Goal: Task Accomplishment & Management: Manage account settings

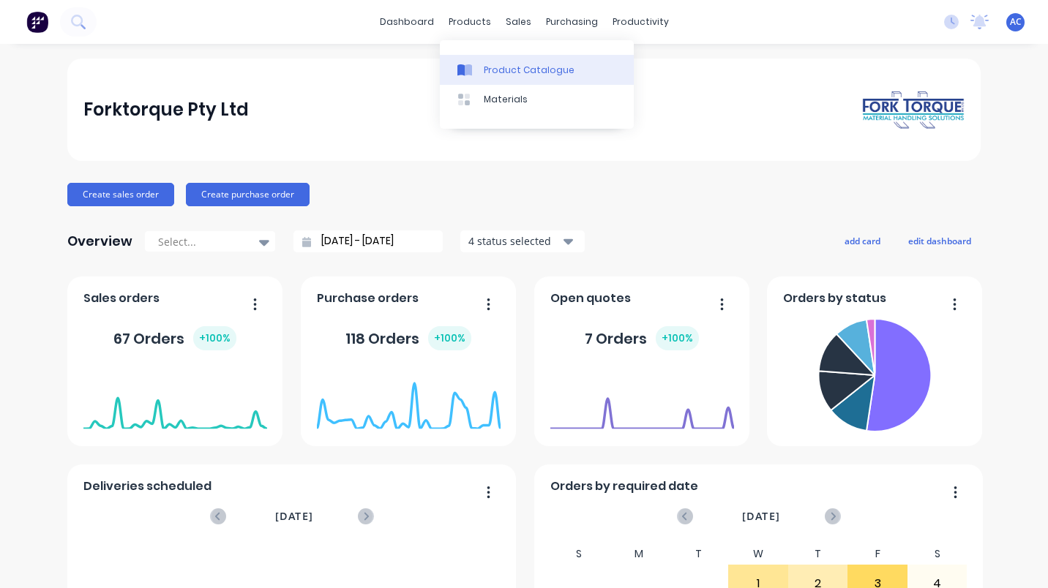
click at [511, 72] on div "Product Catalogue" at bounding box center [529, 70] width 91 height 13
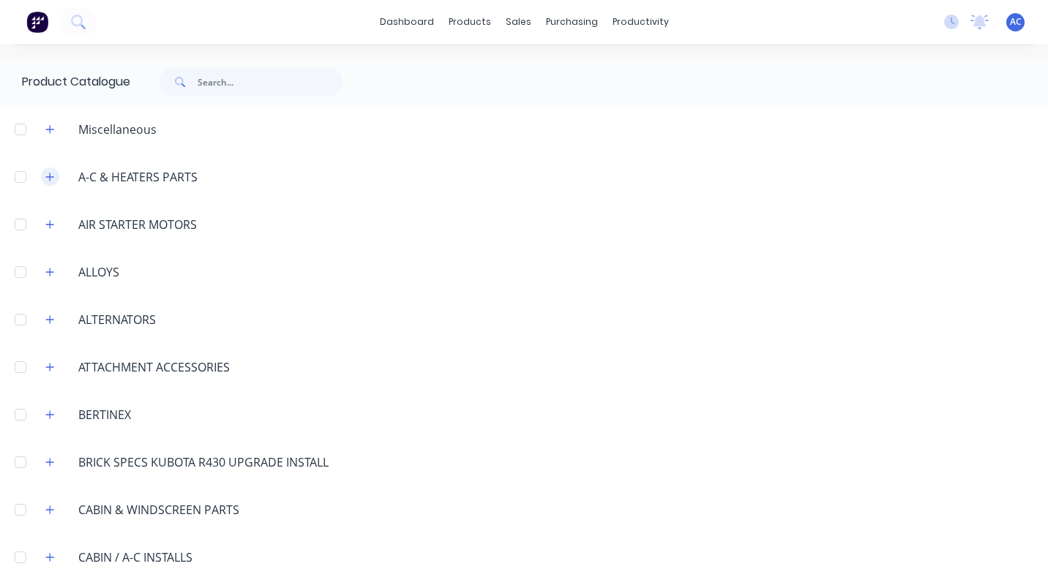
click at [51, 174] on icon "button" at bounding box center [49, 177] width 9 height 10
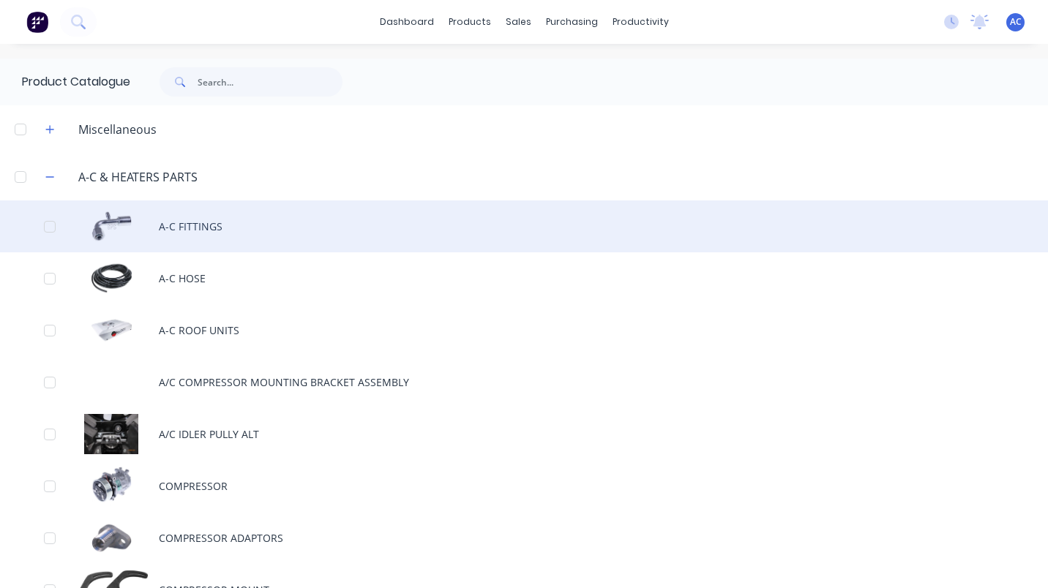
click at [194, 222] on div "A-C FITTINGS" at bounding box center [524, 226] width 1048 height 52
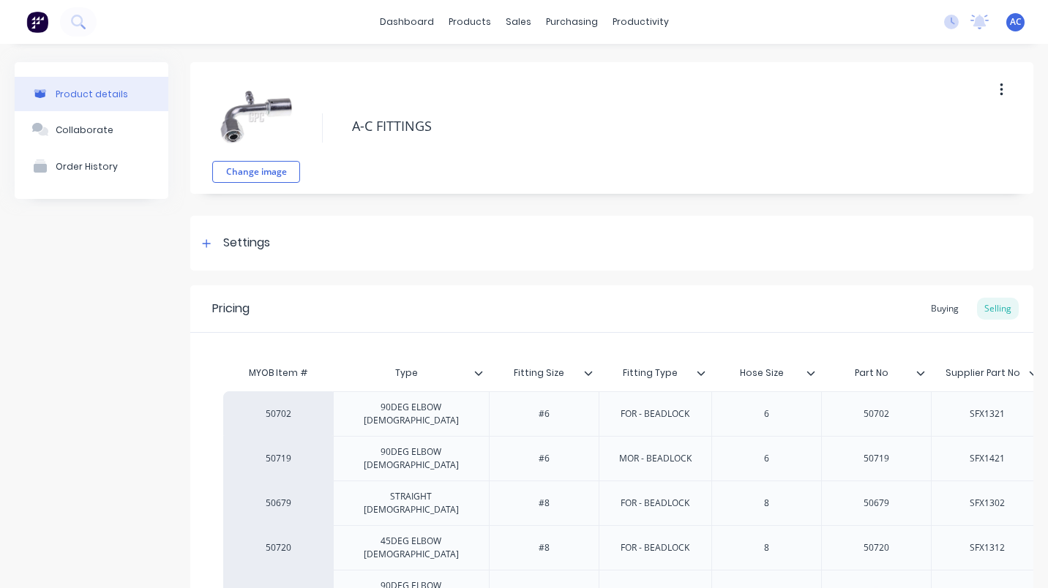
type textarea "x"
click at [993, 85] on button "button" at bounding box center [1001, 90] width 34 height 26
click at [857, 91] on div "Change image A-C FITTINGS Duplicate Delete" at bounding box center [611, 128] width 843 height 132
click at [935, 305] on div "Buying" at bounding box center [944, 309] width 42 height 22
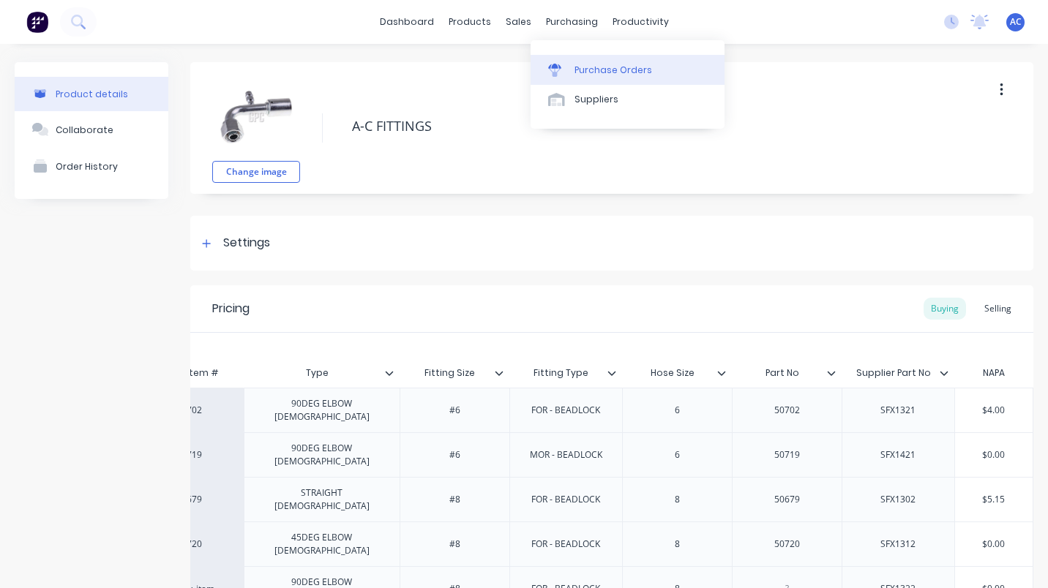
click at [616, 65] on div "Purchase Orders" at bounding box center [613, 70] width 78 height 13
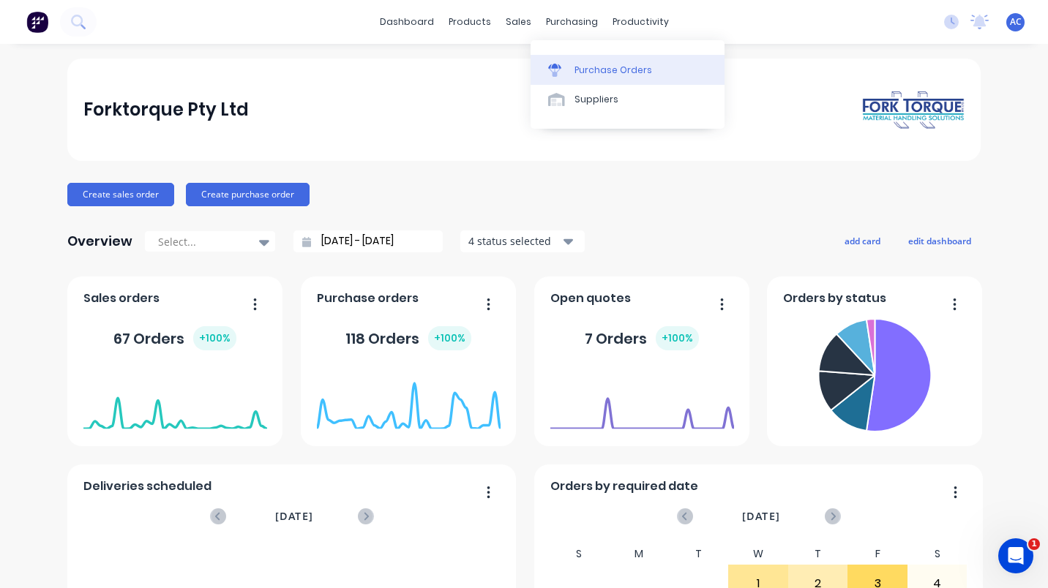
click at [608, 69] on div "Purchase Orders" at bounding box center [613, 70] width 78 height 13
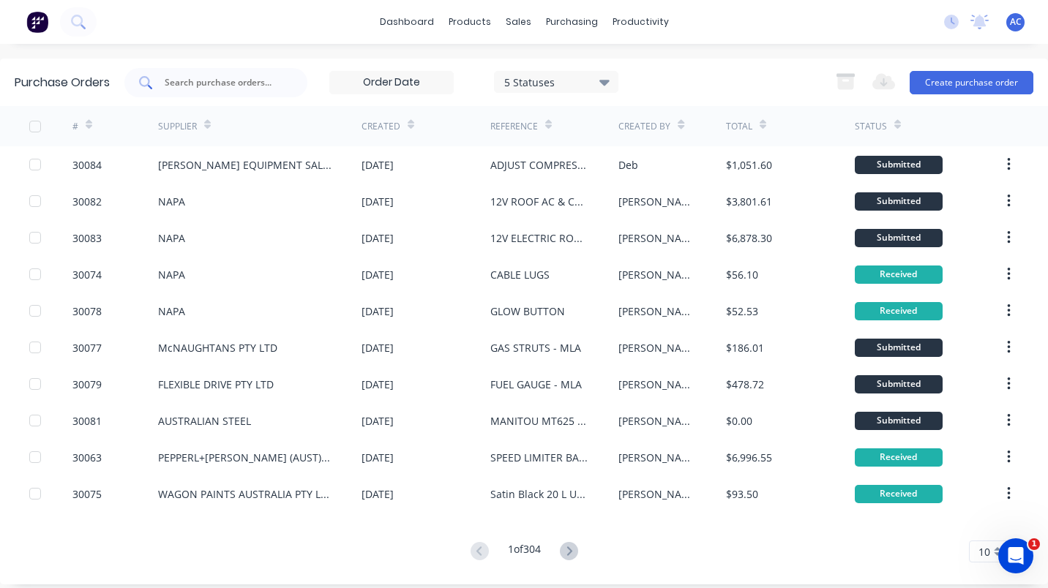
click at [196, 83] on input "text" at bounding box center [223, 82] width 121 height 15
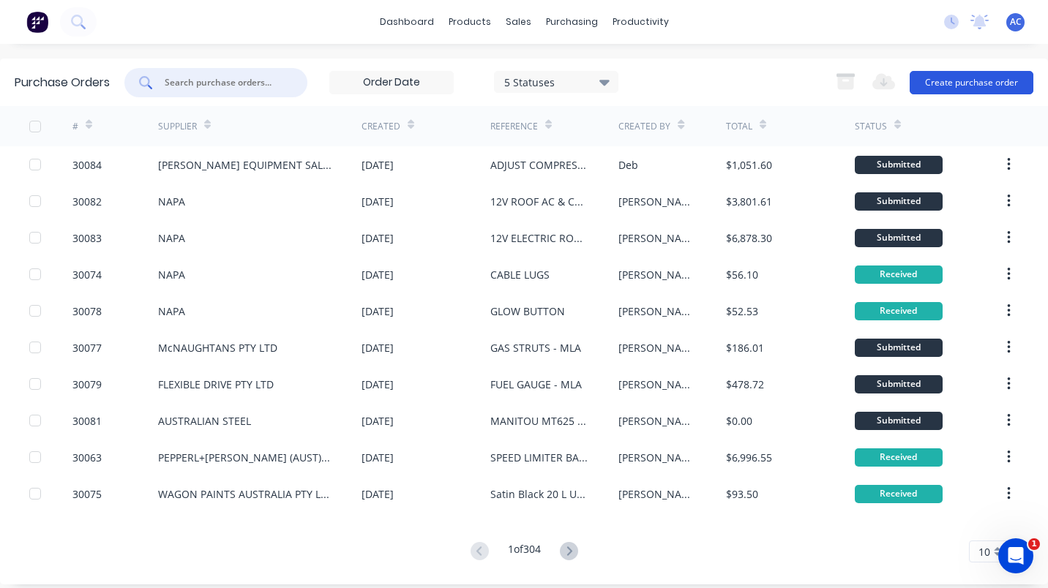
click at [996, 81] on button "Create purchase order" at bounding box center [971, 82] width 124 height 23
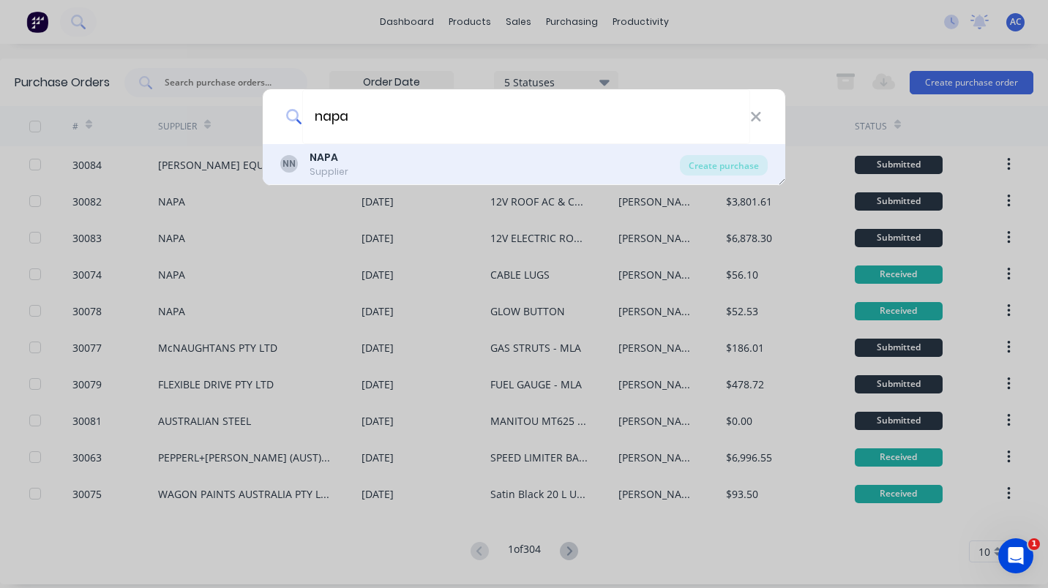
type input "napa"
click at [322, 159] on b "NAPA" at bounding box center [323, 157] width 29 height 15
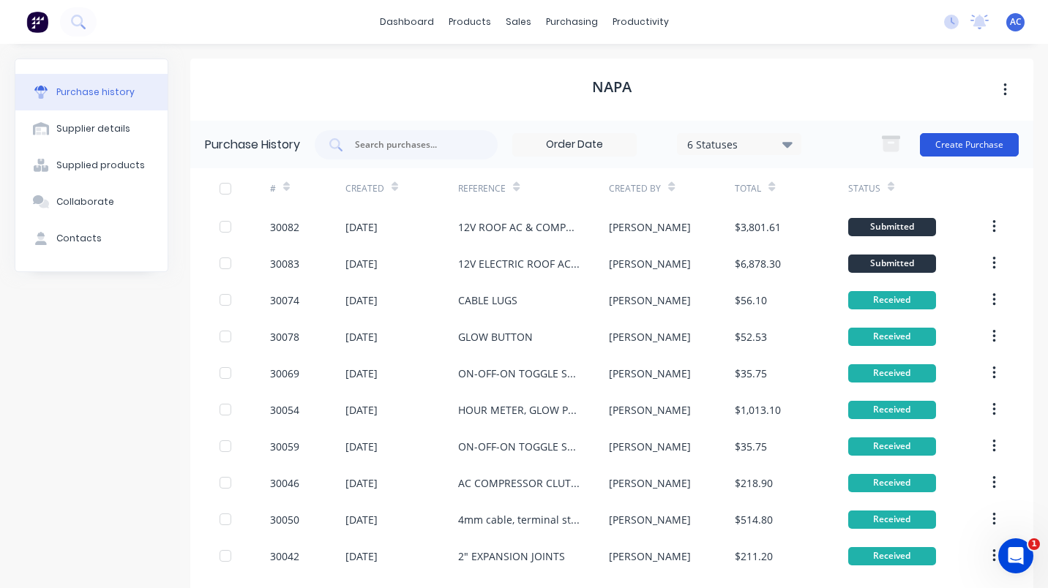
click at [971, 151] on button "Create Purchase" at bounding box center [969, 144] width 99 height 23
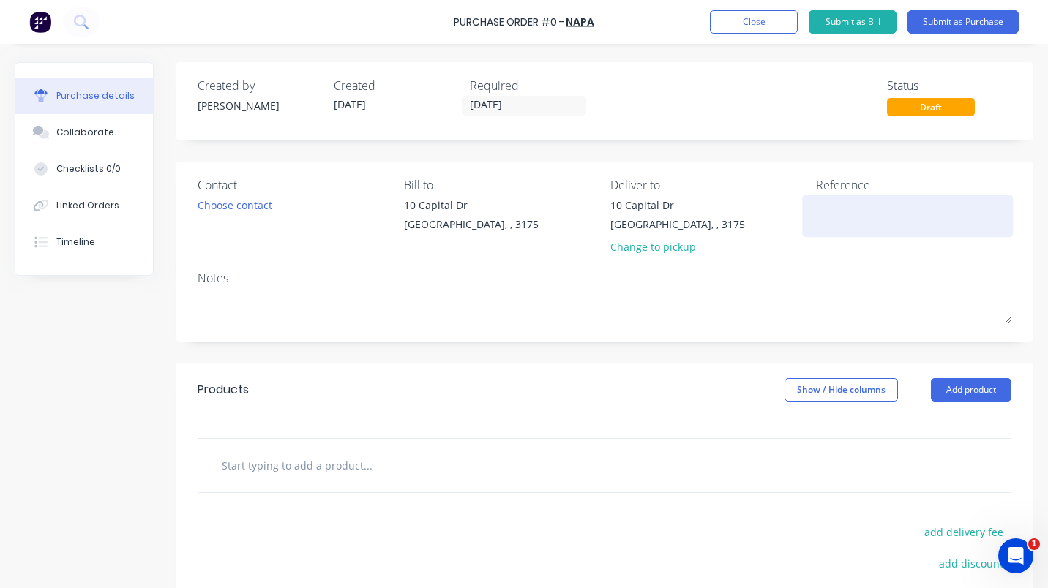
drag, startPoint x: 819, startPoint y: 202, endPoint x: 842, endPoint y: 222, distance: 30.6
click at [819, 202] on textarea at bounding box center [907, 214] width 183 height 33
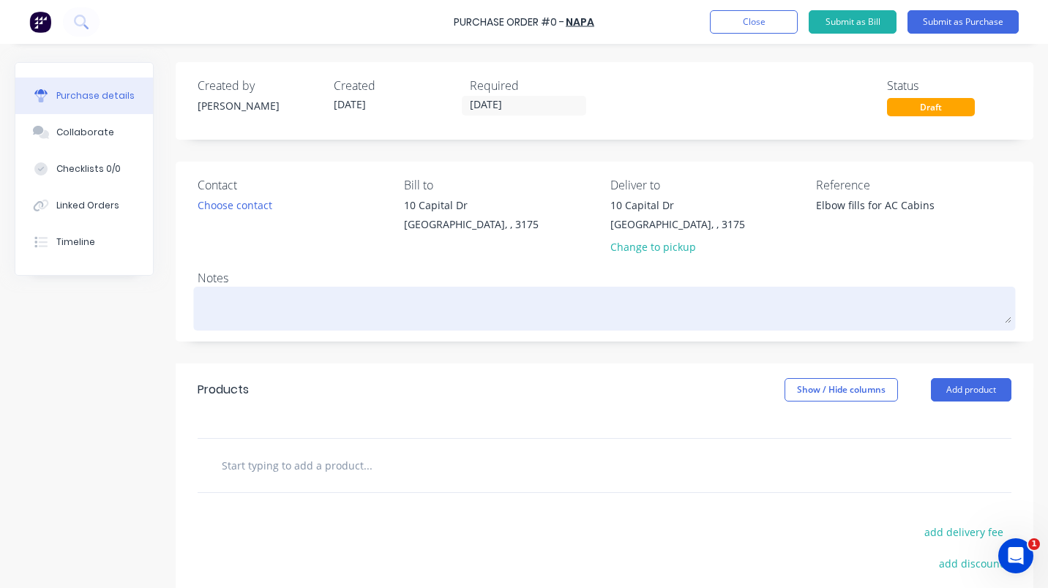
type textarea "Elbow fills for AC Cabins"
type textarea "x"
type textarea "Elbow fills for AC Cabins"
click at [549, 298] on textarea at bounding box center [604, 306] width 813 height 33
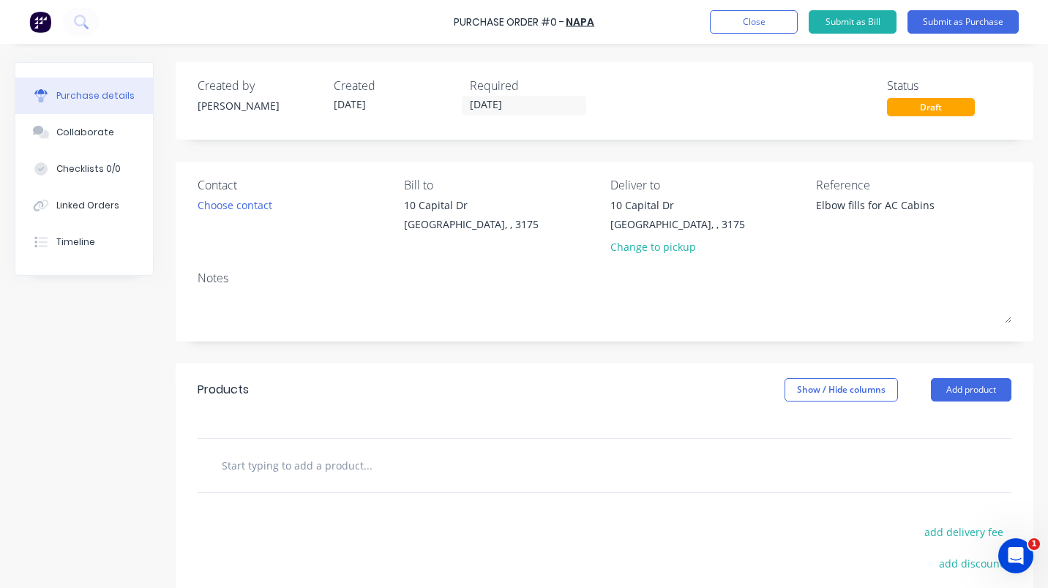
click at [218, 226] on div "Contact Choose contact" at bounding box center [295, 219] width 195 height 86
click at [950, 387] on button "Add product" at bounding box center [971, 389] width 80 height 23
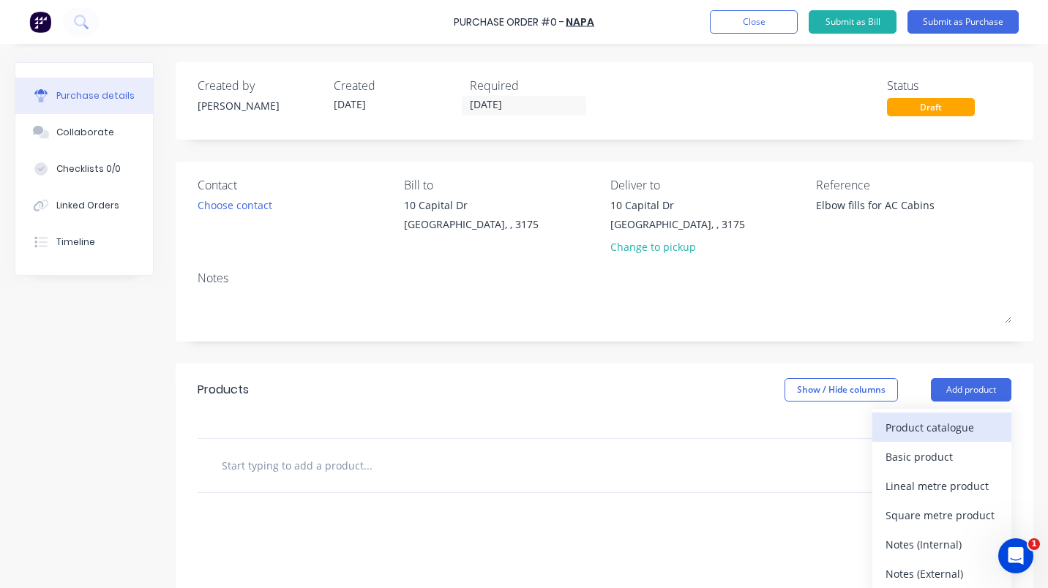
click at [920, 424] on div "Product catalogue" at bounding box center [941, 427] width 113 height 21
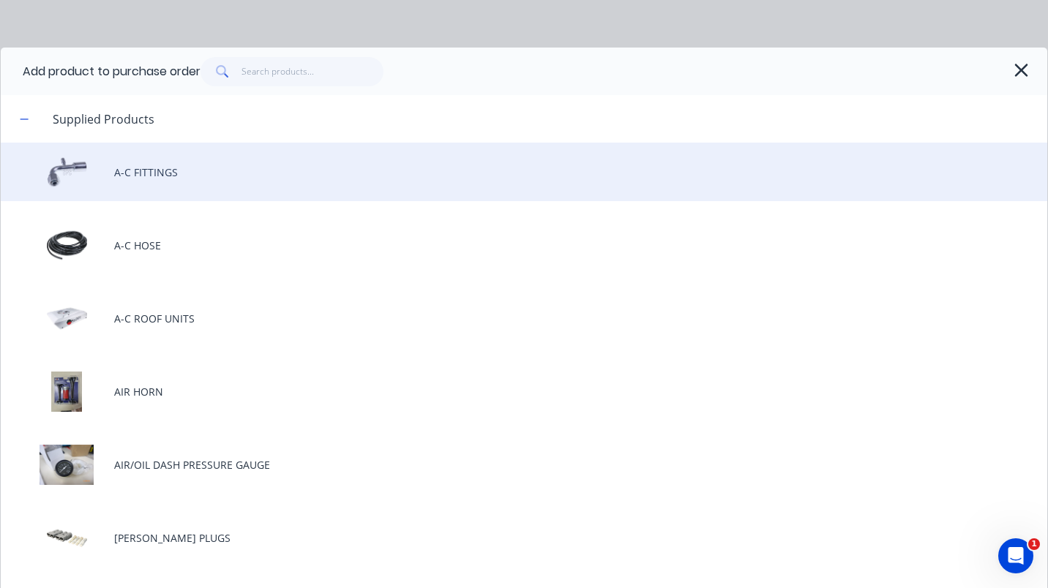
click at [142, 174] on div "A-C FITTINGS" at bounding box center [524, 172] width 1046 height 59
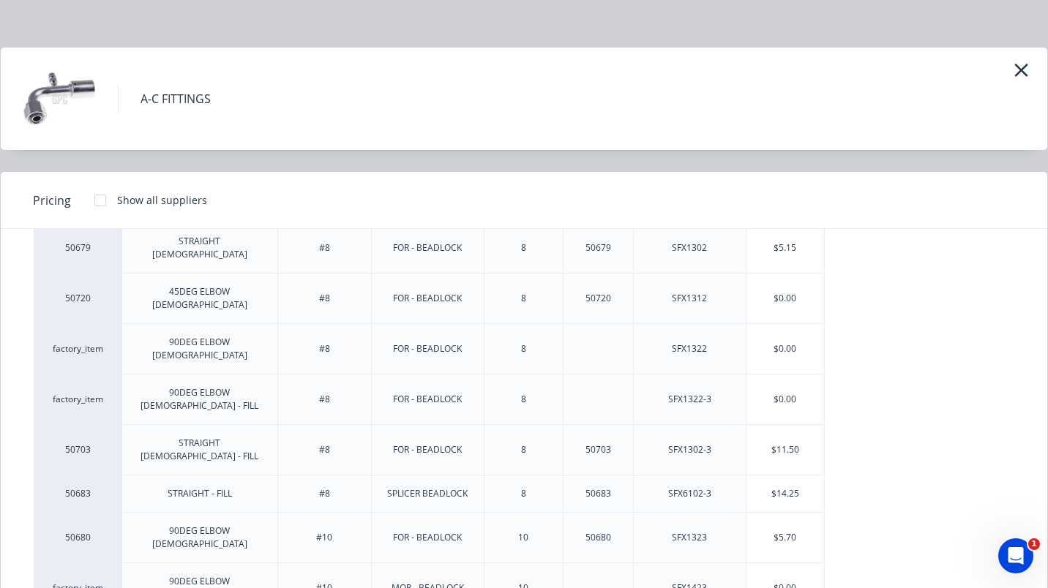
scroll to position [165, 0]
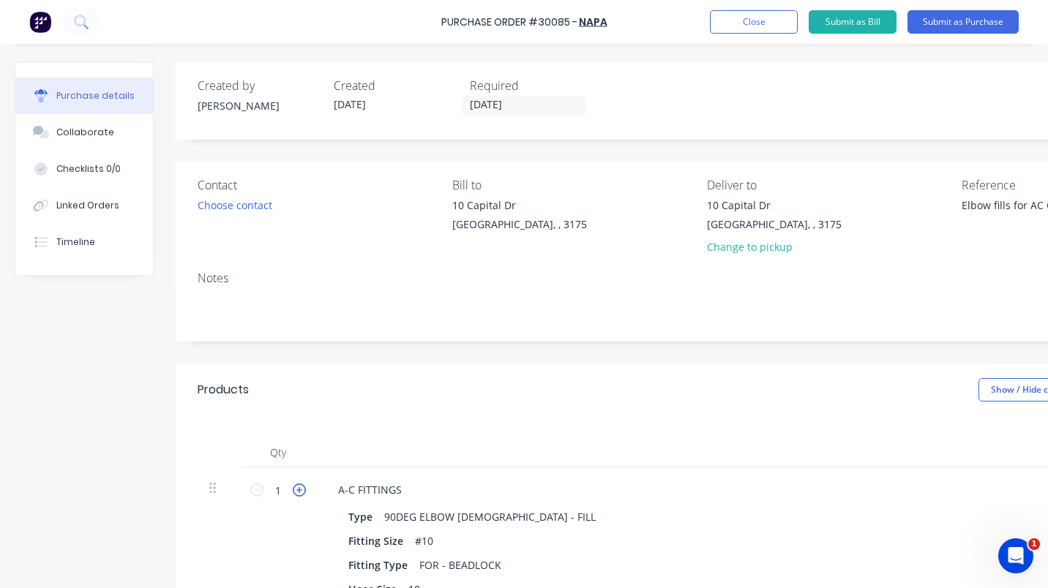
click at [301, 495] on icon at bounding box center [299, 490] width 13 height 13
type textarea "x"
type input "2"
type input "$26.00"
click at [301, 495] on icon at bounding box center [299, 490] width 13 height 13
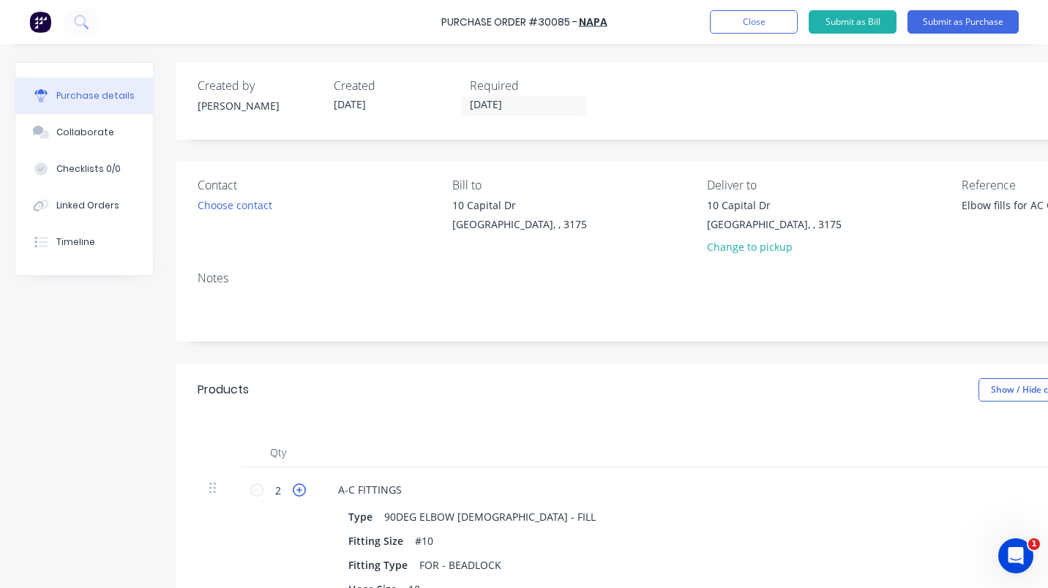
type textarea "x"
type input "3"
type input "$39.00"
click at [301, 495] on icon at bounding box center [299, 490] width 13 height 13
type textarea "x"
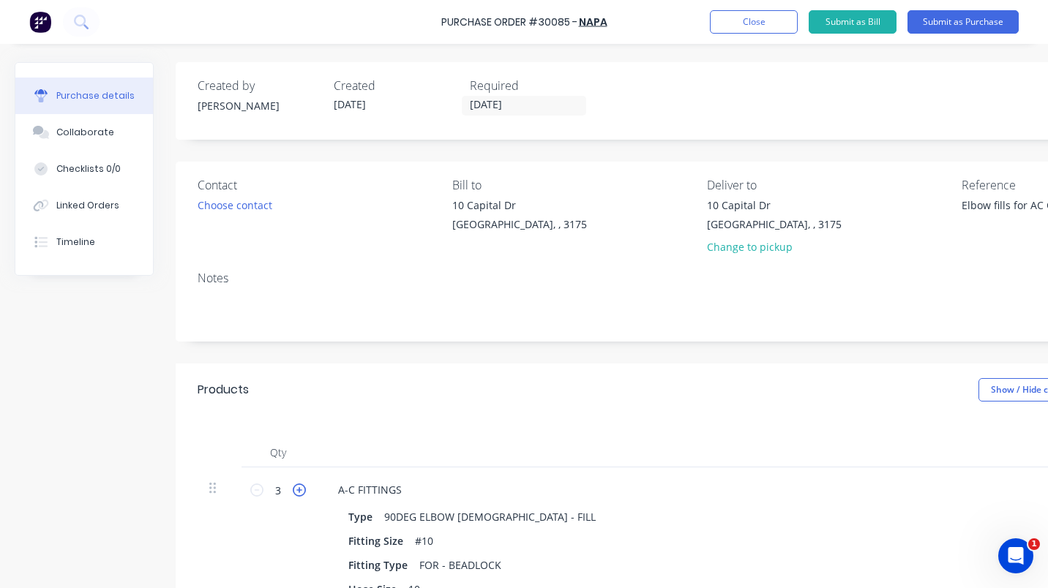
type input "4"
type input "$52.00"
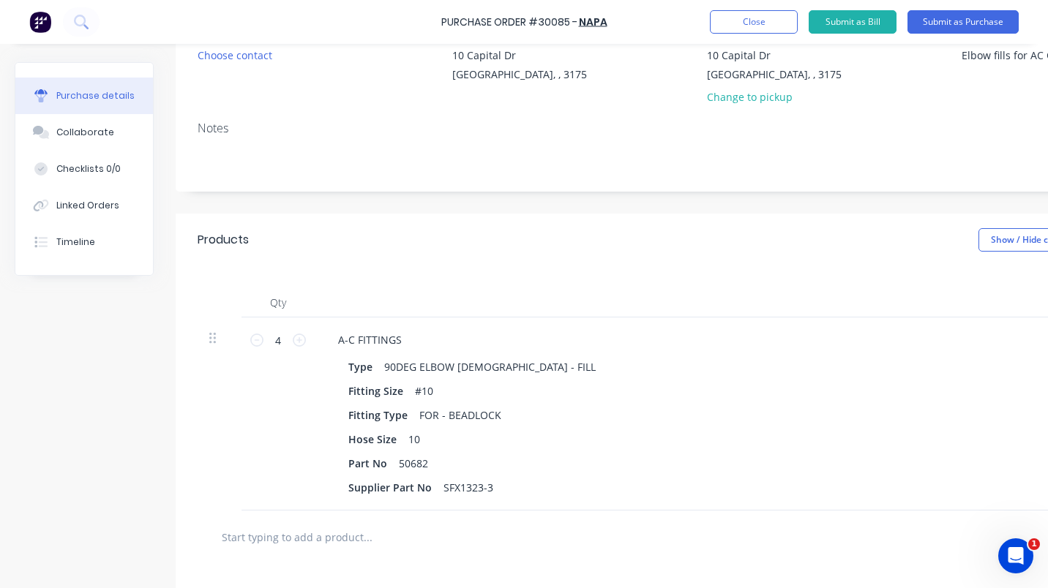
scroll to position [150, 190]
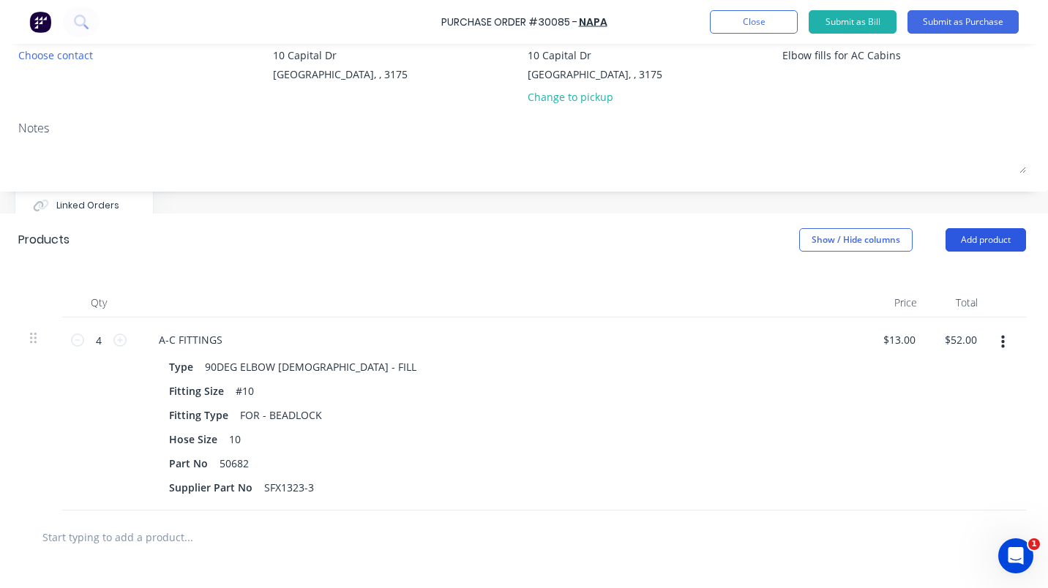
click at [979, 241] on button "Add product" at bounding box center [985, 239] width 80 height 23
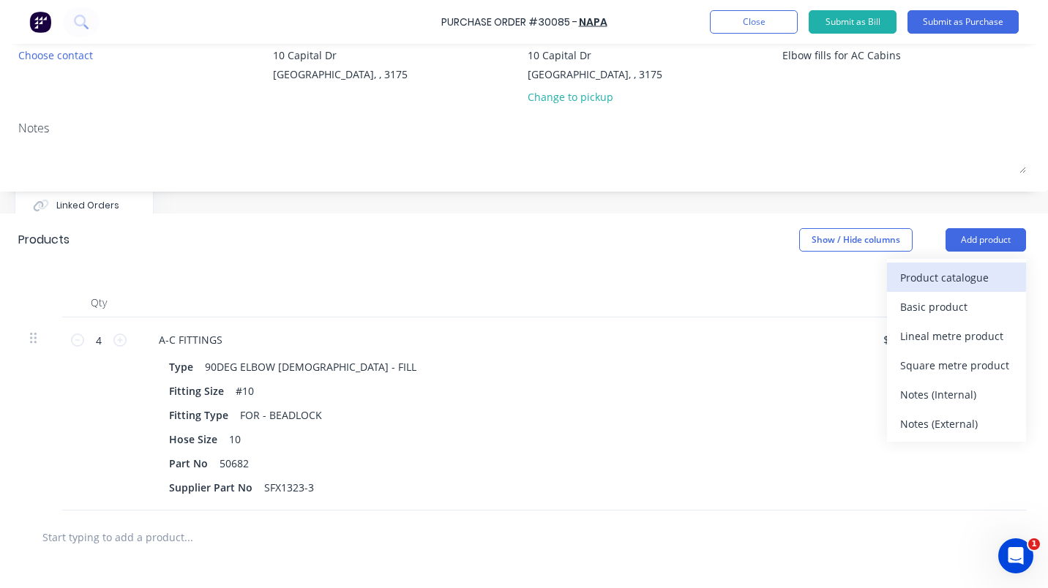
click at [950, 277] on div "Product catalogue" at bounding box center [956, 277] width 113 height 21
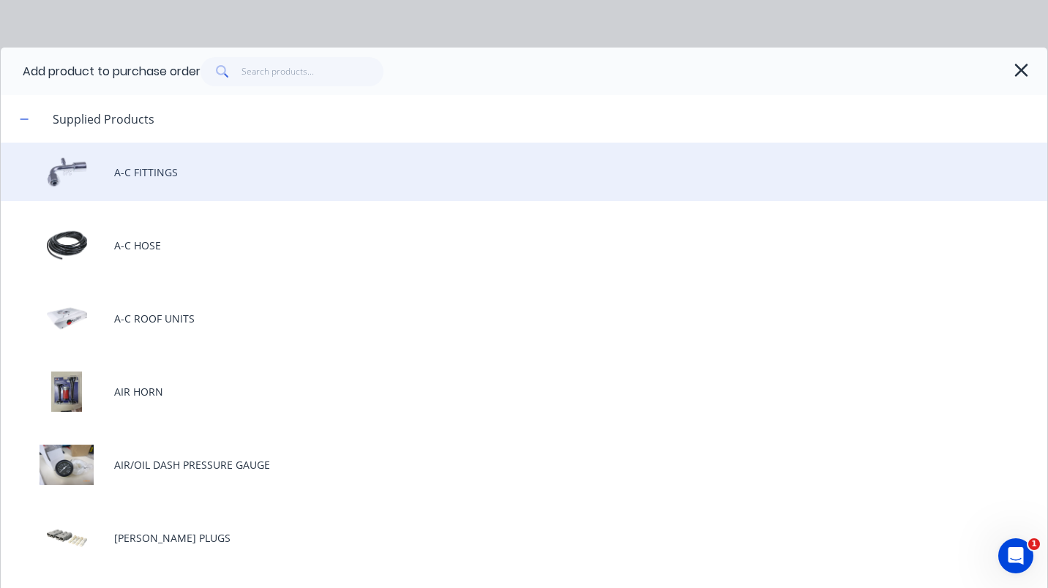
click at [137, 171] on div "A-C FITTINGS" at bounding box center [524, 172] width 1046 height 59
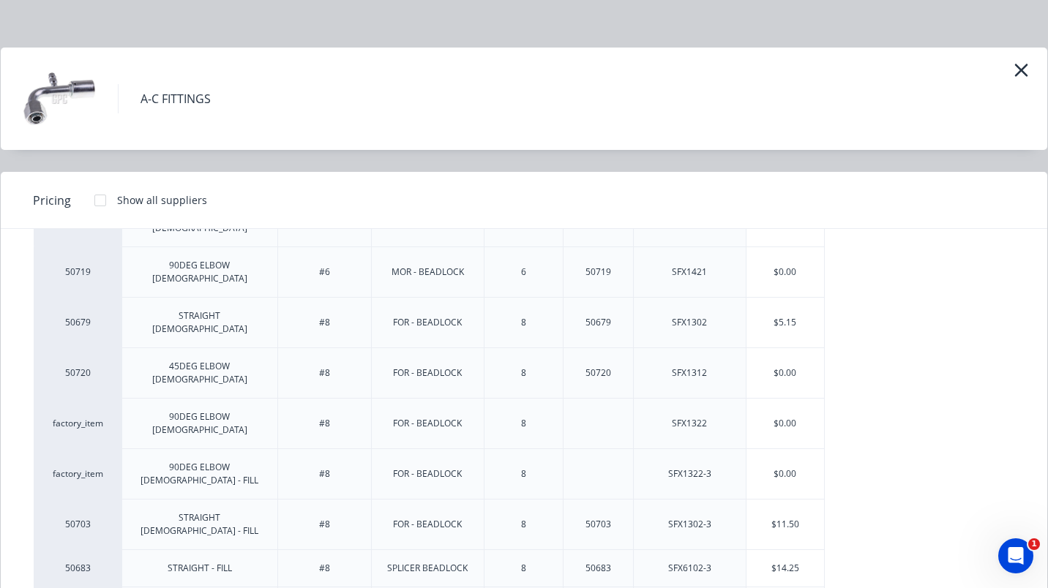
scroll to position [88, 0]
click at [769, 449] on div "$0.00" at bounding box center [785, 474] width 78 height 50
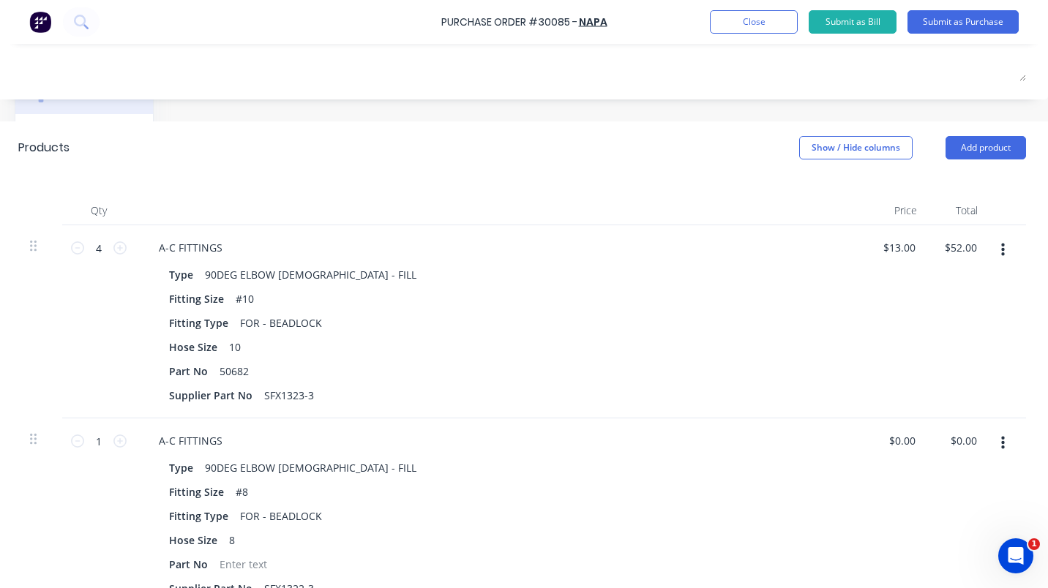
scroll to position [261, 190]
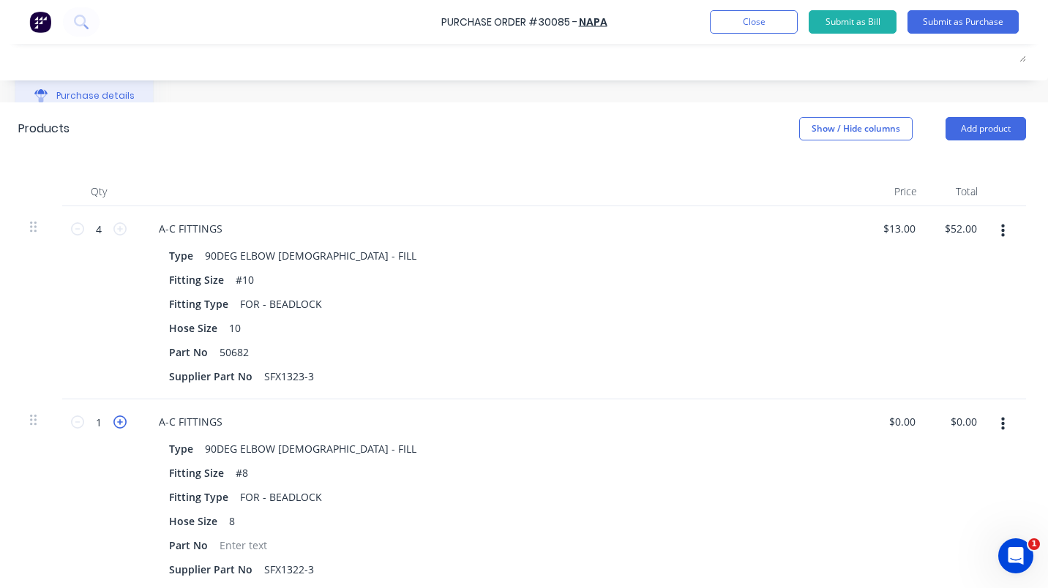
click at [113, 423] on icon at bounding box center [119, 422] width 13 height 13
type textarea "x"
type input "2"
click at [113, 423] on icon at bounding box center [119, 422] width 13 height 13
type textarea "x"
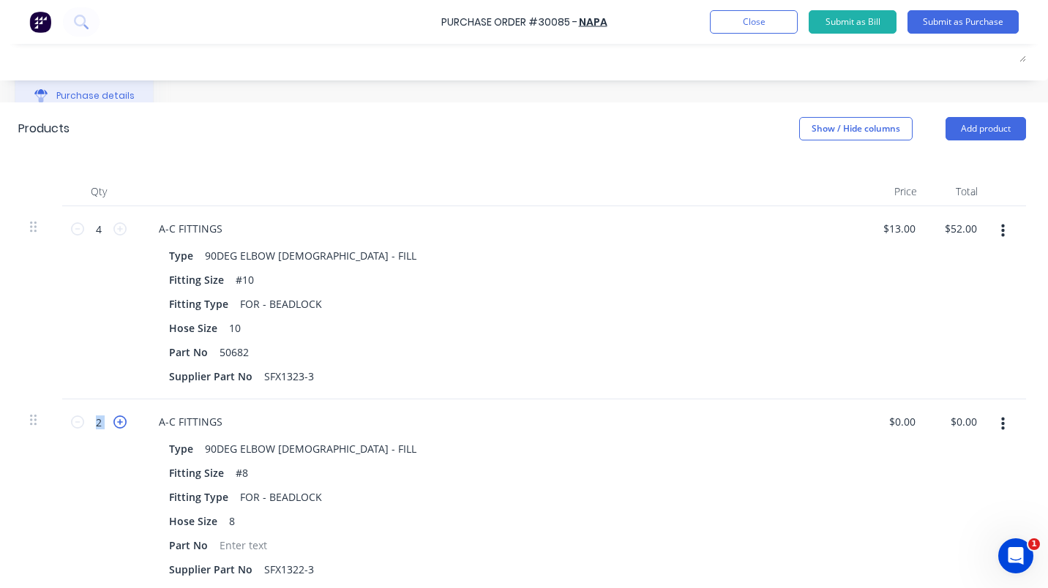
type input "3"
click at [113, 423] on icon at bounding box center [119, 422] width 13 height 13
type textarea "x"
type input "4"
click at [971, 127] on button "Add product" at bounding box center [985, 128] width 80 height 23
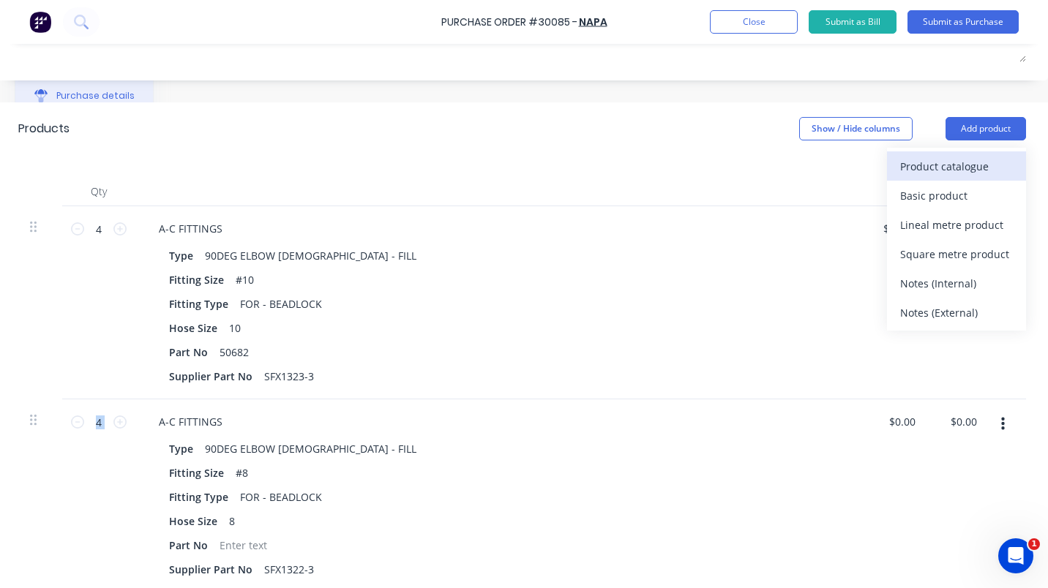
click at [963, 167] on div "Product catalogue" at bounding box center [956, 166] width 113 height 21
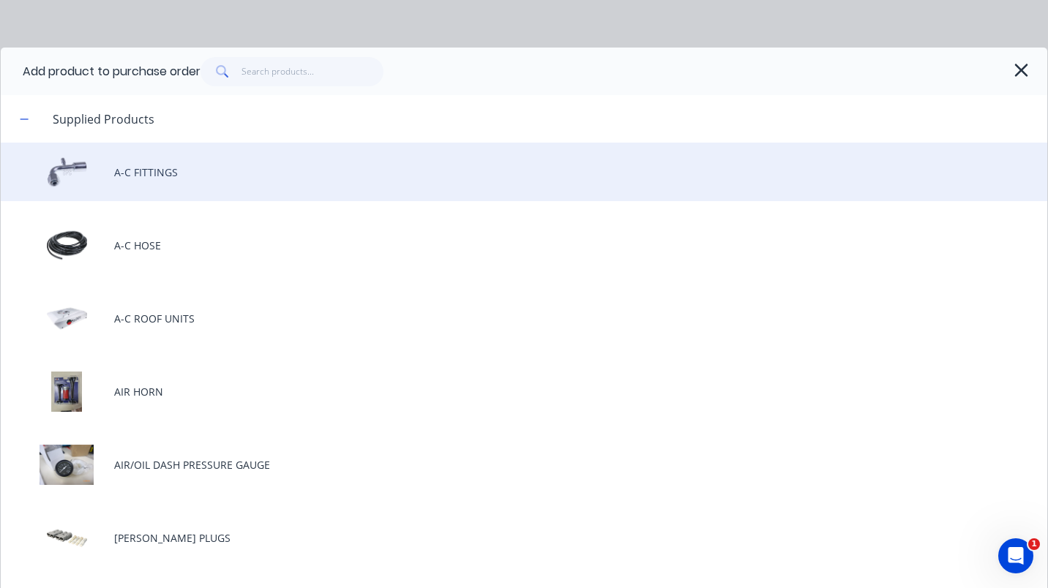
click at [145, 171] on div "A-C FITTINGS" at bounding box center [524, 172] width 1046 height 59
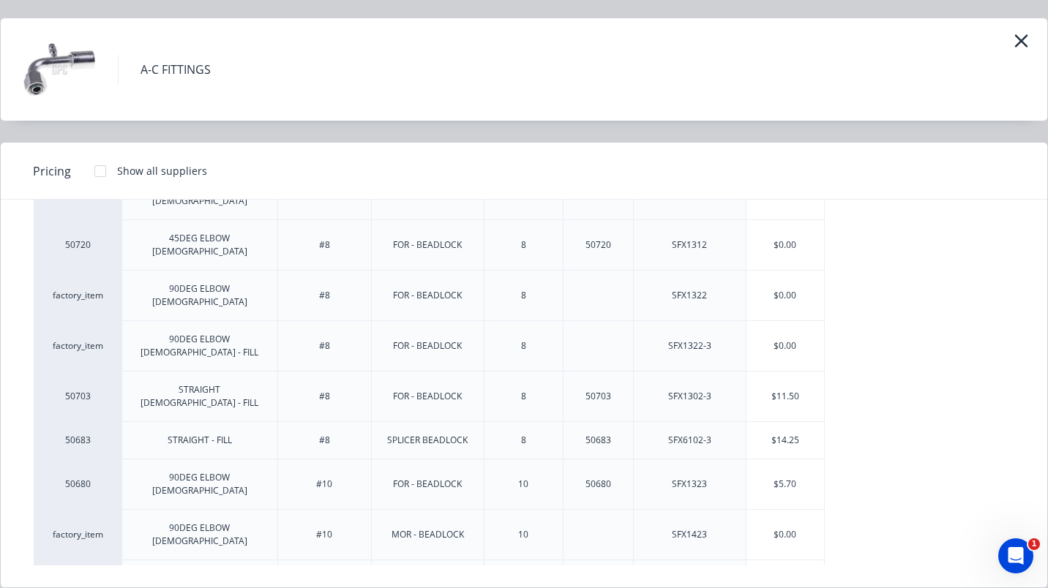
scroll to position [249, 0]
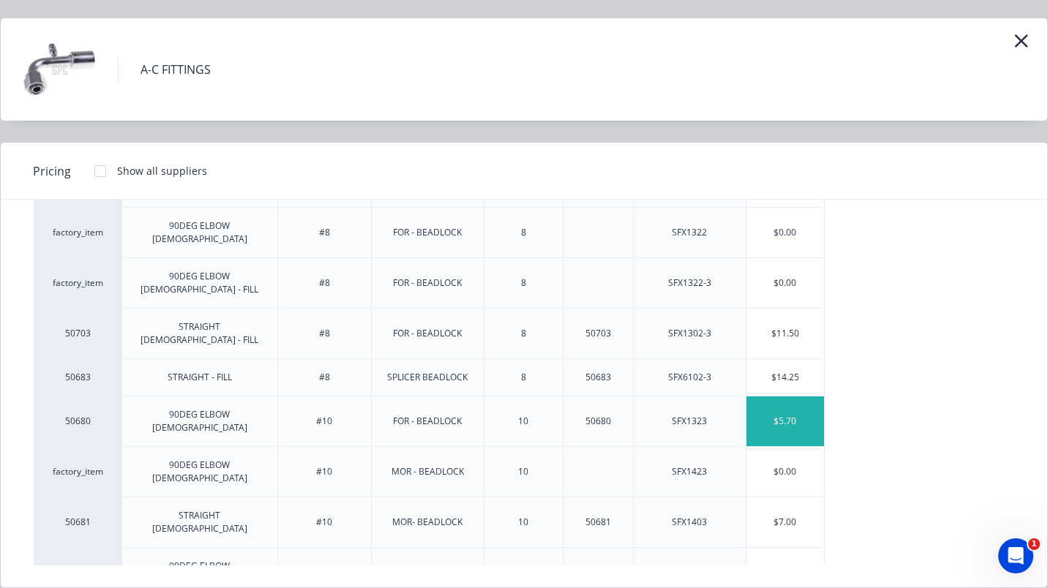
click at [779, 396] on div "$5.70" at bounding box center [785, 421] width 78 height 50
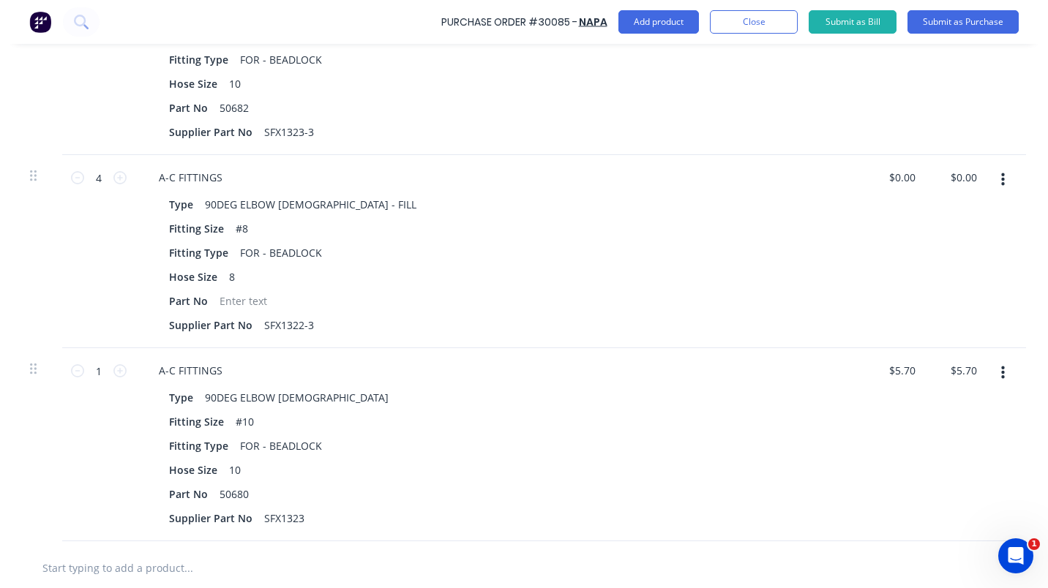
scroll to position [533, 190]
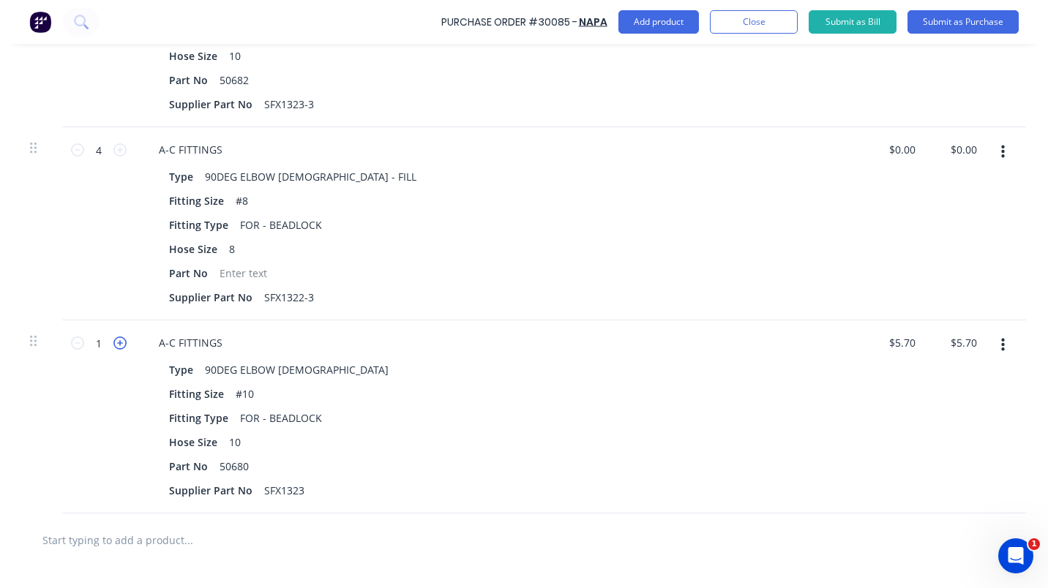
click at [113, 345] on icon at bounding box center [119, 343] width 13 height 13
type textarea "x"
type input "2"
type input "$11.40"
click at [113, 345] on icon at bounding box center [119, 343] width 13 height 13
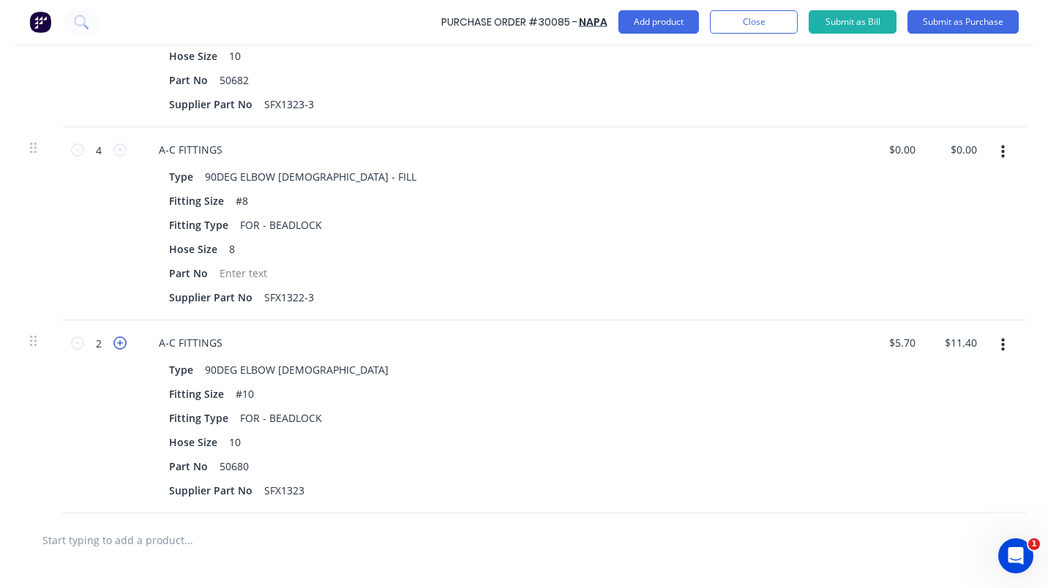
type textarea "x"
type input "3"
type input "$17.10"
click at [113, 345] on icon at bounding box center [119, 343] width 13 height 13
type textarea "x"
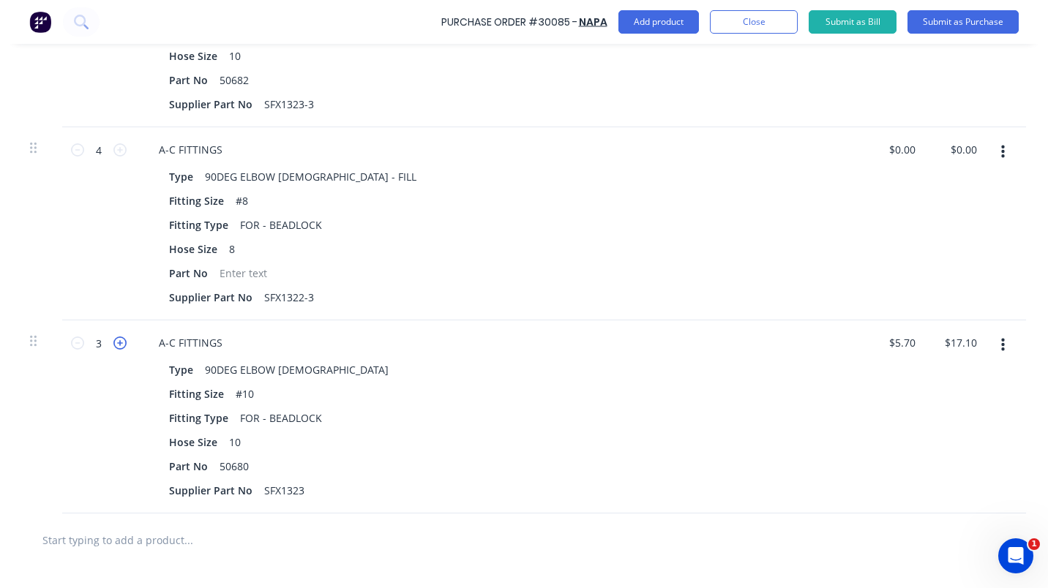
type input "4"
type input "$22.80"
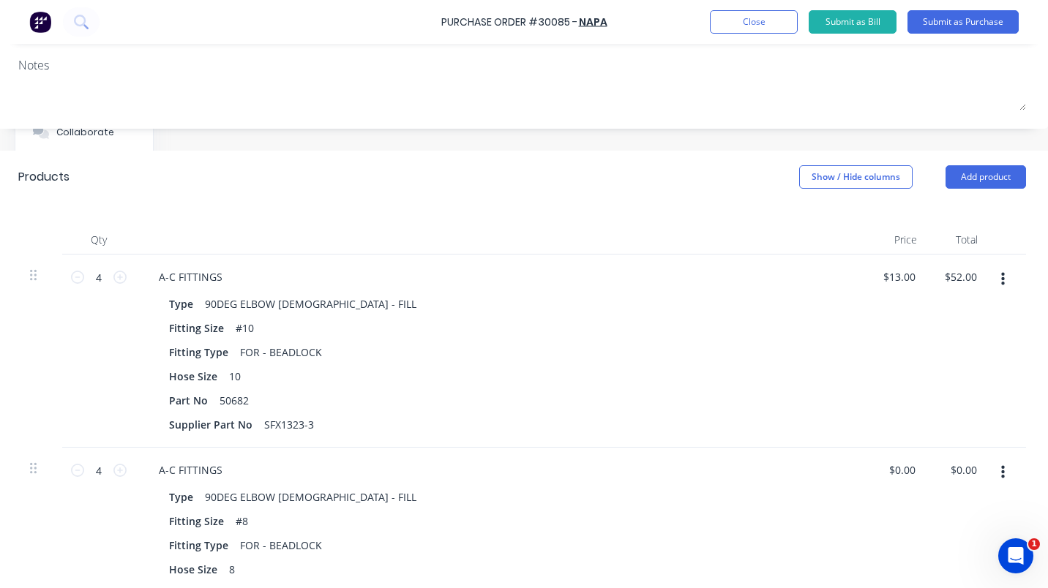
scroll to position [202, 190]
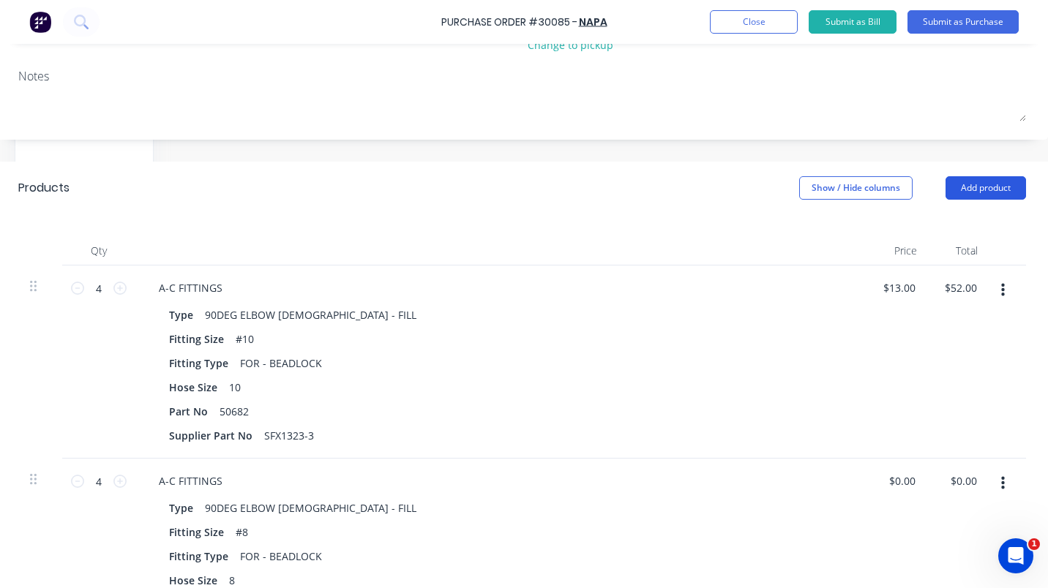
click at [983, 189] on button "Add product" at bounding box center [985, 187] width 80 height 23
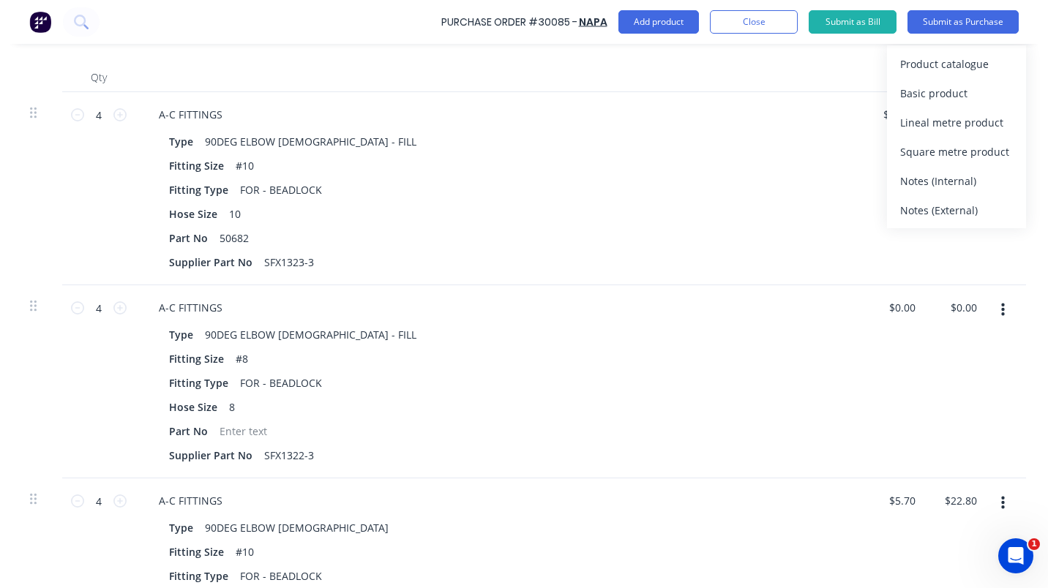
scroll to position [374, 190]
click at [934, 64] on div "Product catalogue" at bounding box center [956, 63] width 113 height 21
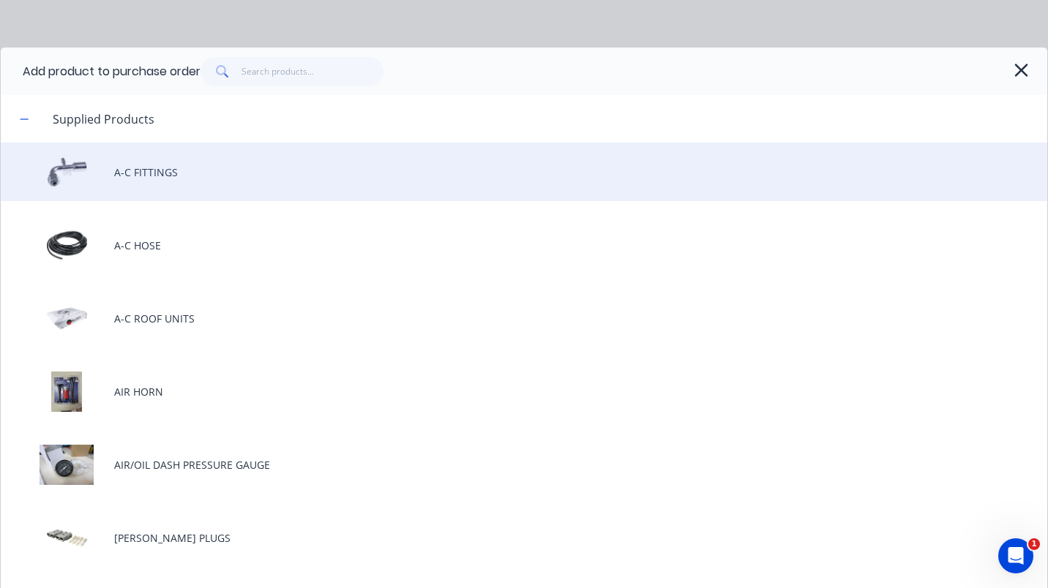
click at [157, 167] on div "A-C FITTINGS" at bounding box center [524, 172] width 1046 height 59
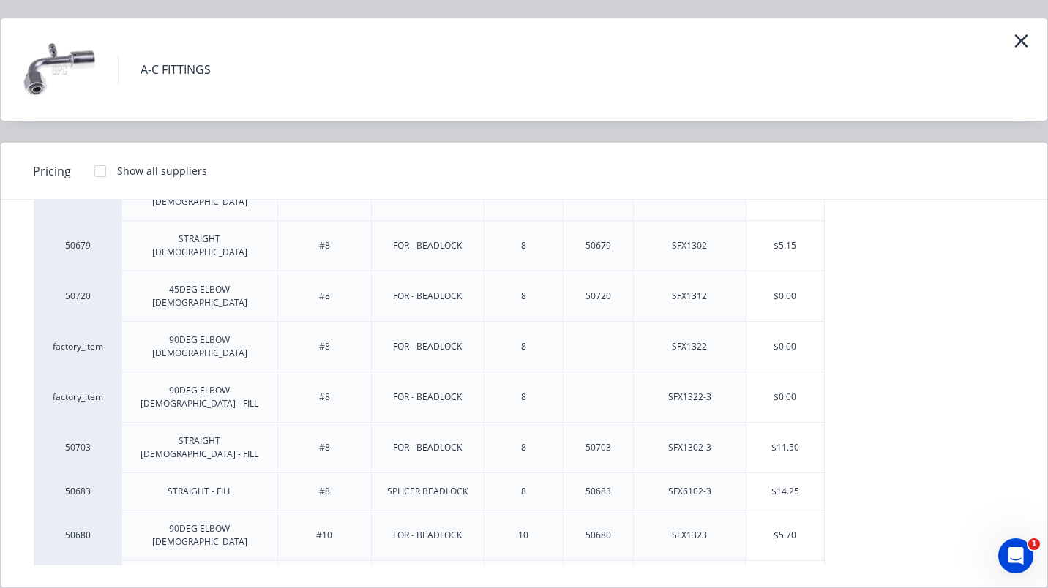
scroll to position [127, 0]
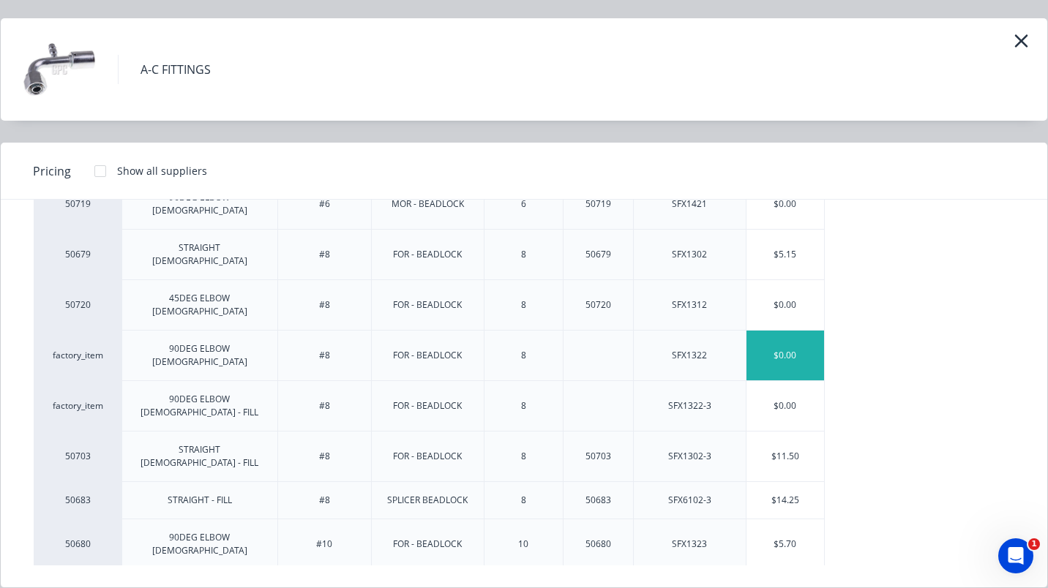
click at [772, 331] on div "$0.00" at bounding box center [785, 356] width 78 height 50
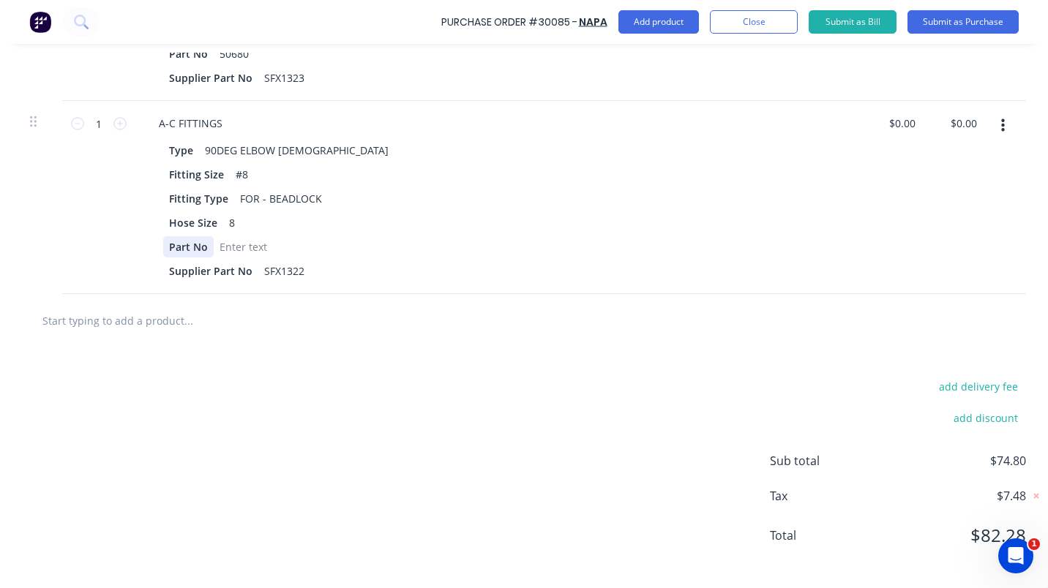
scroll to position [971, 190]
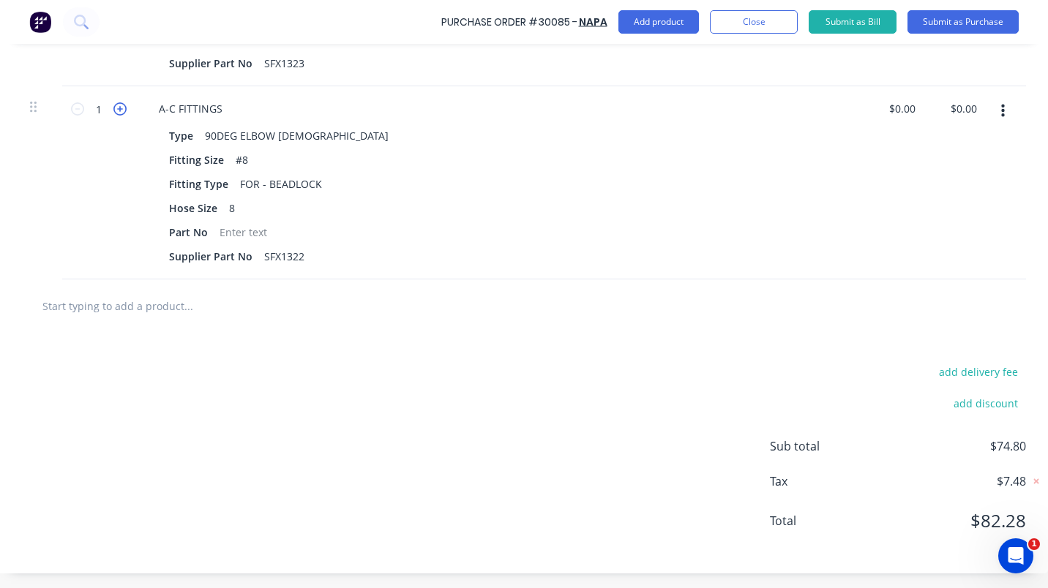
click at [113, 102] on icon at bounding box center [119, 108] width 13 height 13
type textarea "x"
type input "2"
click at [113, 102] on icon at bounding box center [119, 108] width 13 height 13
type textarea "x"
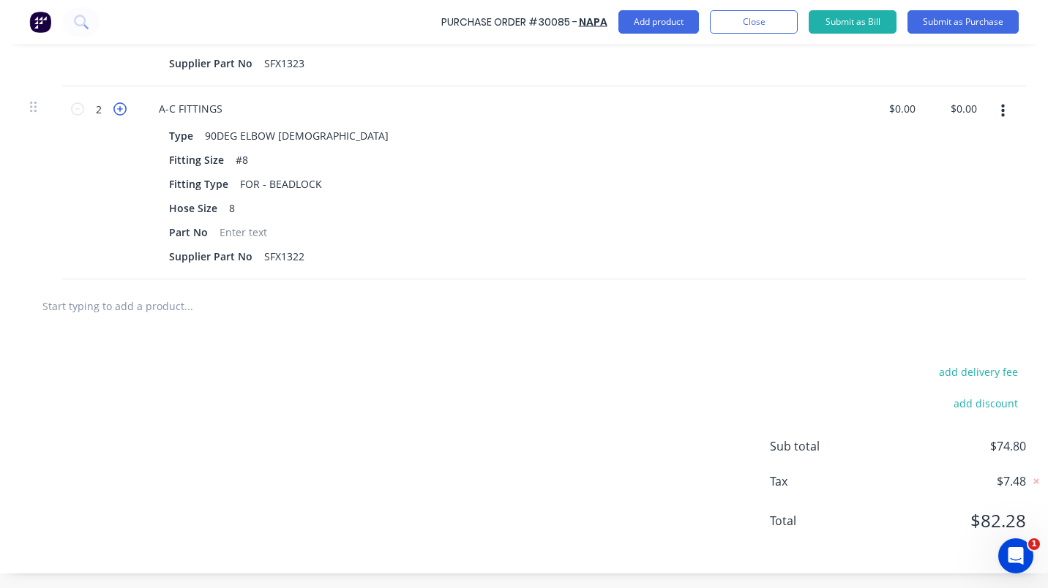
type input "3"
click at [113, 102] on icon at bounding box center [119, 108] width 13 height 13
type textarea "x"
type input "4"
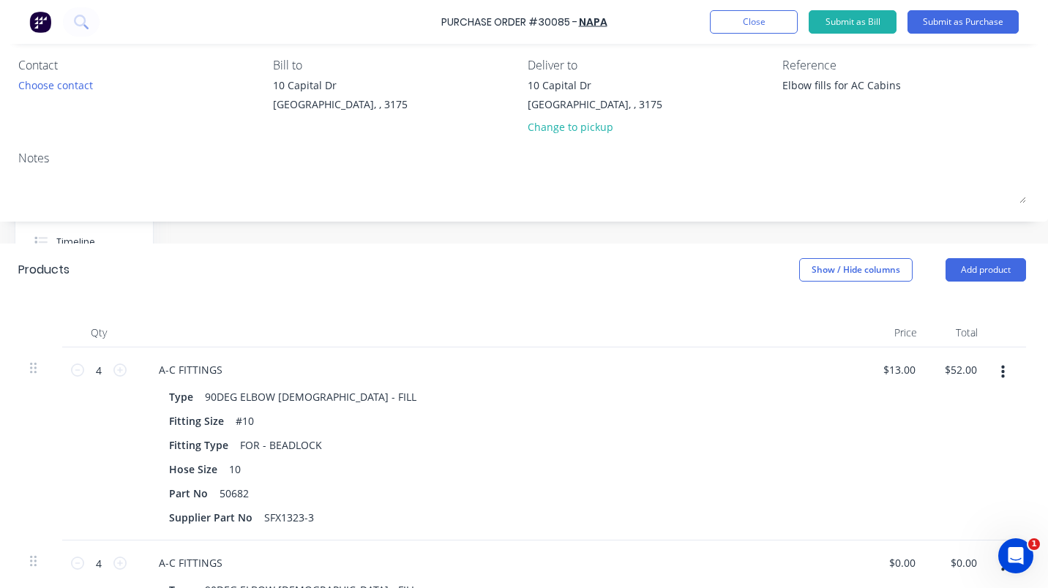
scroll to position [112, 190]
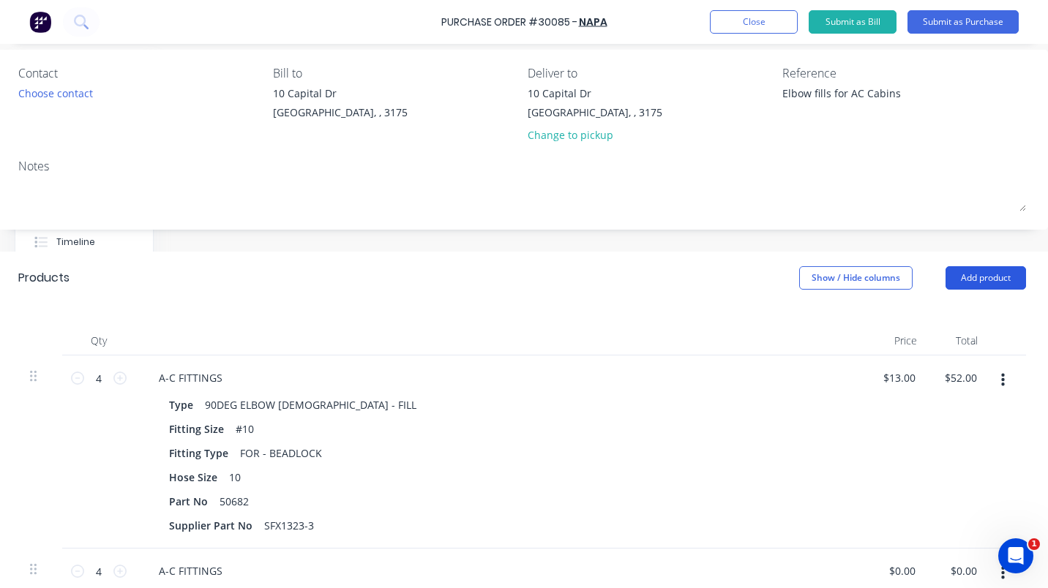
click at [983, 284] on button "Add product" at bounding box center [985, 277] width 80 height 23
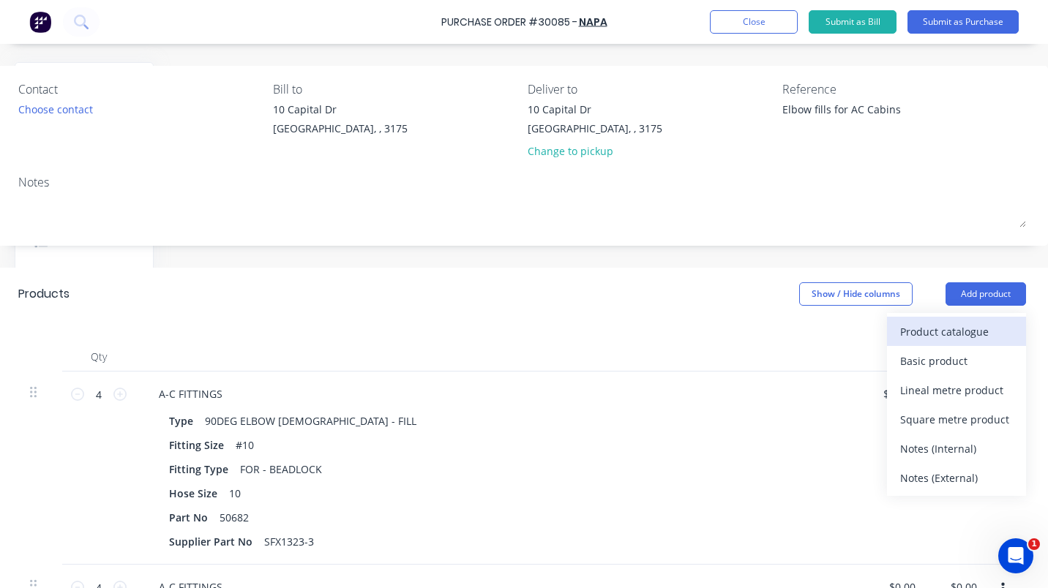
scroll to position [96, 190]
click at [944, 310] on div "Products Show / Hide columns Add product Product catalogue Basic product Lineal…" at bounding box center [521, 294] width 1051 height 53
click at [939, 331] on div "Product catalogue" at bounding box center [956, 331] width 113 height 21
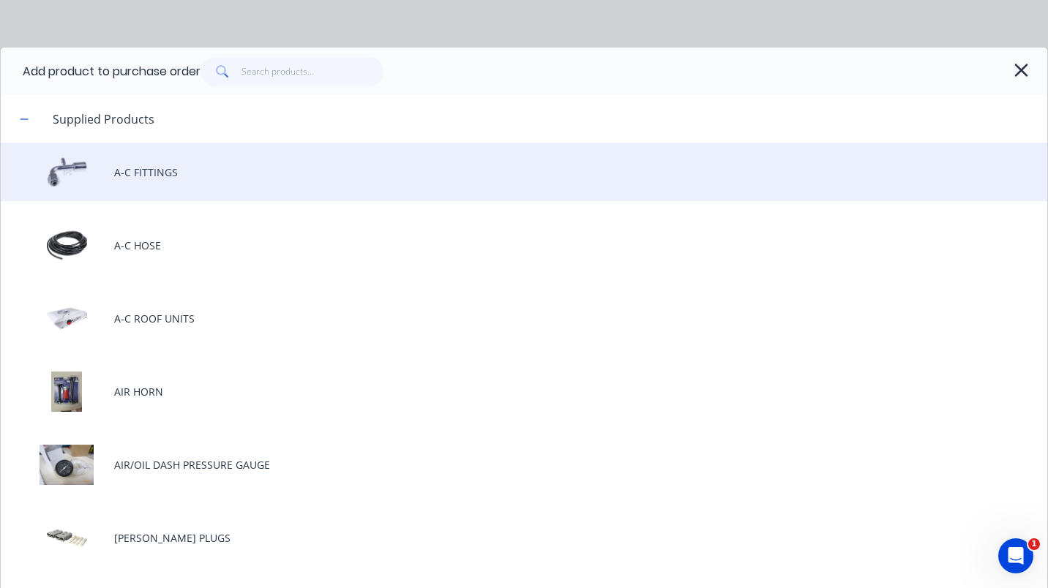
click at [123, 177] on div "A-C FITTINGS" at bounding box center [524, 172] width 1046 height 59
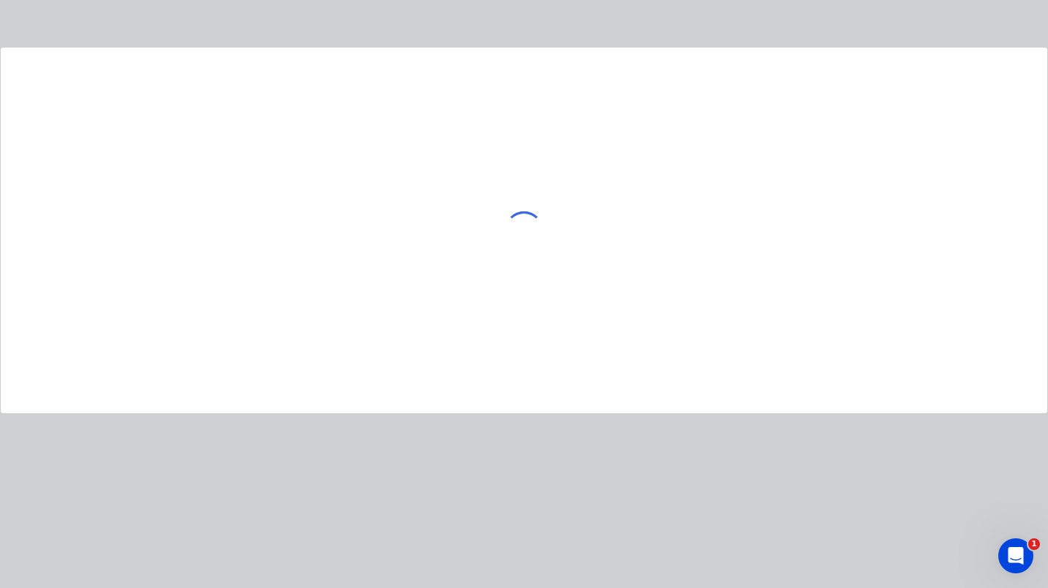
type textarea "x"
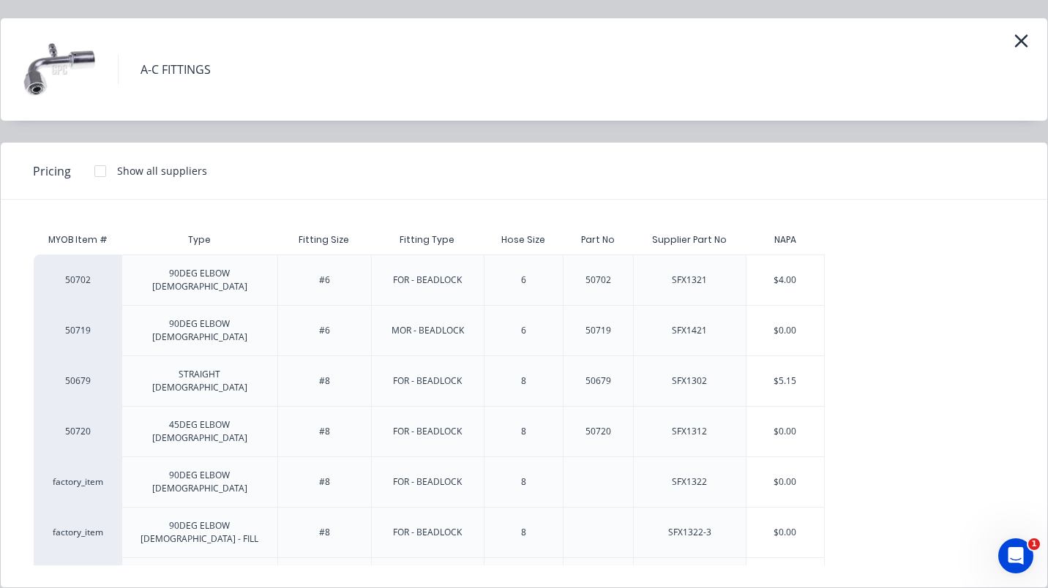
scroll to position [0, 0]
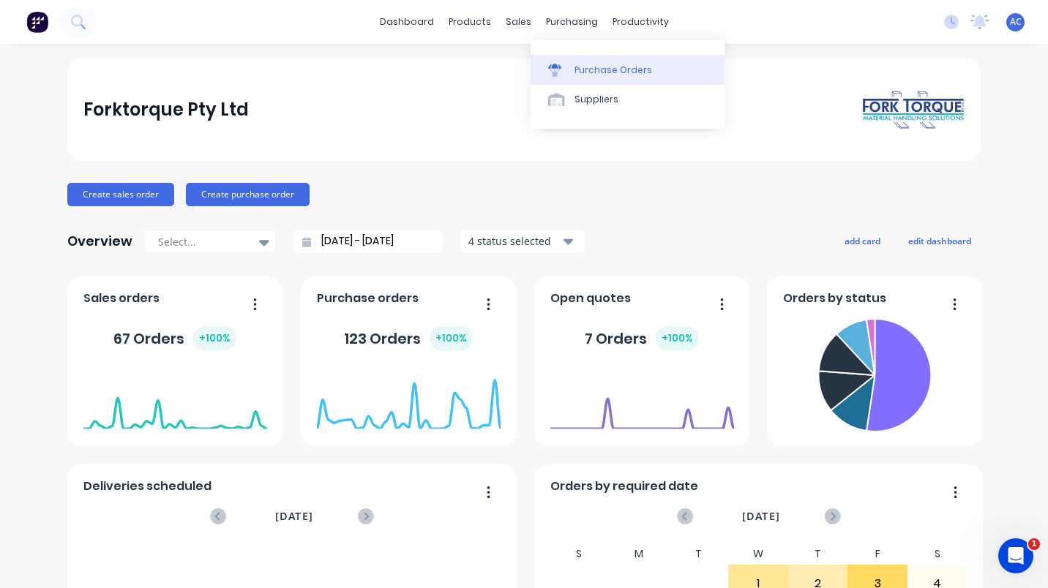
click at [592, 67] on div "Purchase Orders" at bounding box center [613, 70] width 78 height 13
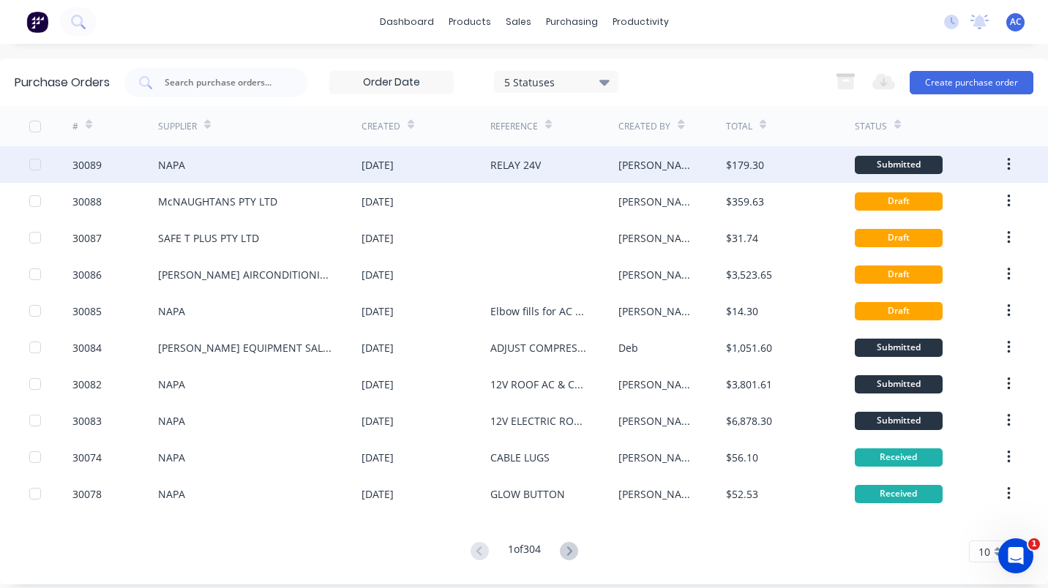
click at [167, 160] on div "NAPA" at bounding box center [171, 164] width 27 height 15
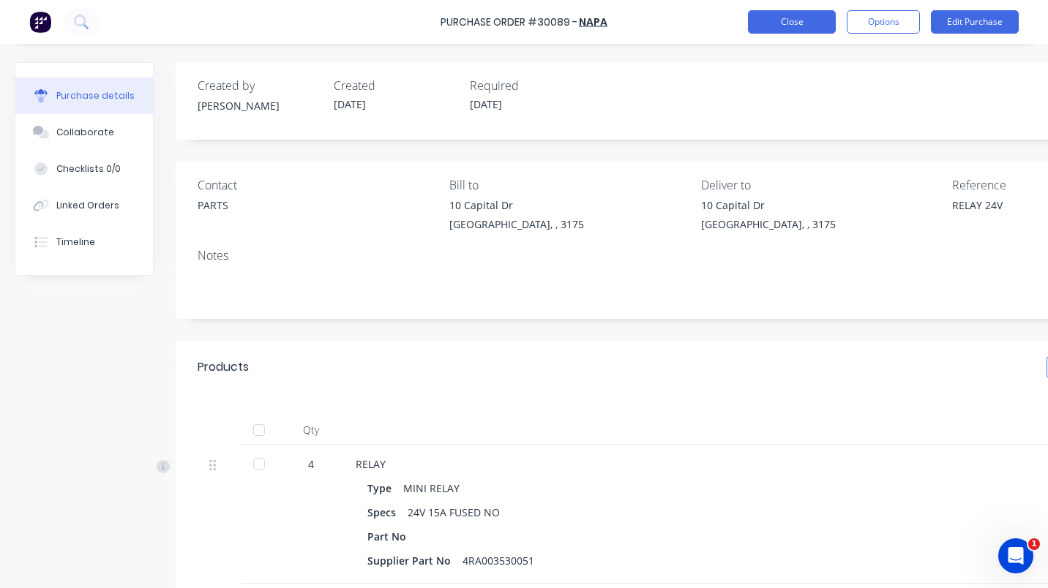
click at [782, 12] on button "Close" at bounding box center [792, 21] width 88 height 23
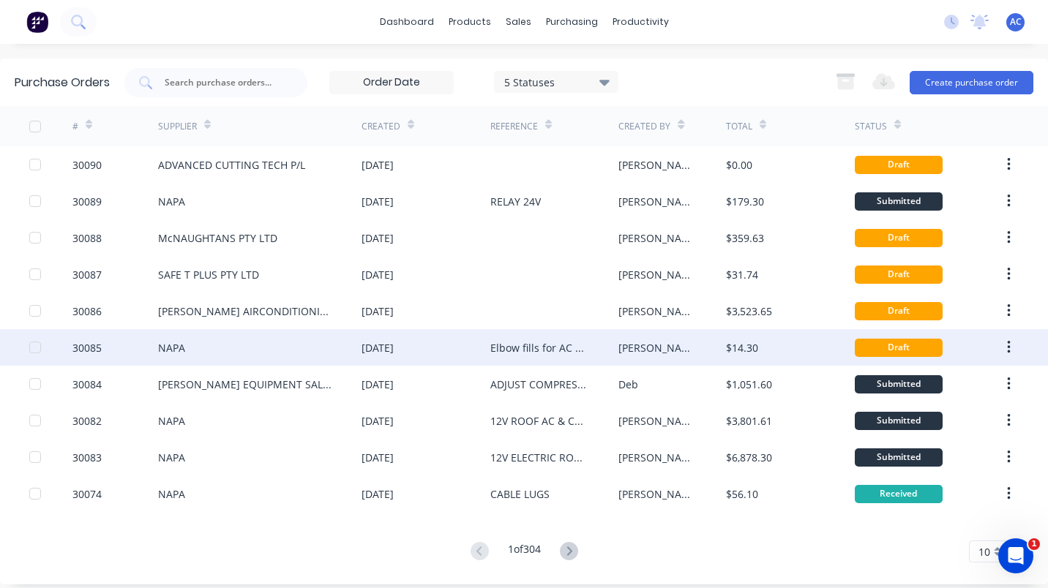
click at [183, 340] on div "NAPA" at bounding box center [259, 347] width 203 height 37
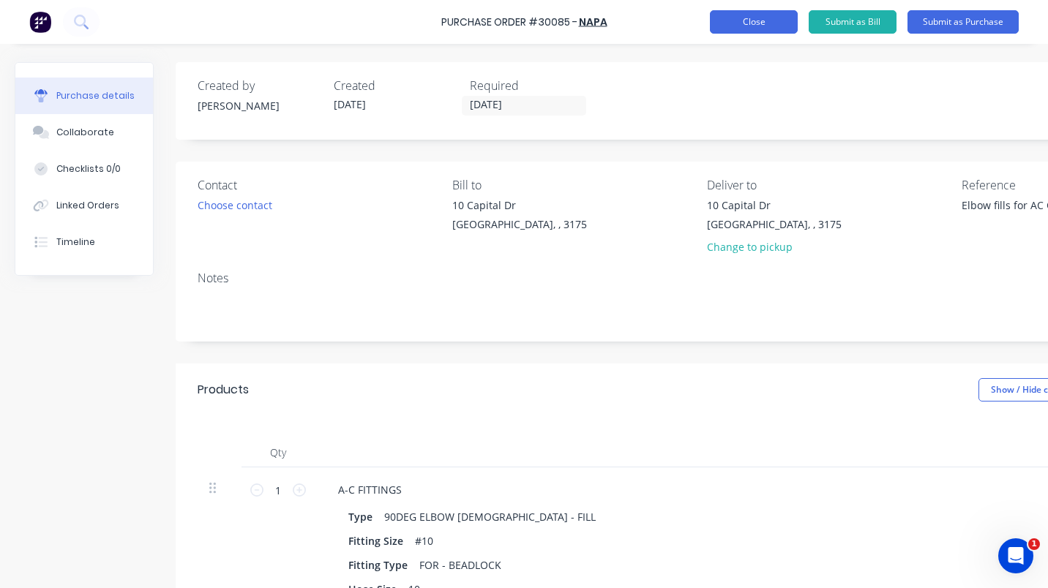
click at [767, 29] on button "Close" at bounding box center [754, 21] width 88 height 23
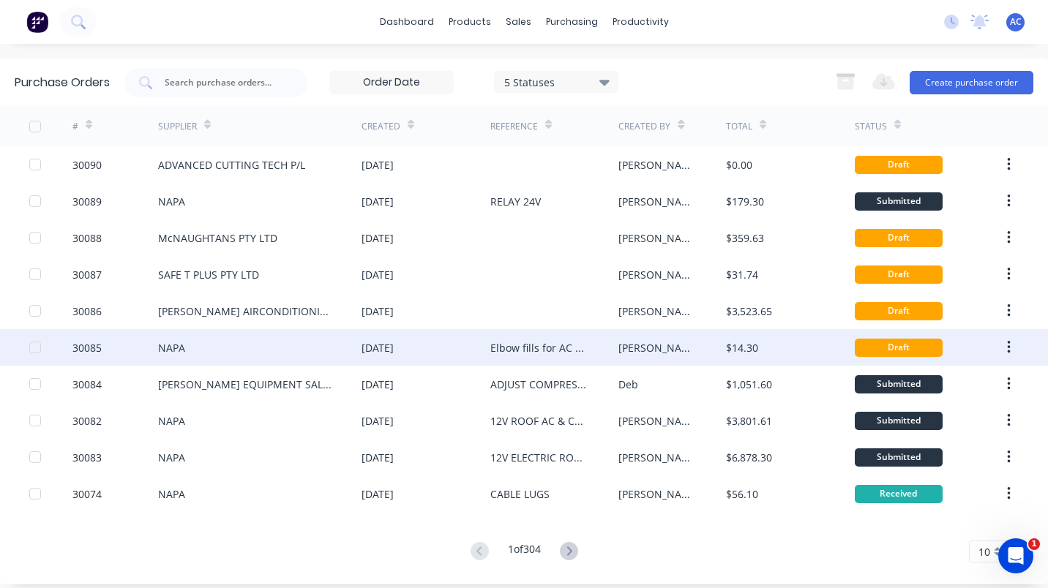
click at [501, 341] on div "Elbow fills for AC Cabins" at bounding box center [539, 347] width 99 height 15
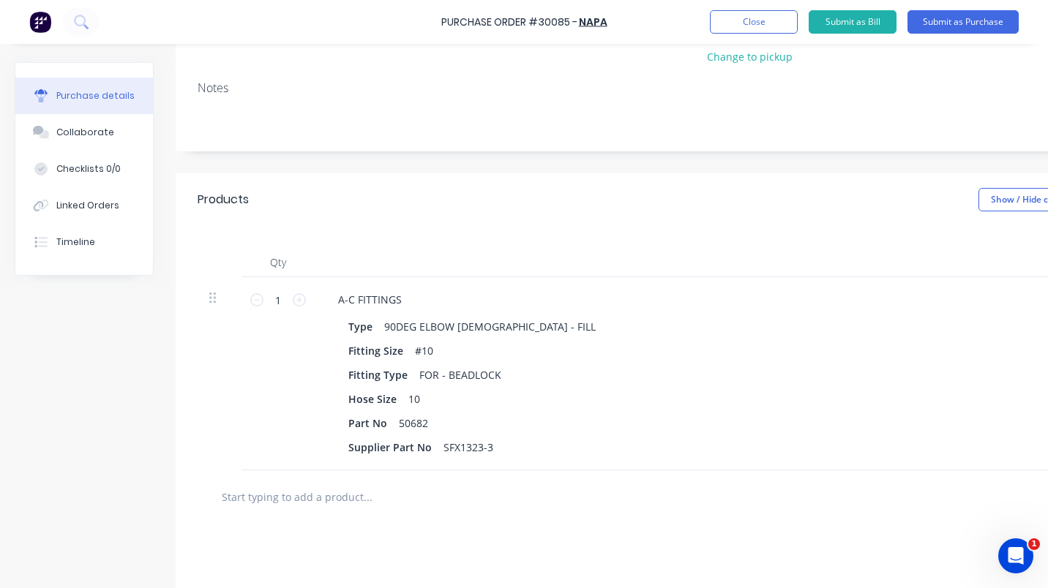
scroll to position [392, 0]
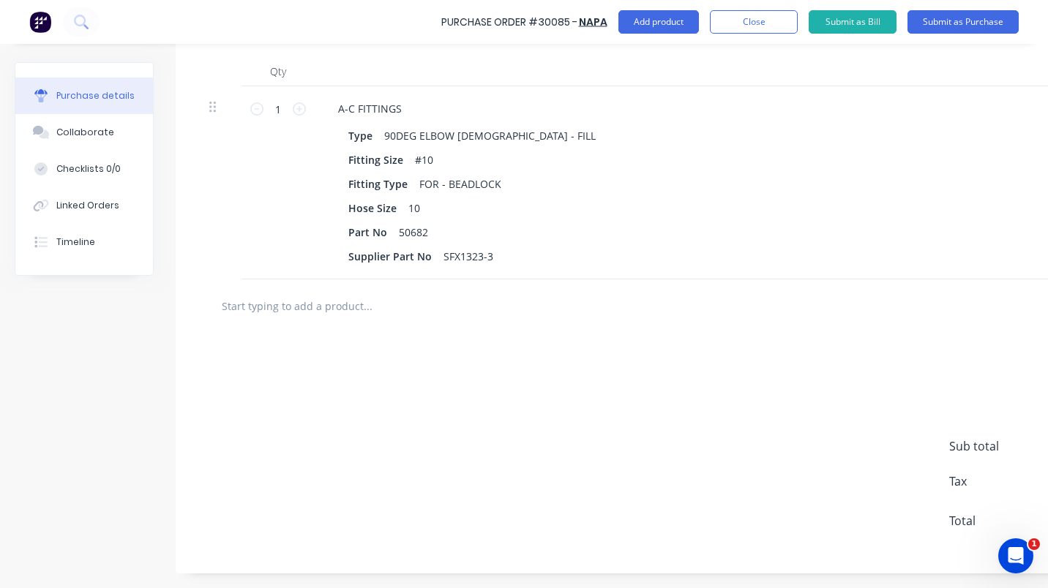
click at [573, 537] on div "add delivery fee add discount Sub total $13.00 Tax $1.30 Total $14.30" at bounding box center [701, 453] width 1051 height 241
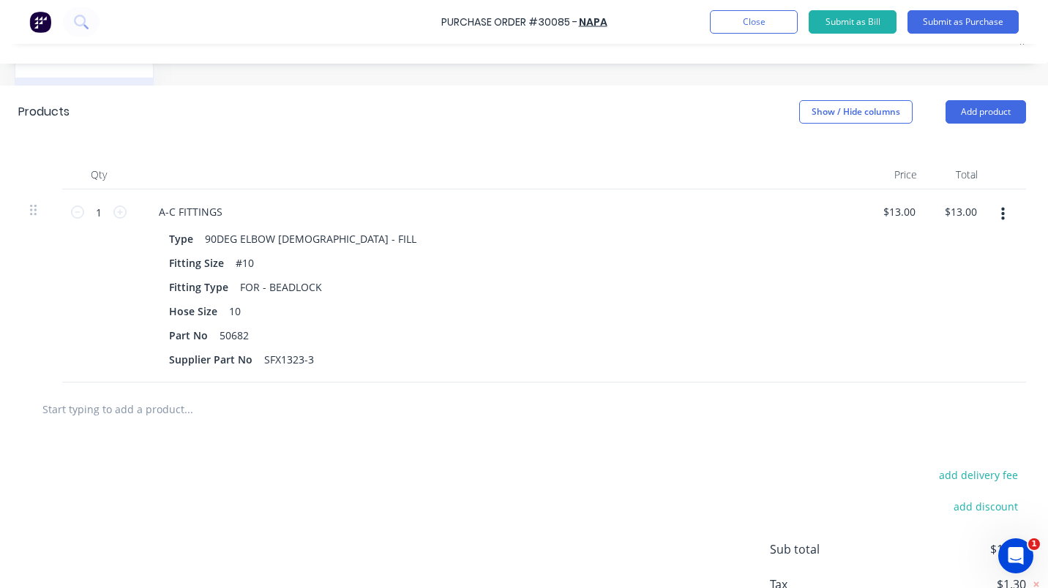
scroll to position [278, 190]
click at [964, 110] on button "Add product" at bounding box center [985, 111] width 80 height 23
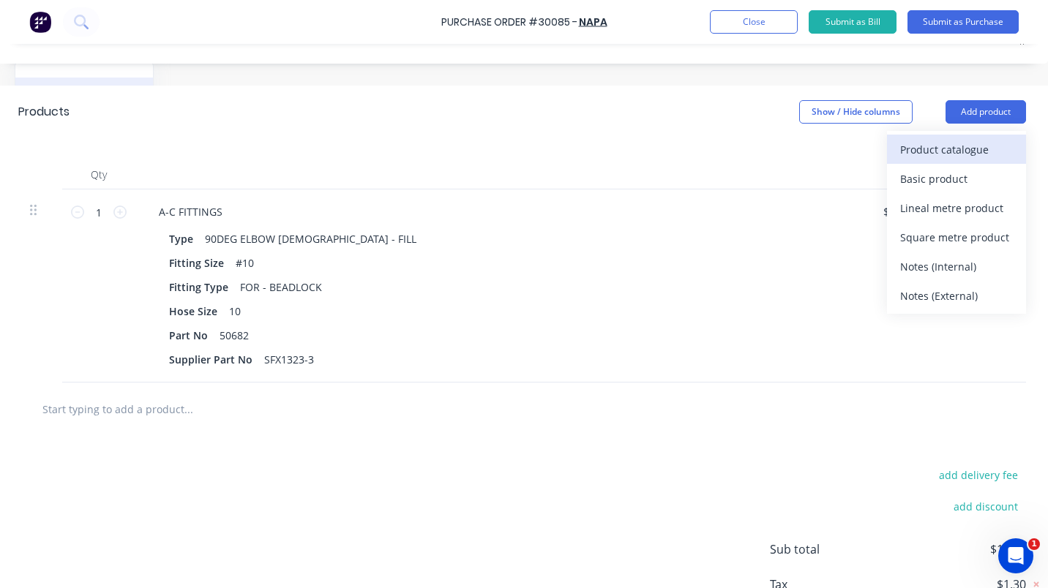
click at [946, 153] on div "Product catalogue" at bounding box center [956, 149] width 113 height 21
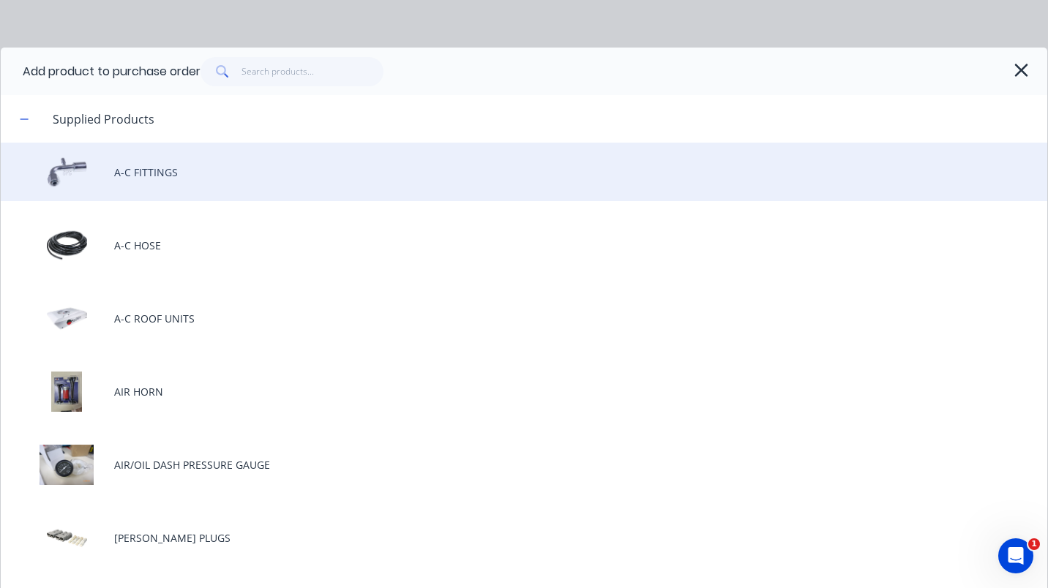
click at [144, 169] on div "A-C FITTINGS" at bounding box center [524, 172] width 1046 height 59
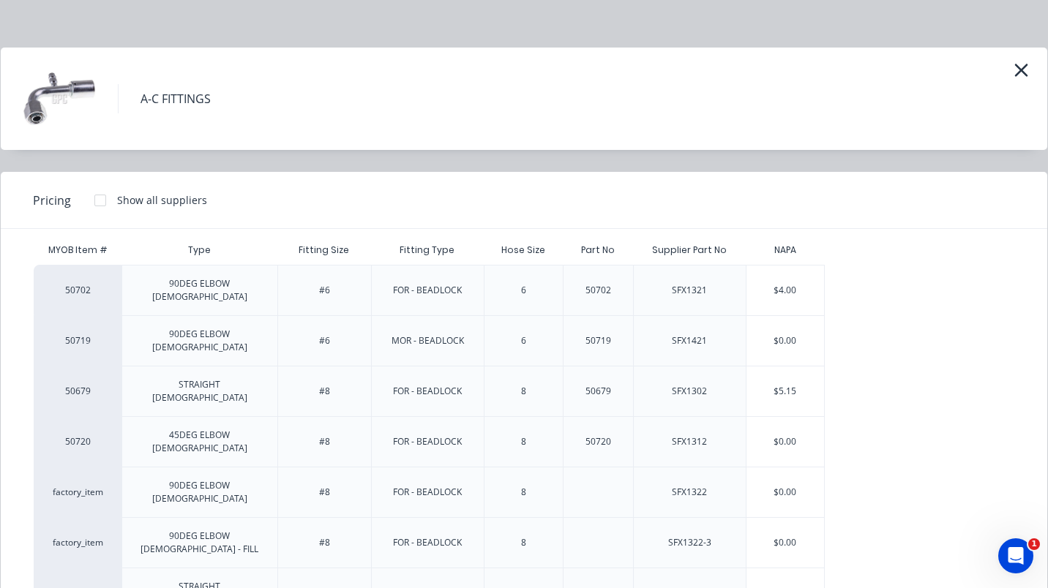
scroll to position [70, 0]
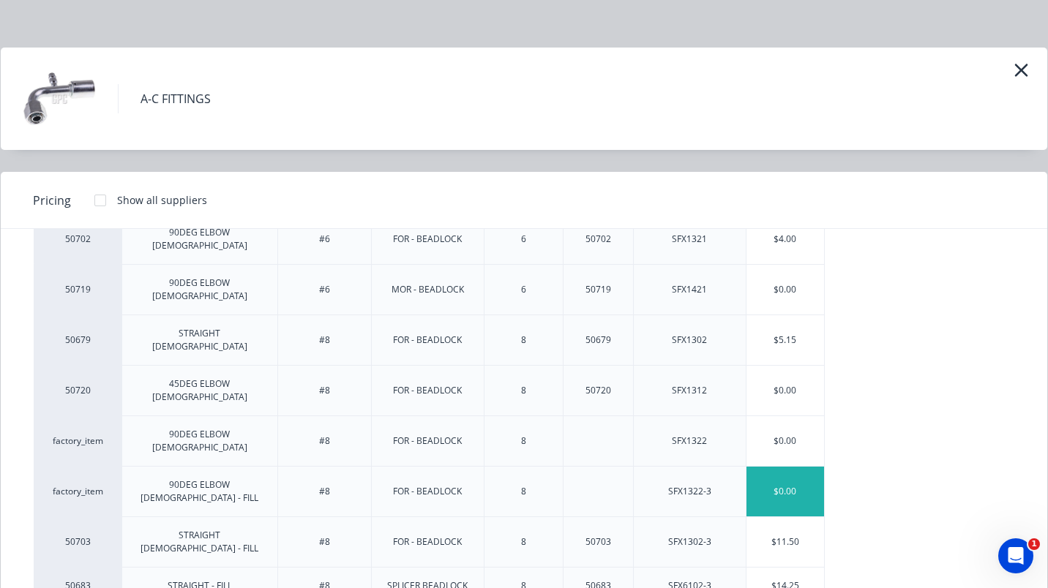
click at [778, 467] on div "$0.00" at bounding box center [785, 492] width 78 height 50
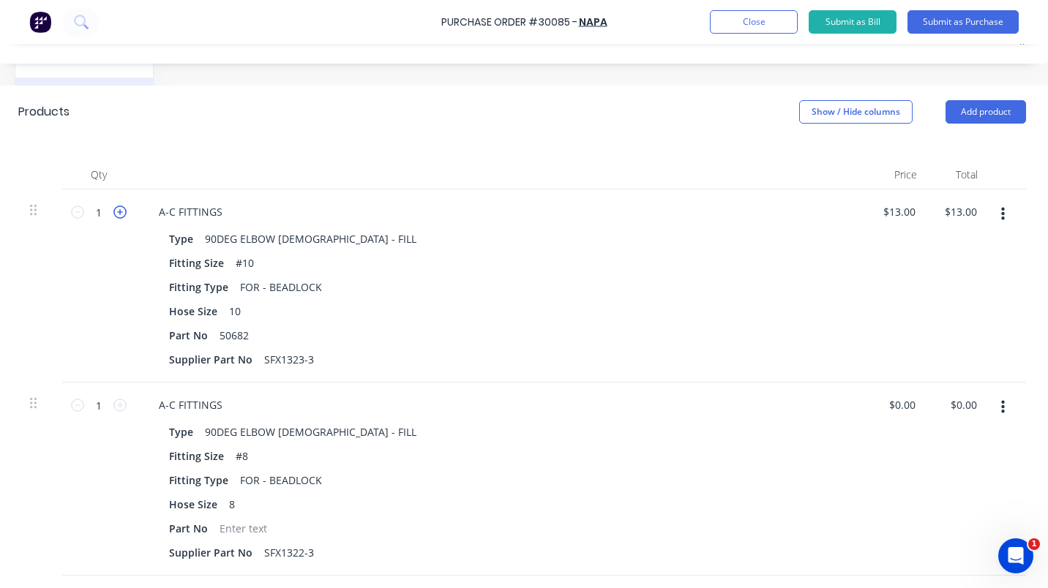
click at [114, 210] on icon at bounding box center [119, 212] width 13 height 13
type textarea "x"
type input "2"
type input "$26.00"
click at [114, 210] on icon at bounding box center [119, 212] width 13 height 13
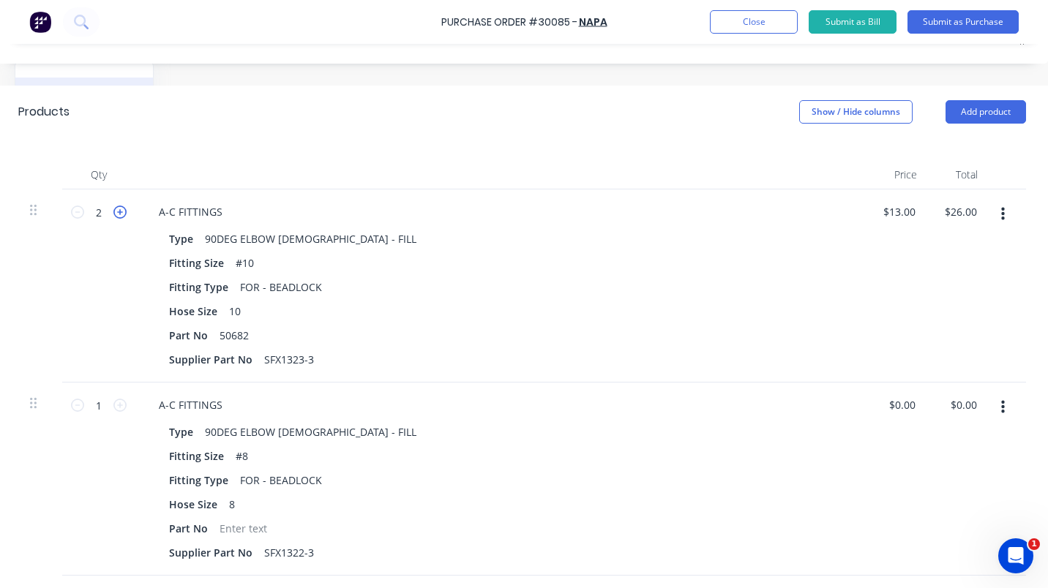
type textarea "x"
type input "3"
type input "$39.00"
click at [114, 210] on icon at bounding box center [119, 212] width 13 height 13
type textarea "x"
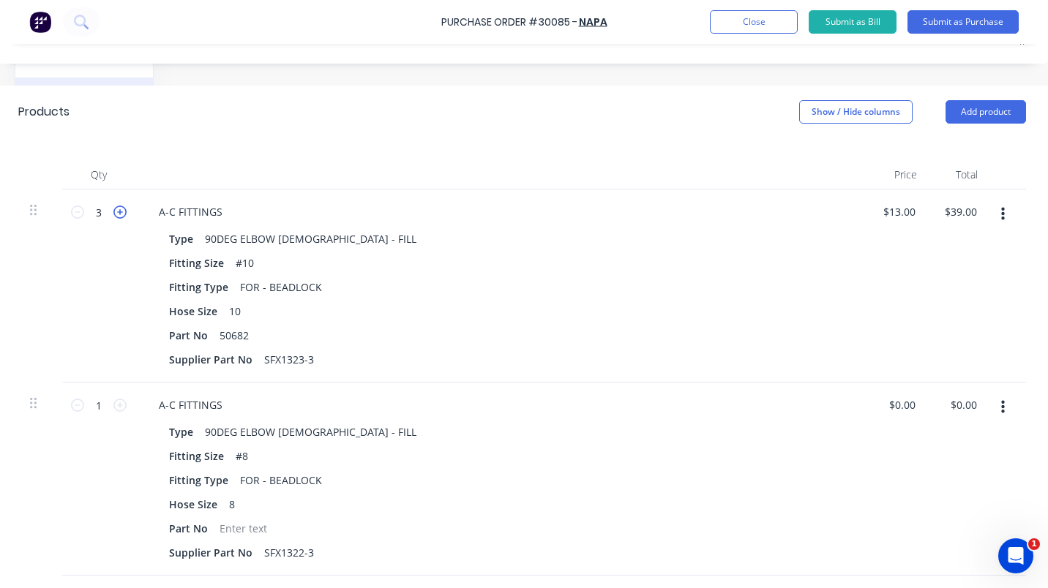
type input "4"
type input "$52.00"
click at [113, 405] on icon at bounding box center [119, 405] width 13 height 13
type textarea "x"
type input "2"
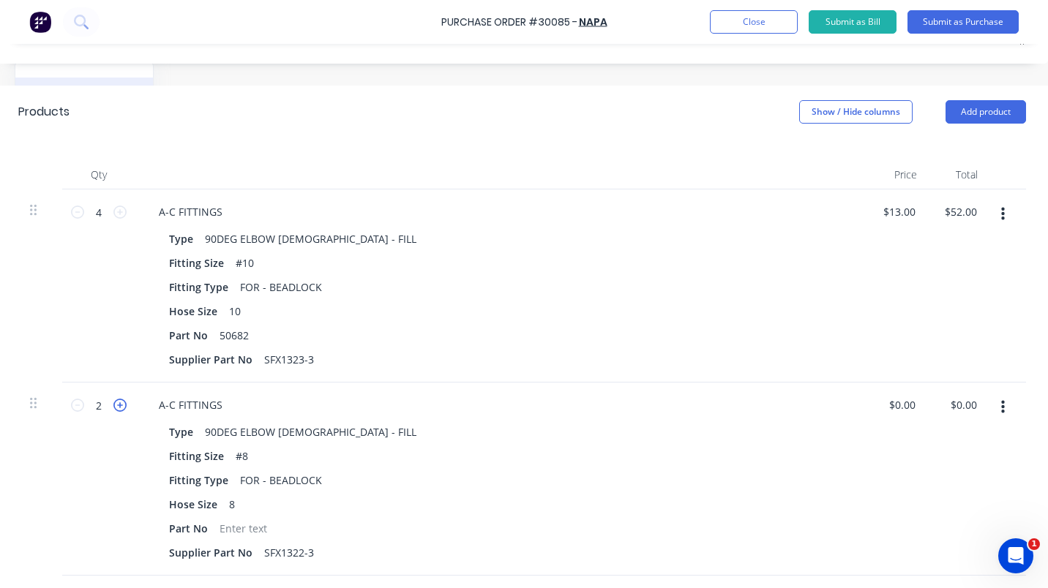
click at [113, 405] on icon at bounding box center [119, 405] width 13 height 13
type textarea "x"
type input "3"
click at [113, 405] on icon at bounding box center [119, 405] width 13 height 13
type textarea "x"
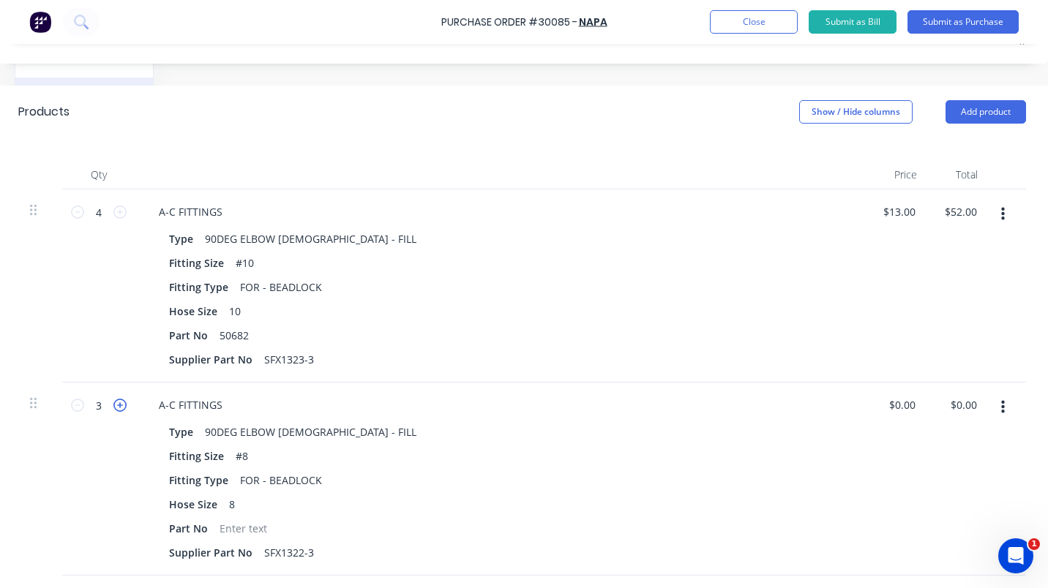
type input "4"
click at [961, 115] on button "Add product" at bounding box center [985, 111] width 80 height 23
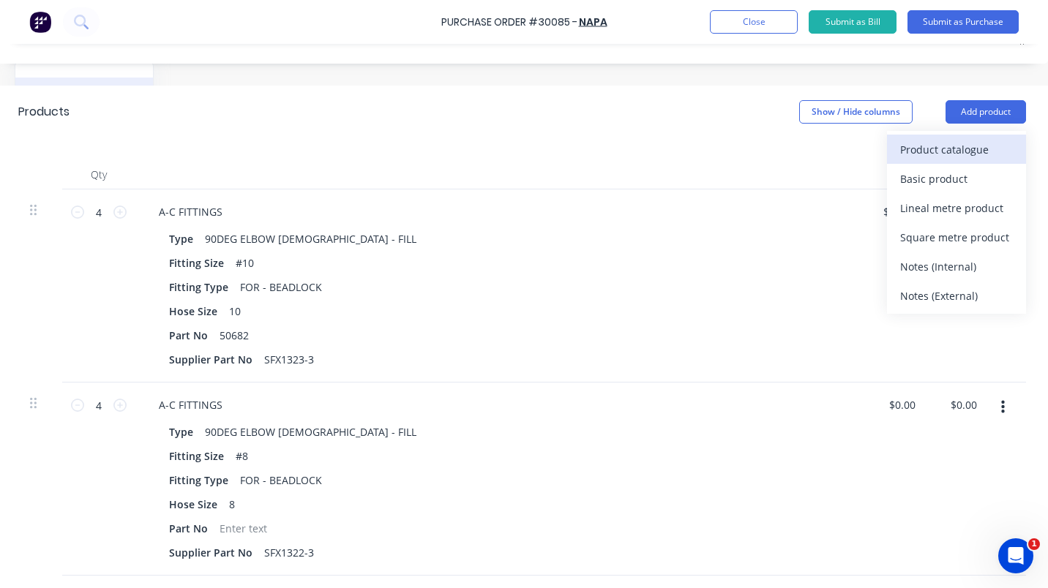
click at [951, 140] on div "Product catalogue" at bounding box center [956, 149] width 113 height 21
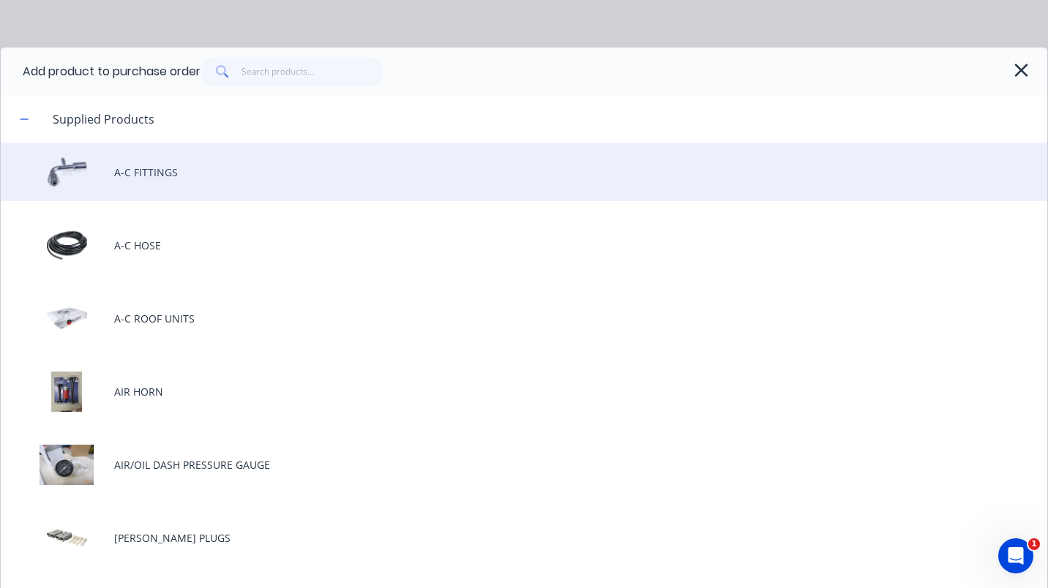
click at [149, 168] on div "A-C FITTINGS" at bounding box center [524, 172] width 1046 height 59
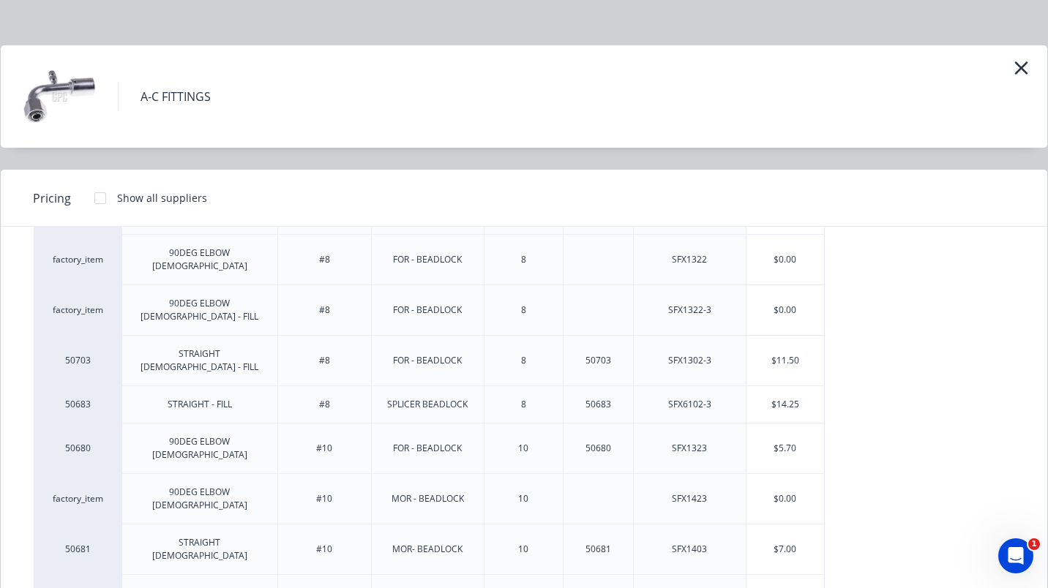
scroll to position [2, 0]
click at [776, 424] on div "$5.70" at bounding box center [785, 449] width 78 height 50
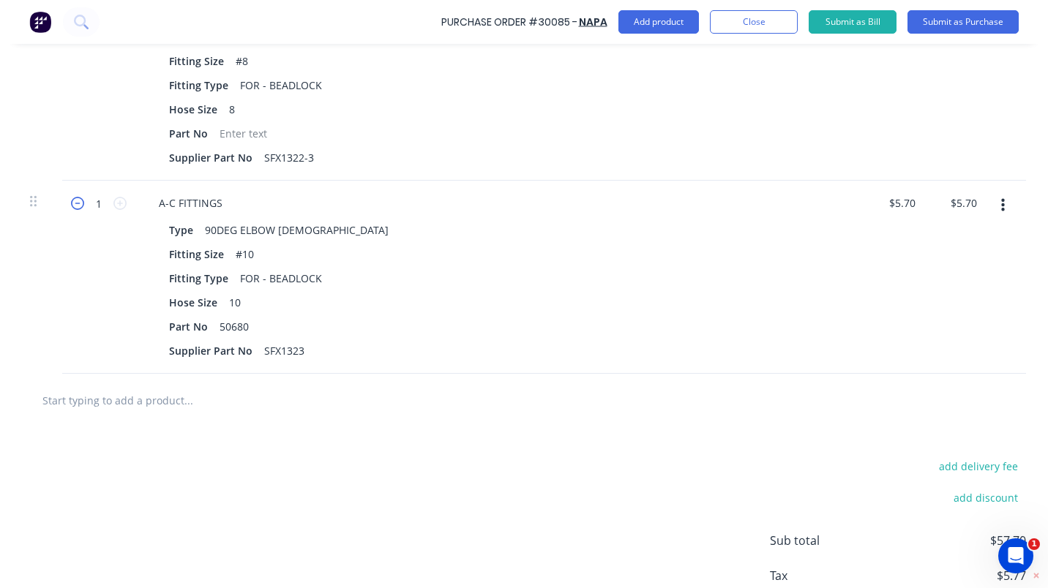
scroll to position [672, 190]
click at [113, 206] on icon at bounding box center [119, 204] width 13 height 13
type textarea "x"
type input "2"
type input "$11.40"
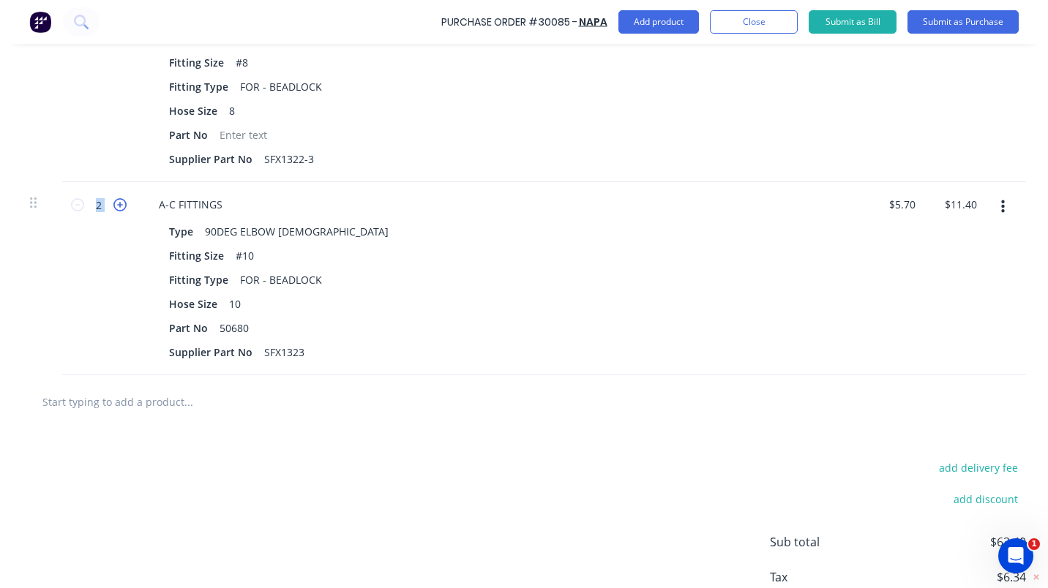
click at [113, 206] on icon at bounding box center [119, 204] width 13 height 13
type textarea "x"
type input "3"
type input "$17.10"
click at [113, 206] on icon at bounding box center [119, 204] width 13 height 13
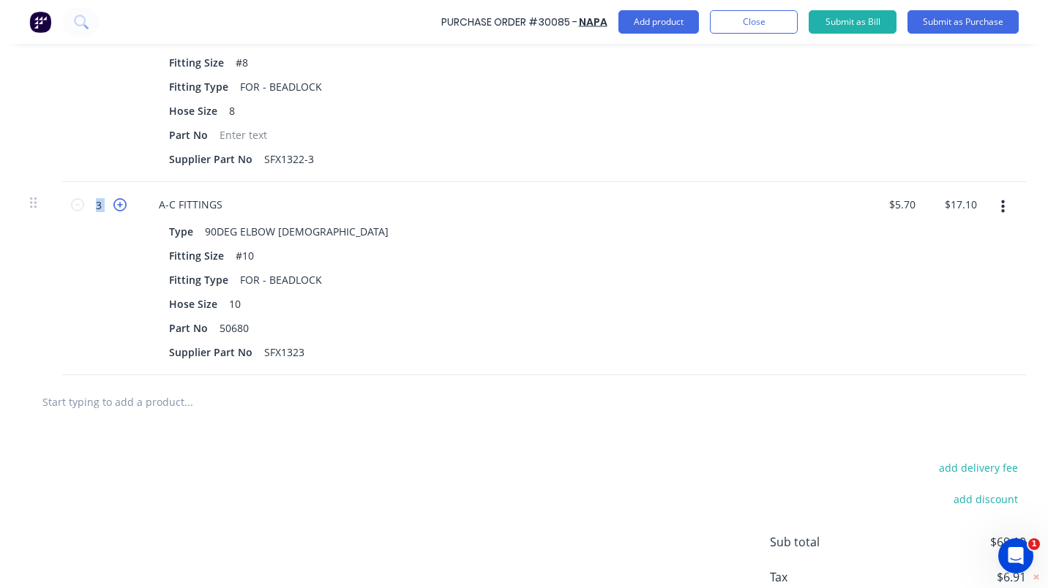
type textarea "x"
type input "4"
type input "$22.80"
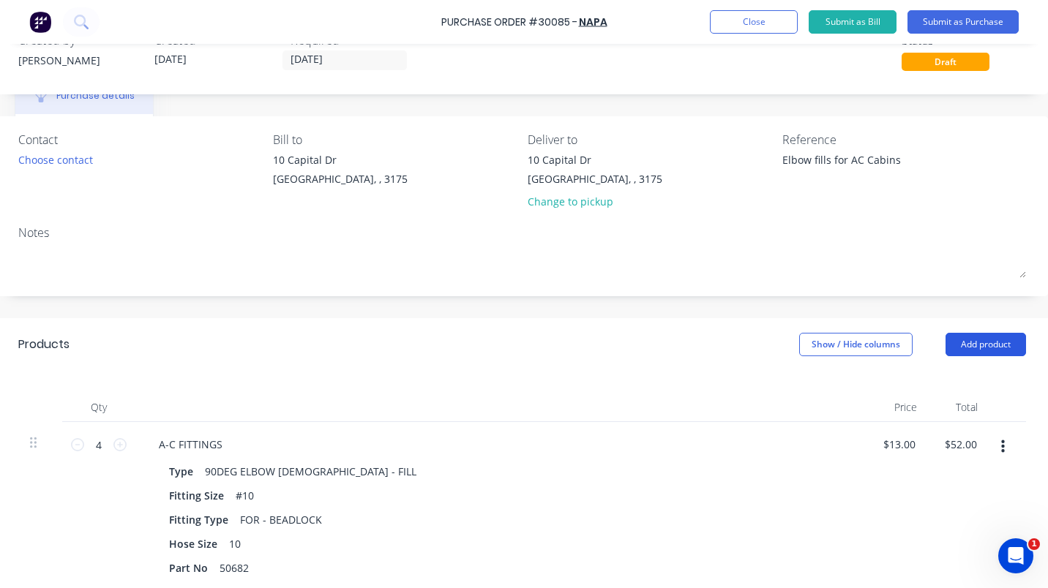
scroll to position [24, 190]
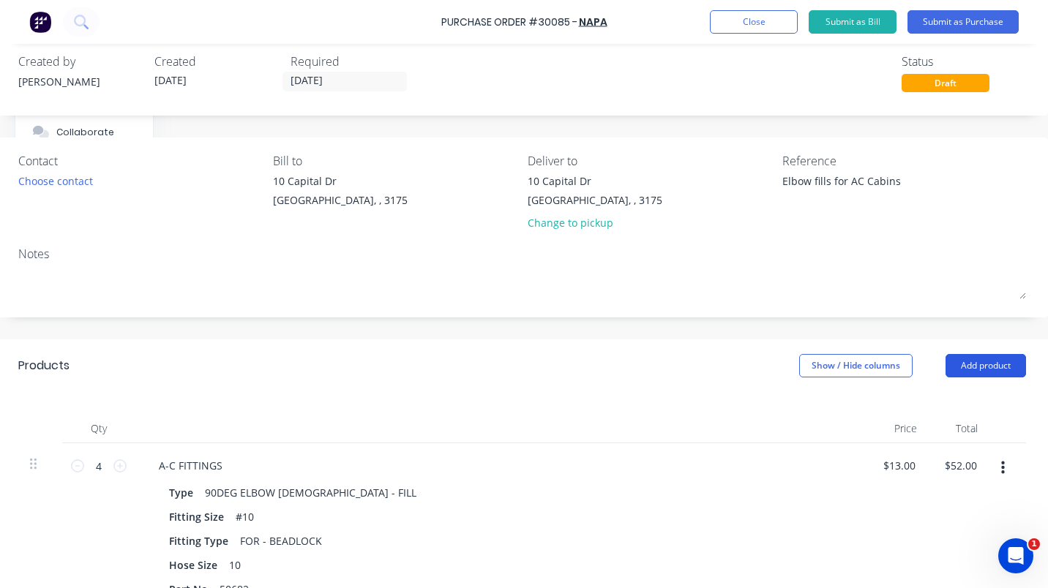
click at [982, 367] on button "Add product" at bounding box center [985, 365] width 80 height 23
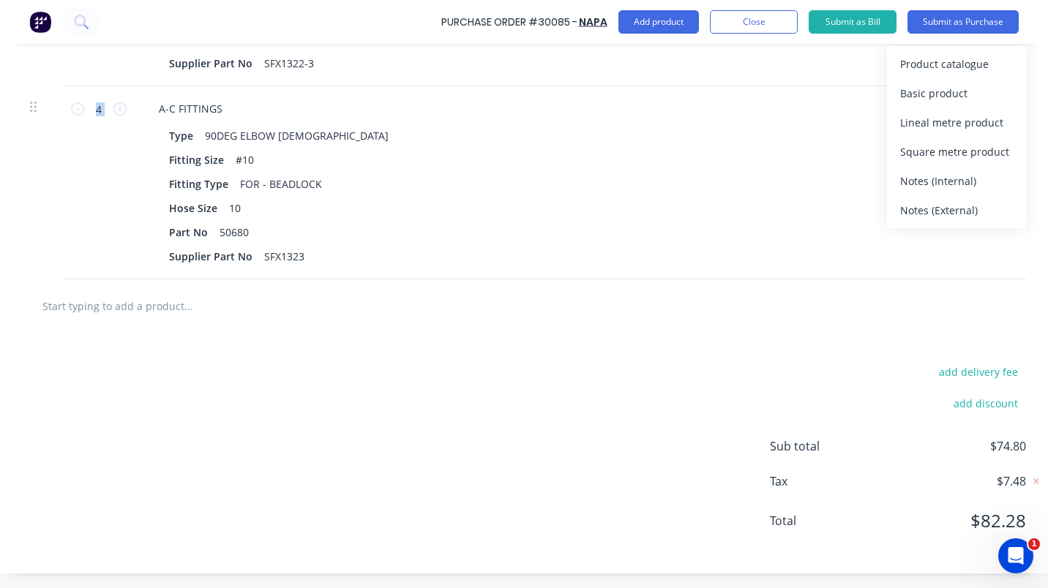
scroll to position [778, 190]
click at [906, 60] on div "Product catalogue" at bounding box center [956, 63] width 113 height 21
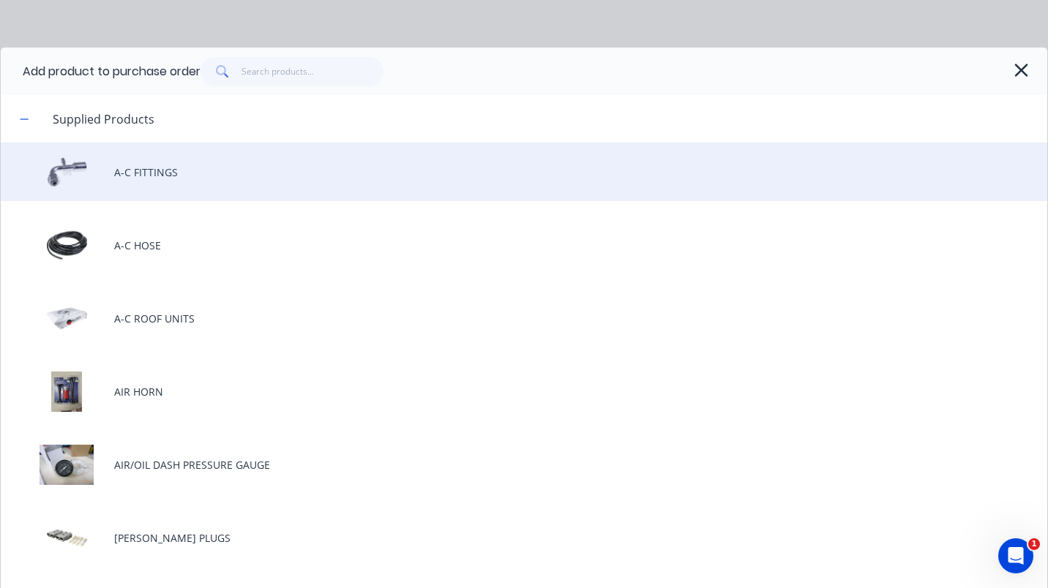
click at [136, 169] on div "A-C FITTINGS" at bounding box center [524, 172] width 1046 height 59
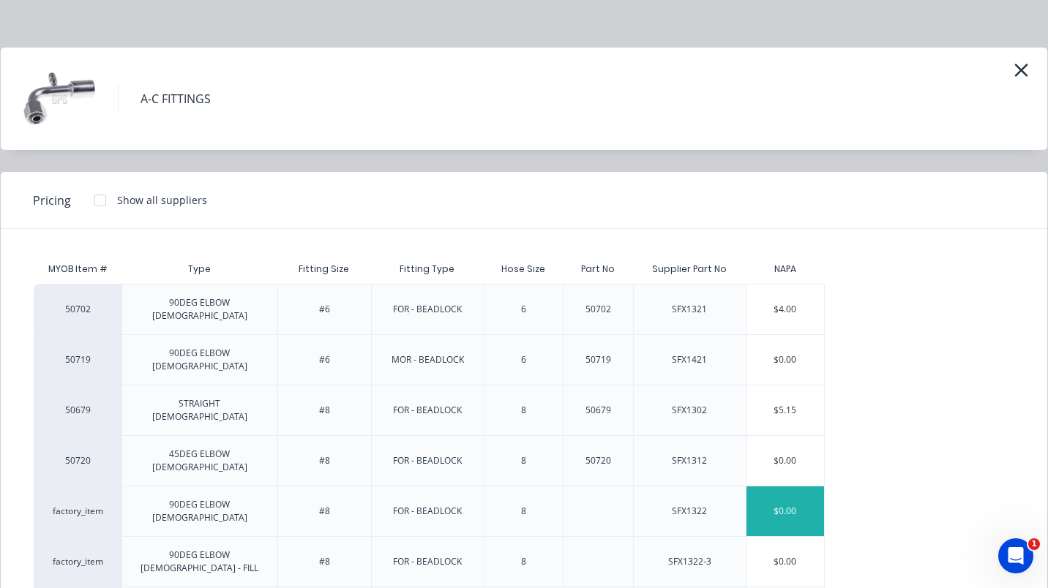
click at [779, 486] on div "$0.00" at bounding box center [785, 511] width 78 height 50
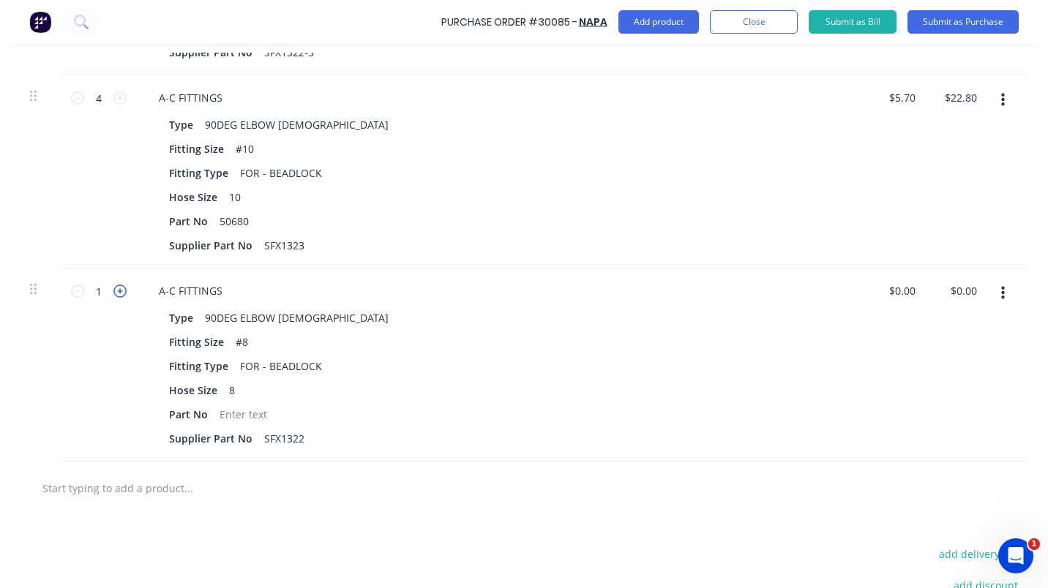
click at [113, 293] on icon at bounding box center [119, 291] width 13 height 13
type textarea "x"
type input "2"
click at [113, 293] on icon at bounding box center [119, 291] width 13 height 13
type textarea "x"
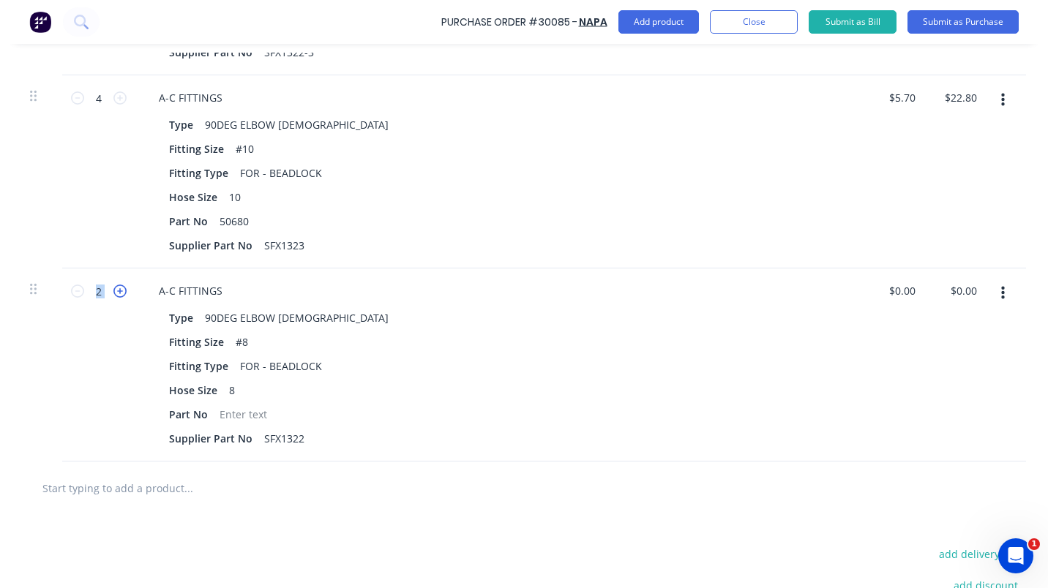
type input "3"
click at [113, 293] on icon at bounding box center [119, 291] width 13 height 13
type textarea "x"
type input "4"
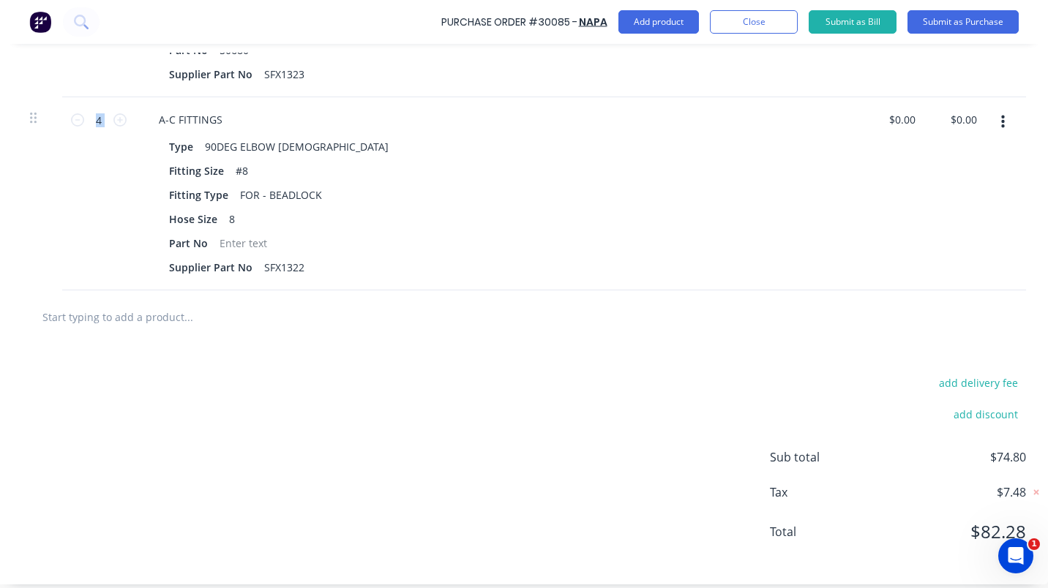
scroll to position [971, 190]
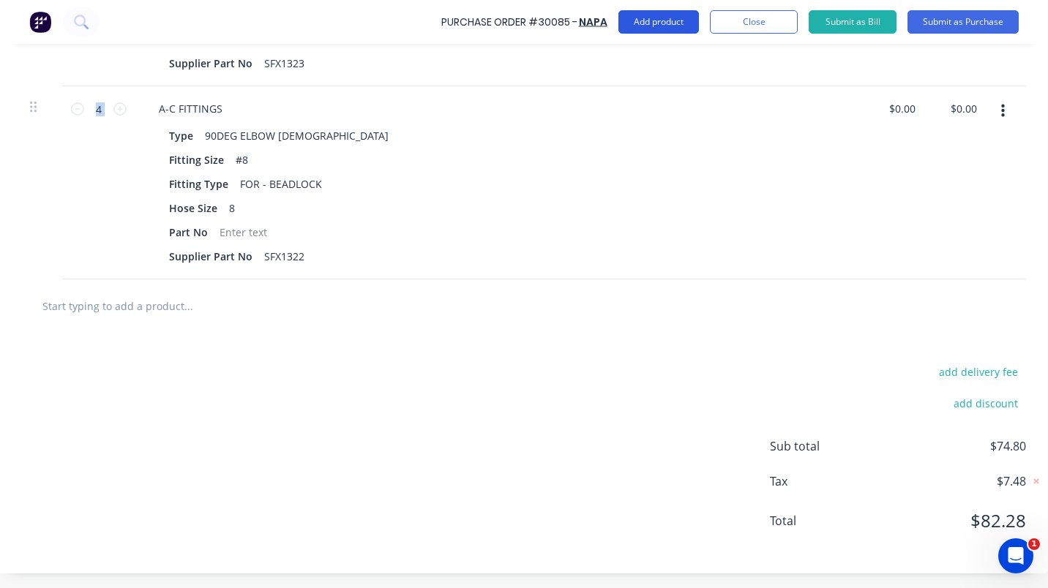
click at [653, 18] on button "Add product" at bounding box center [658, 21] width 80 height 23
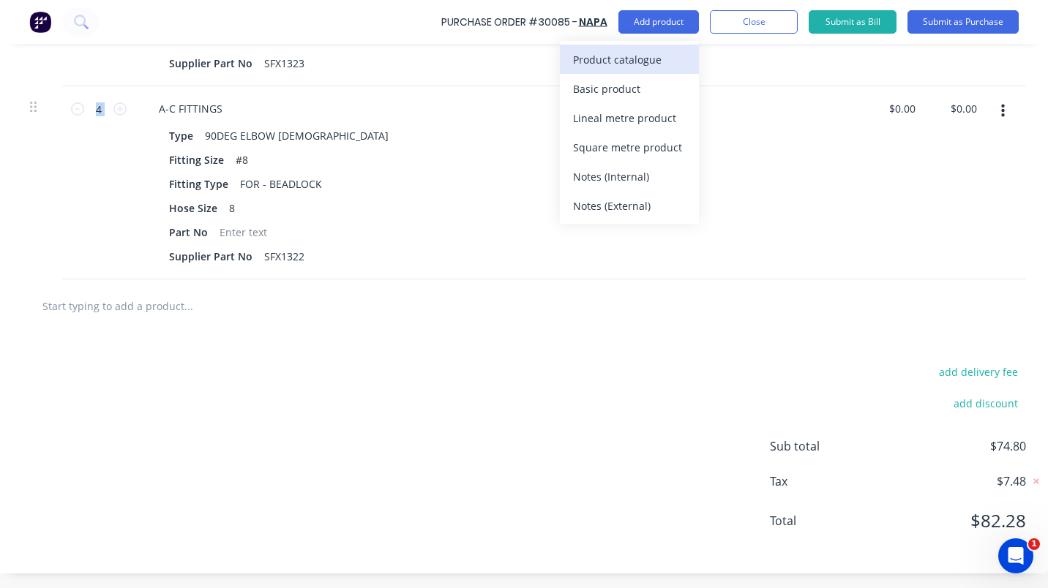
click at [650, 54] on div "Product catalogue" at bounding box center [629, 59] width 113 height 21
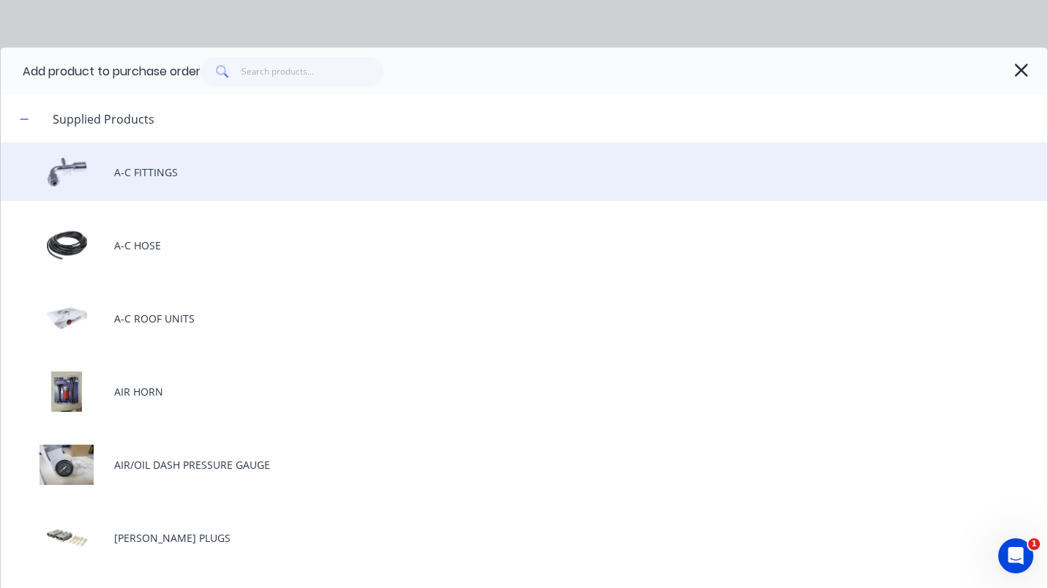
click at [143, 162] on div "A-C FITTINGS" at bounding box center [524, 172] width 1046 height 59
type textarea "x"
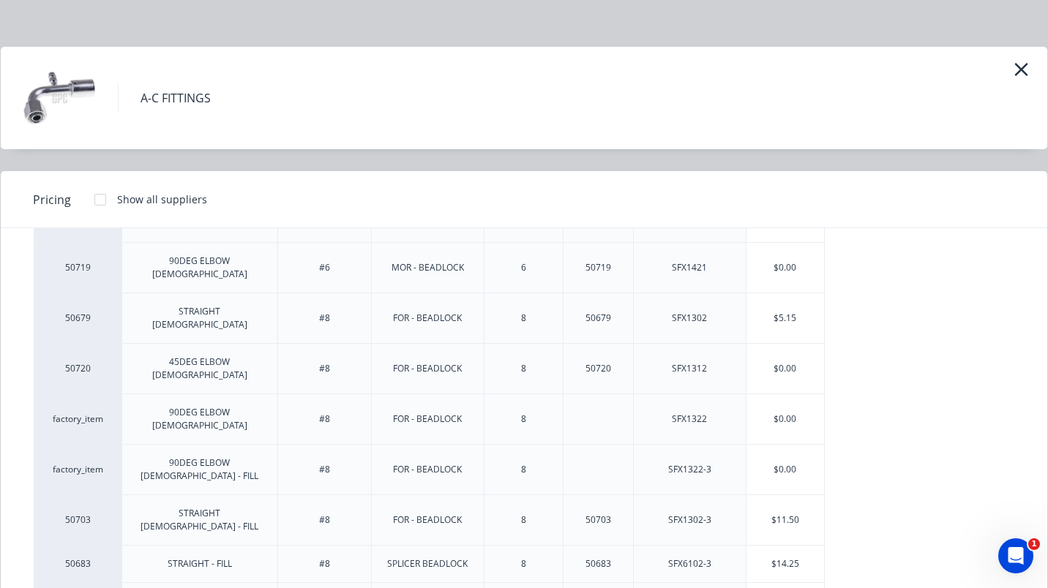
scroll to position [0, 0]
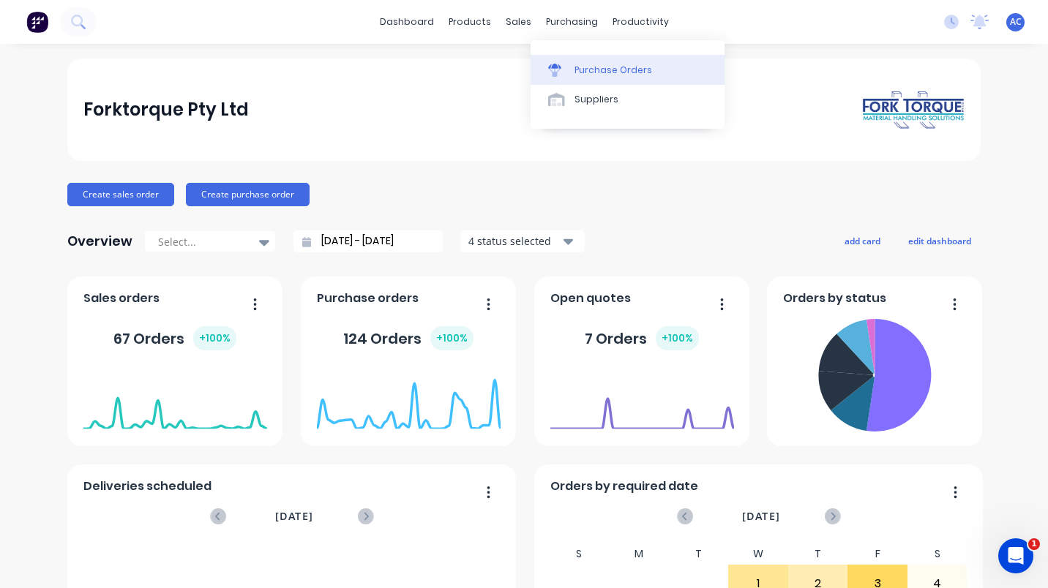
click at [582, 69] on div "Purchase Orders" at bounding box center [613, 70] width 78 height 13
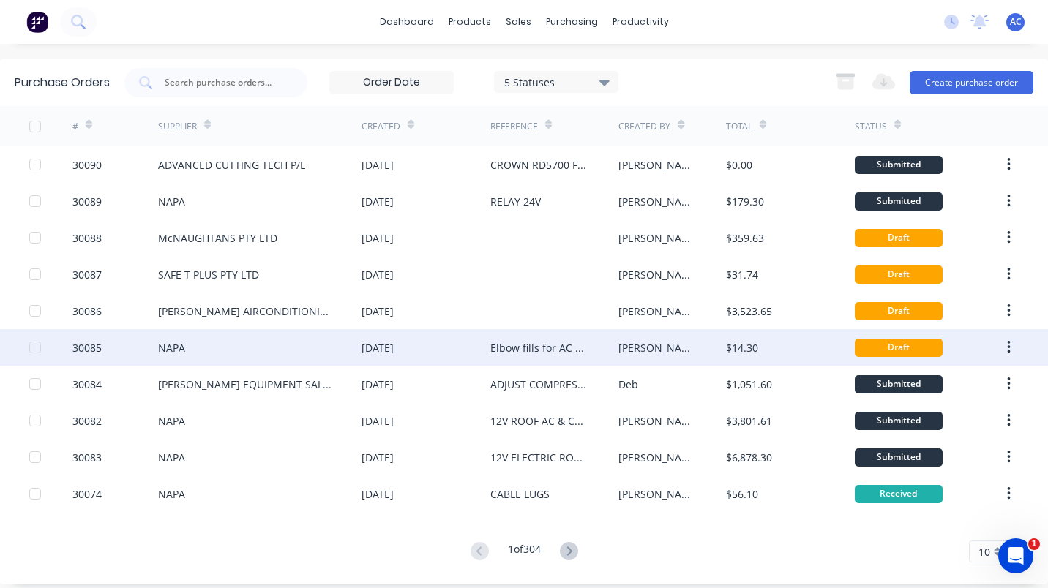
click at [506, 347] on div "Elbow fills for AC Cabins" at bounding box center [539, 347] width 99 height 15
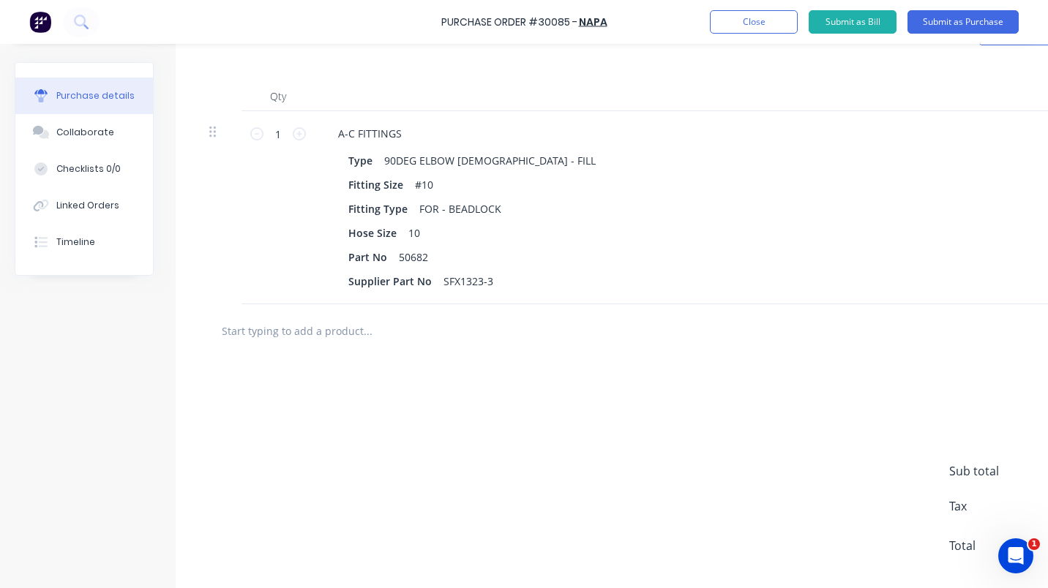
scroll to position [392, 0]
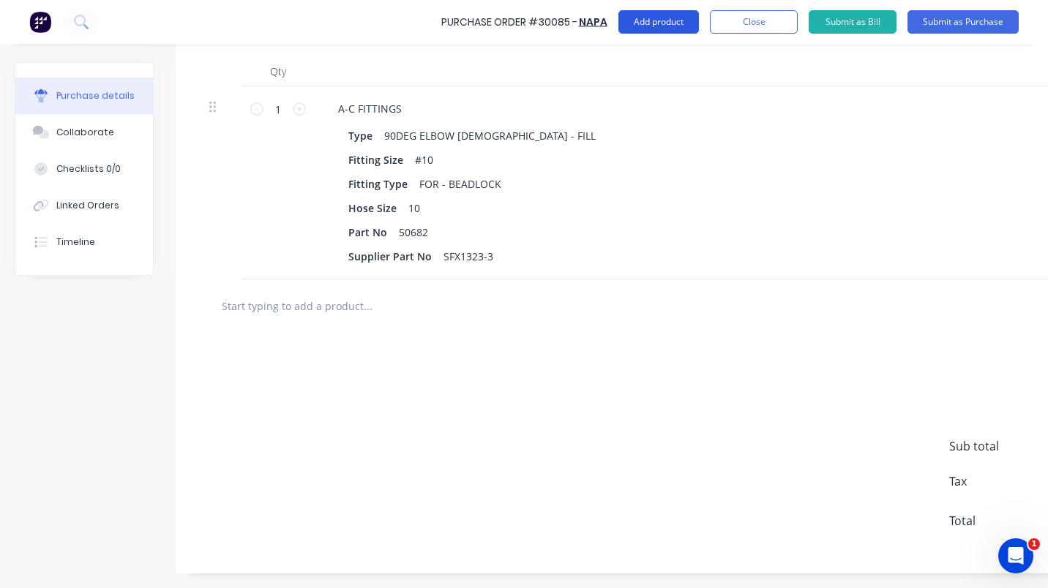
click at [650, 23] on button "Add product" at bounding box center [658, 21] width 80 height 23
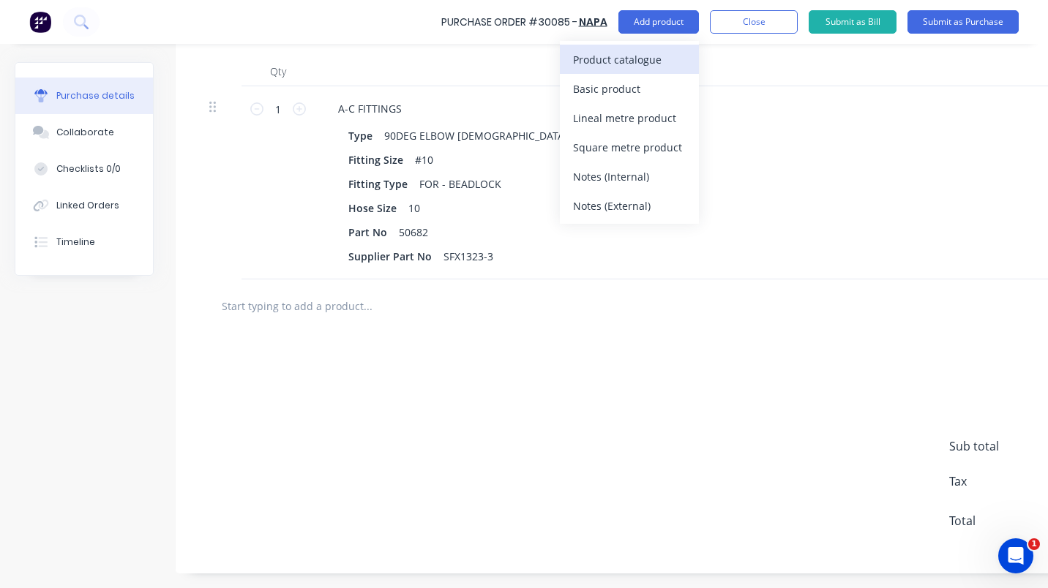
click at [643, 58] on div "Product catalogue" at bounding box center [629, 59] width 113 height 21
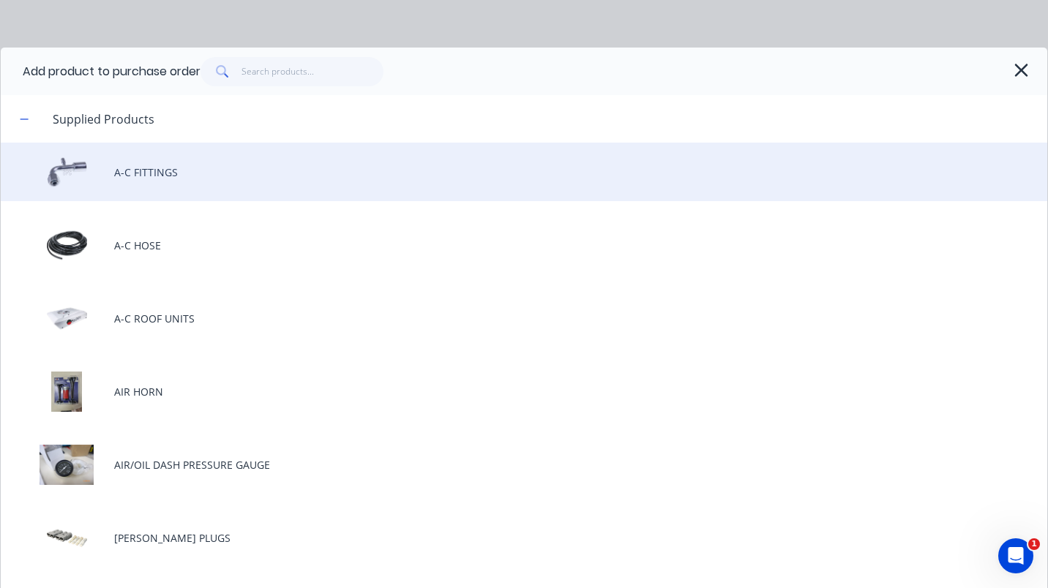
click at [133, 169] on div "A-C FITTINGS" at bounding box center [524, 172] width 1046 height 59
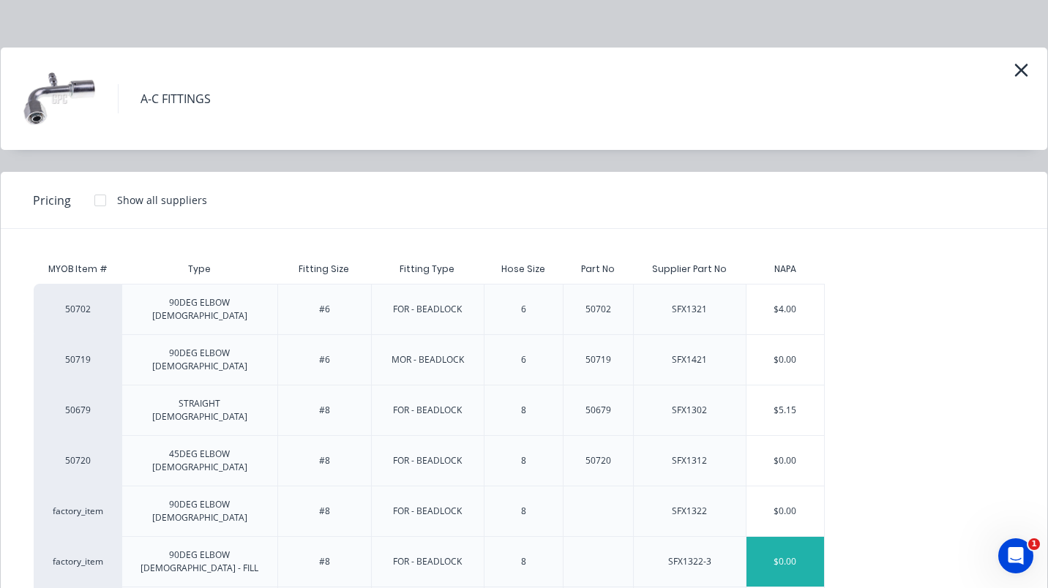
click at [784, 537] on div "$0.00" at bounding box center [785, 562] width 78 height 50
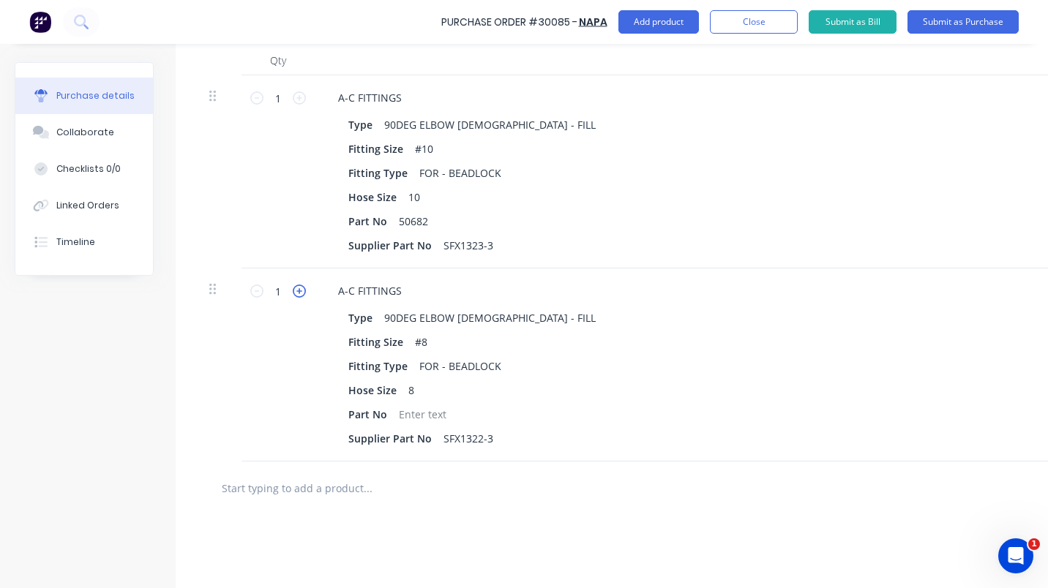
click at [303, 295] on icon at bounding box center [299, 291] width 13 height 13
type textarea "x"
type input "2"
click at [303, 295] on icon at bounding box center [299, 291] width 13 height 13
type textarea "x"
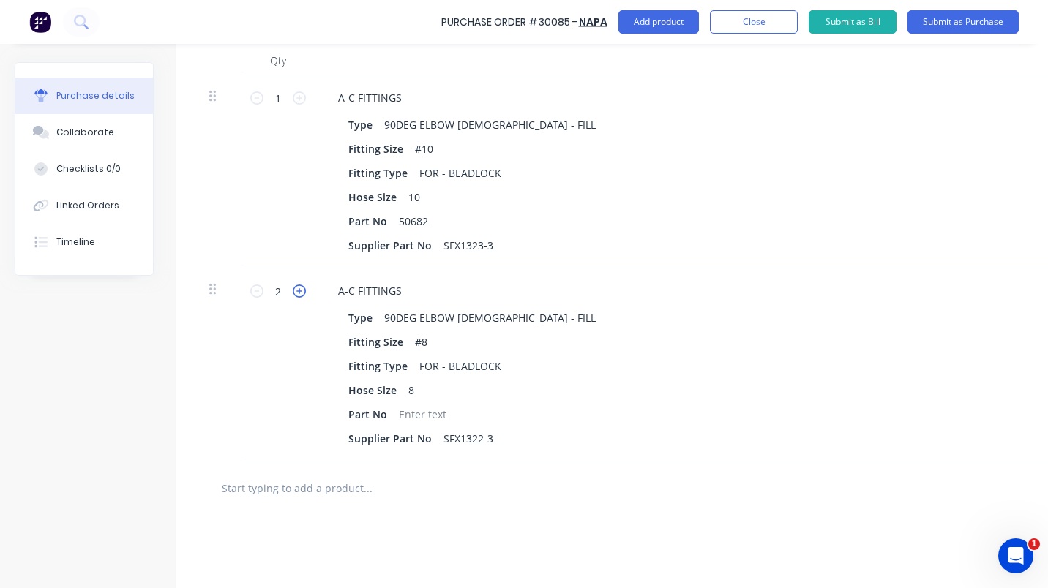
type input "3"
click at [303, 295] on icon at bounding box center [299, 291] width 13 height 13
type textarea "x"
type input "4"
click at [302, 99] on icon at bounding box center [299, 97] width 13 height 13
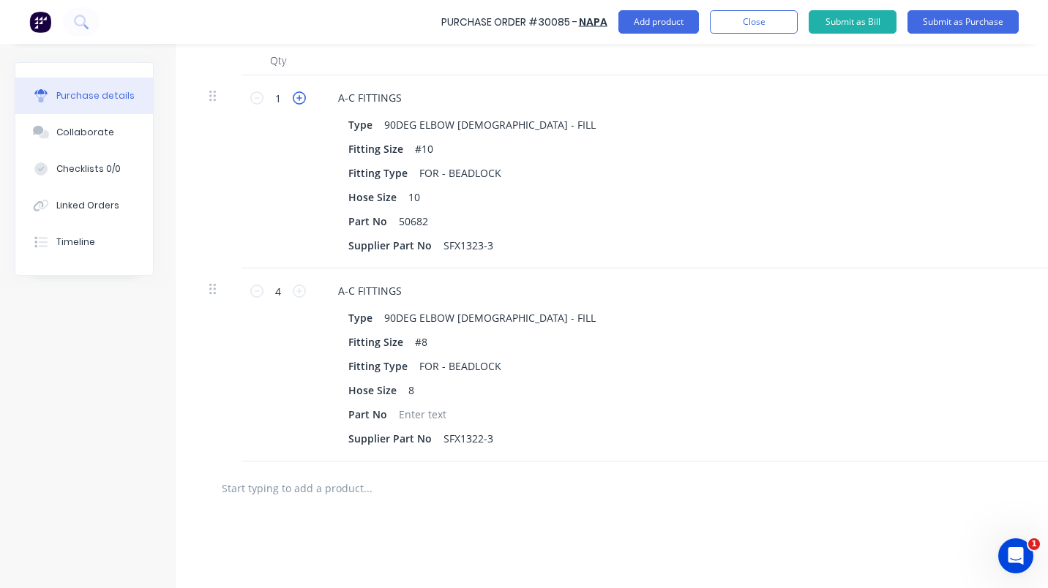
type textarea "x"
type input "2"
type input "$26.00"
click at [302, 99] on icon at bounding box center [299, 97] width 13 height 13
type textarea "x"
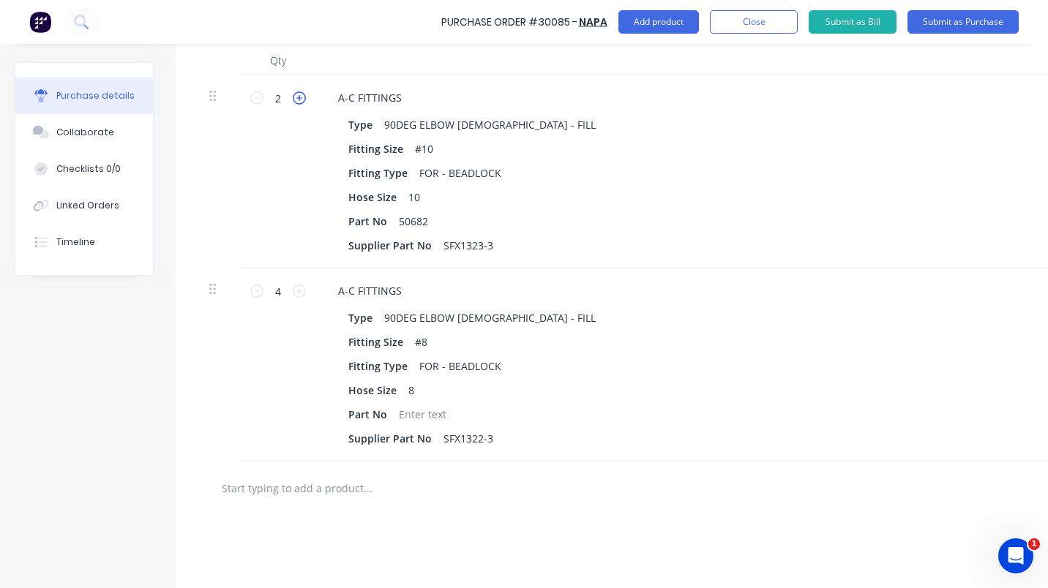
type input "3"
type input "$39.00"
click at [302, 99] on icon at bounding box center [299, 97] width 13 height 13
type textarea "x"
type input "4"
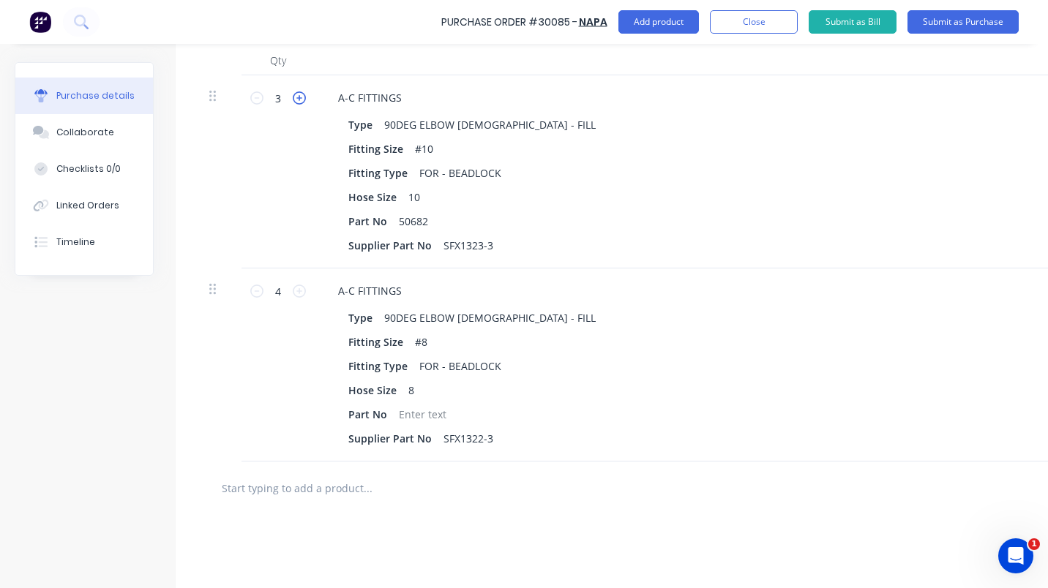
type input "$52.00"
click at [642, 19] on button "Add product" at bounding box center [658, 21] width 80 height 23
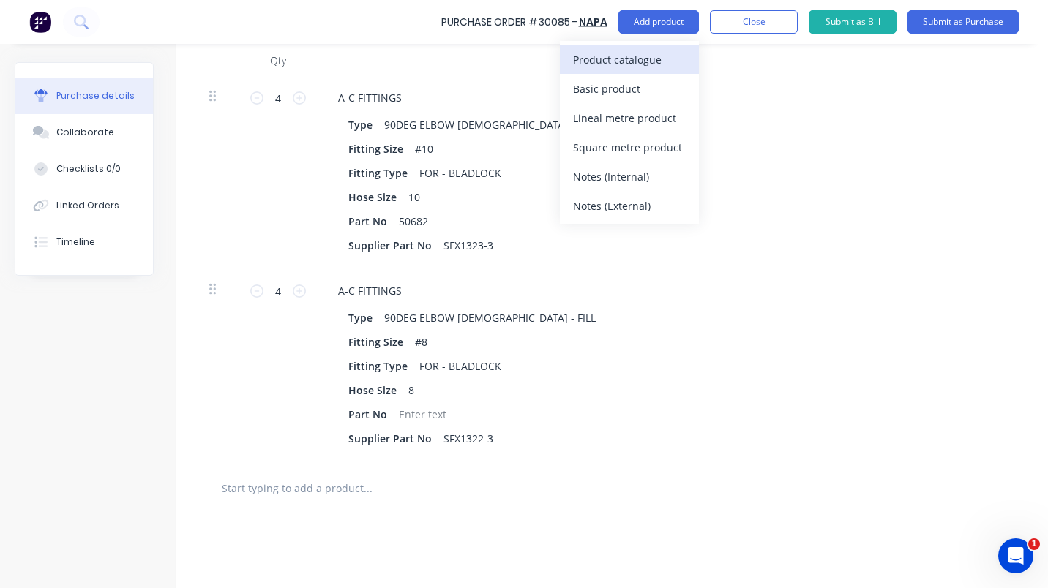
click at [604, 61] on div "Product catalogue" at bounding box center [629, 59] width 113 height 21
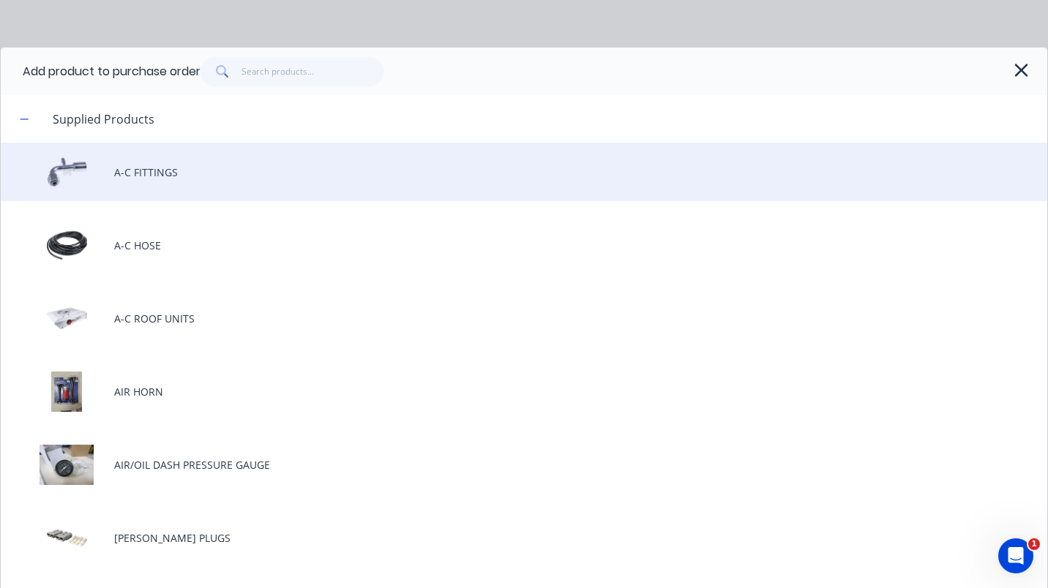
click at [162, 176] on div "A-C FITTINGS" at bounding box center [524, 172] width 1046 height 59
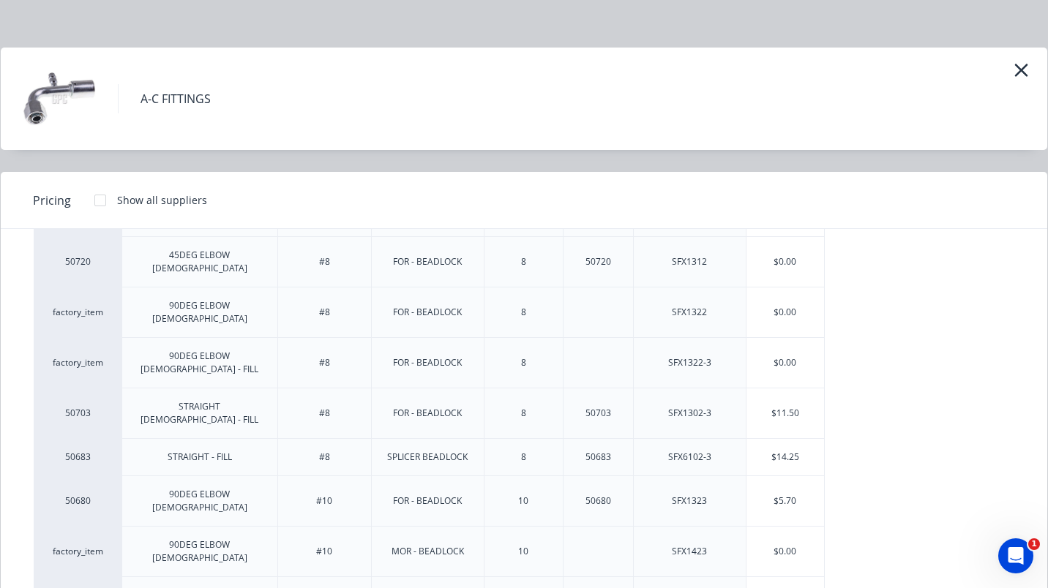
scroll to position [214, 0]
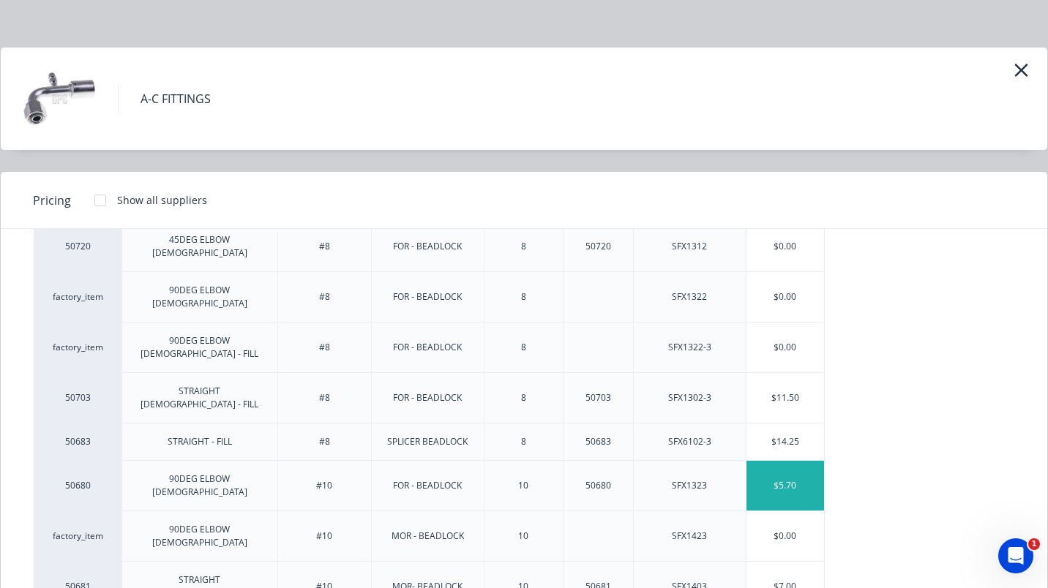
click at [791, 461] on div "$5.70" at bounding box center [785, 486] width 78 height 50
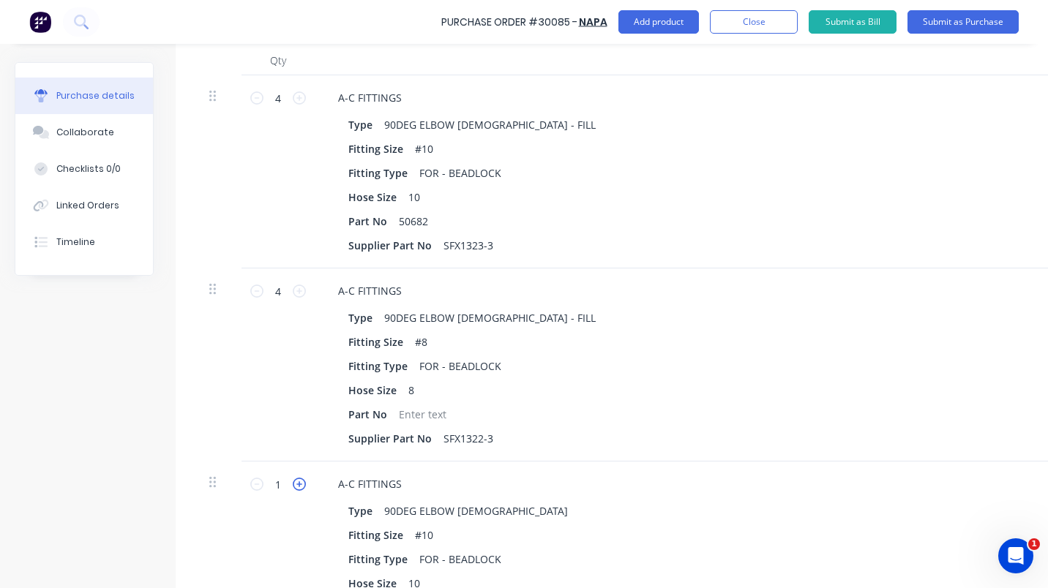
click at [296, 481] on icon at bounding box center [299, 484] width 13 height 13
type textarea "x"
type input "2"
type input "$11.40"
click at [296, 481] on icon at bounding box center [299, 484] width 13 height 13
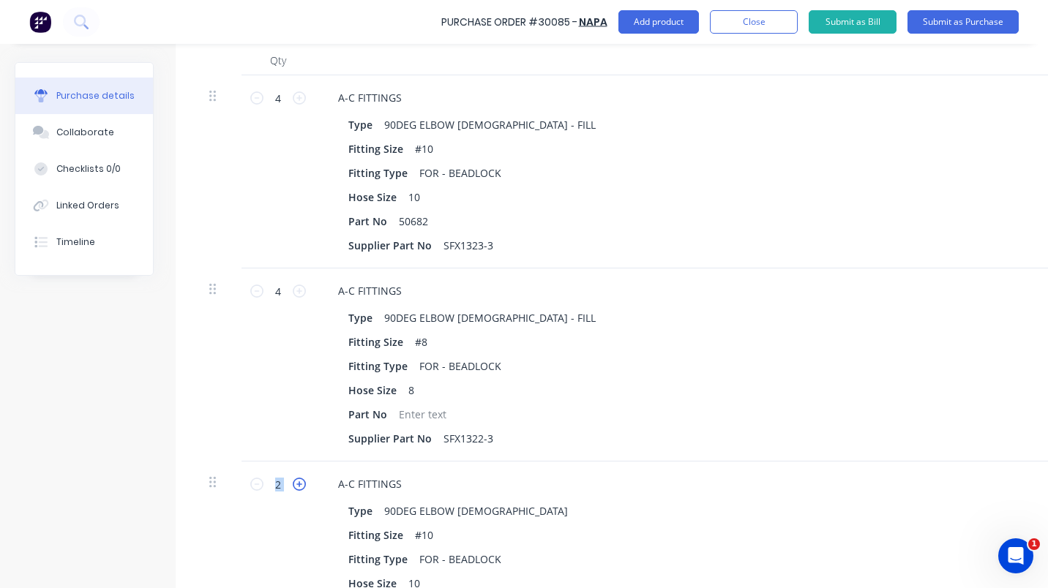
type textarea "x"
type input "3"
type input "$17.10"
click at [296, 481] on icon at bounding box center [299, 484] width 13 height 13
type textarea "x"
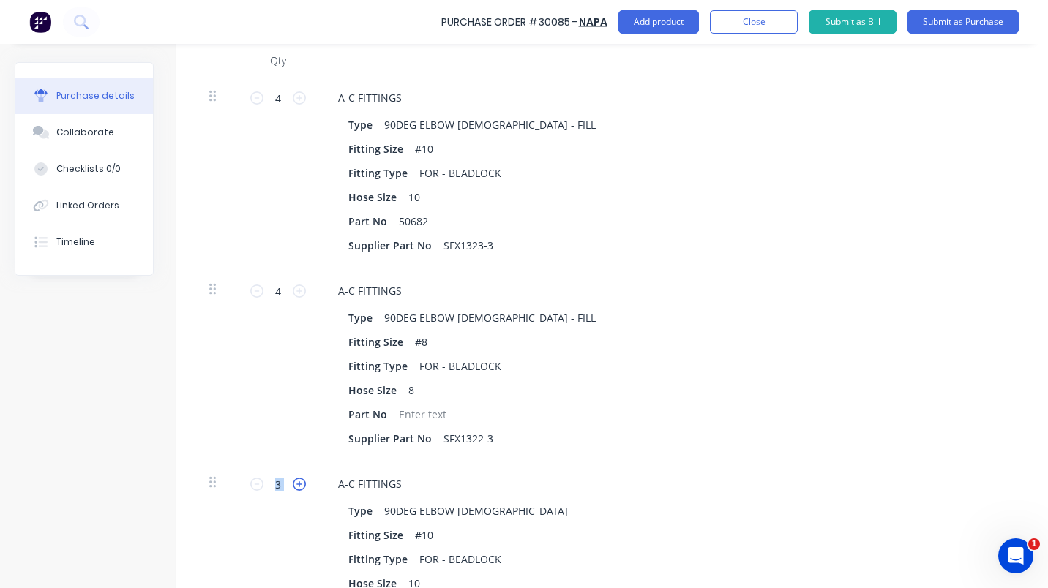
type input "4"
type input "$22.80"
click at [654, 24] on button "Add product" at bounding box center [658, 21] width 80 height 23
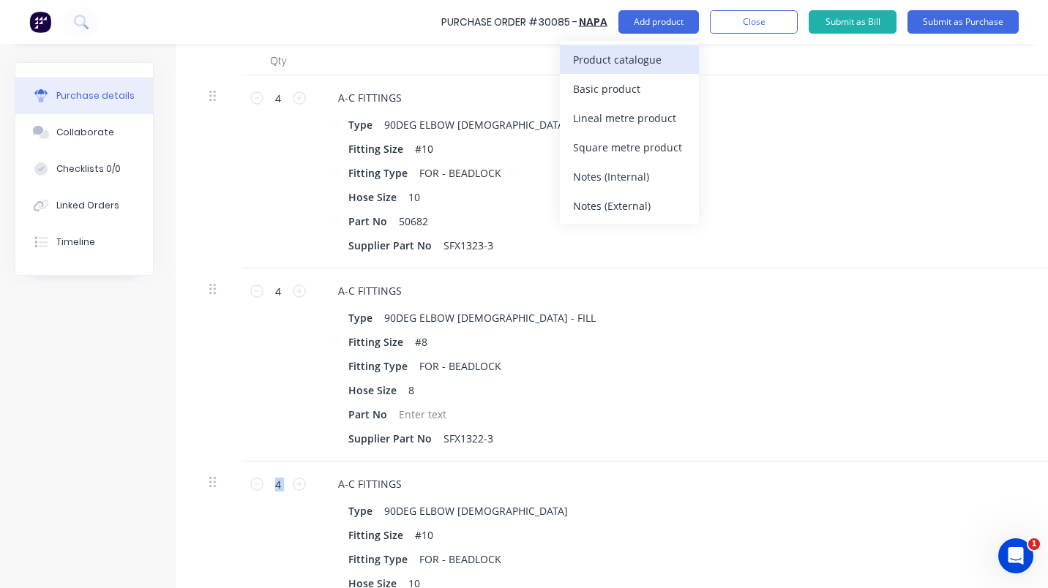
click at [587, 61] on div "Product catalogue" at bounding box center [629, 59] width 113 height 21
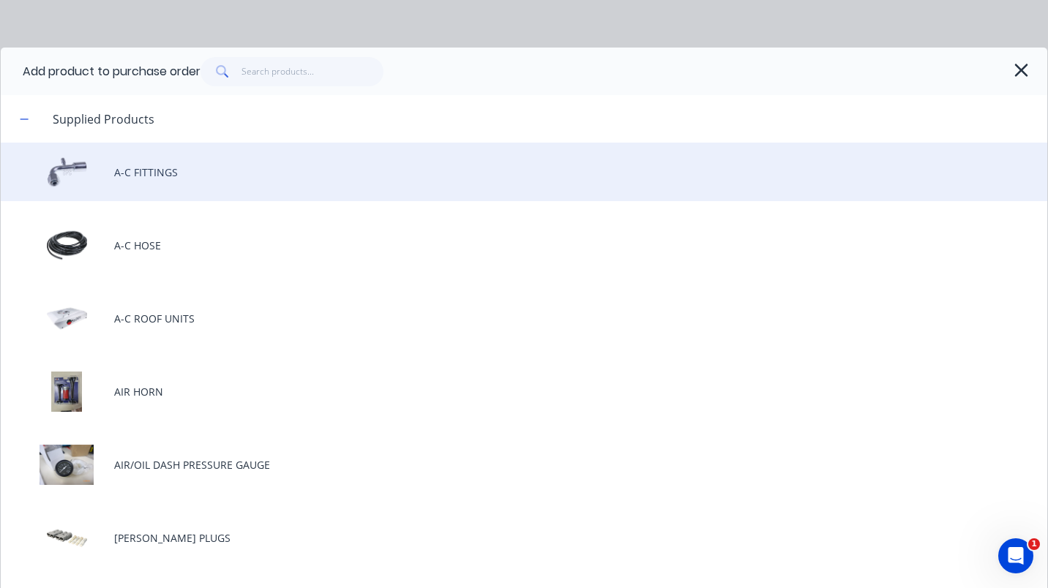
click at [140, 173] on div "A-C FITTINGS" at bounding box center [524, 172] width 1046 height 59
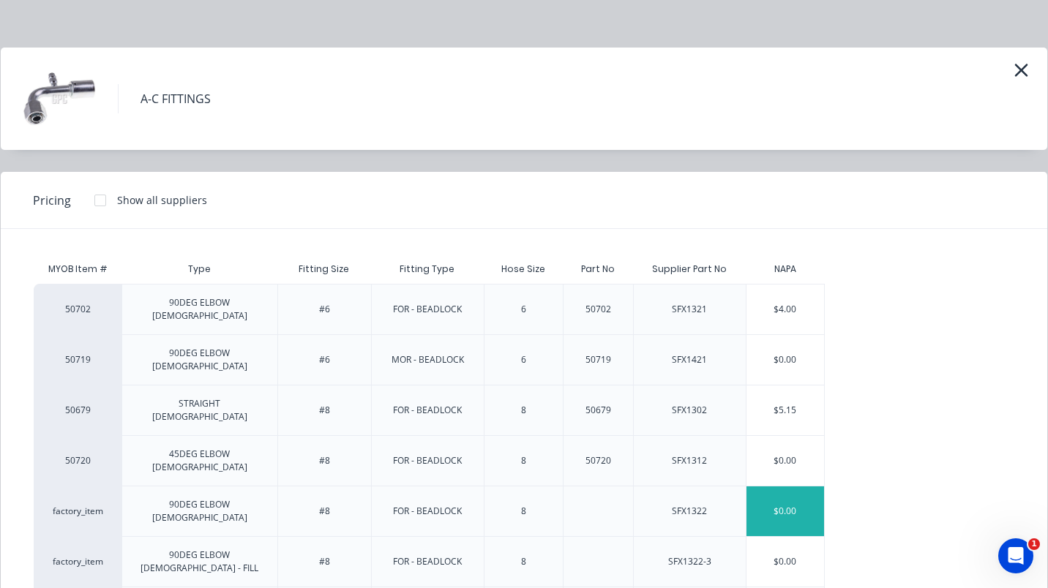
click at [784, 486] on div "$0.00" at bounding box center [785, 511] width 78 height 50
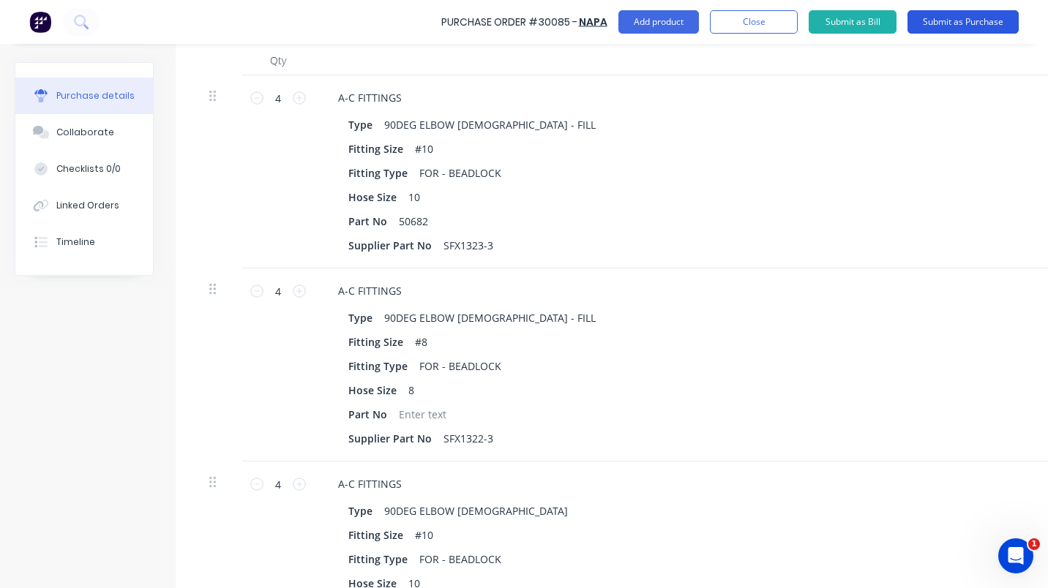
click at [952, 18] on button "Submit as Purchase" at bounding box center [962, 21] width 111 height 23
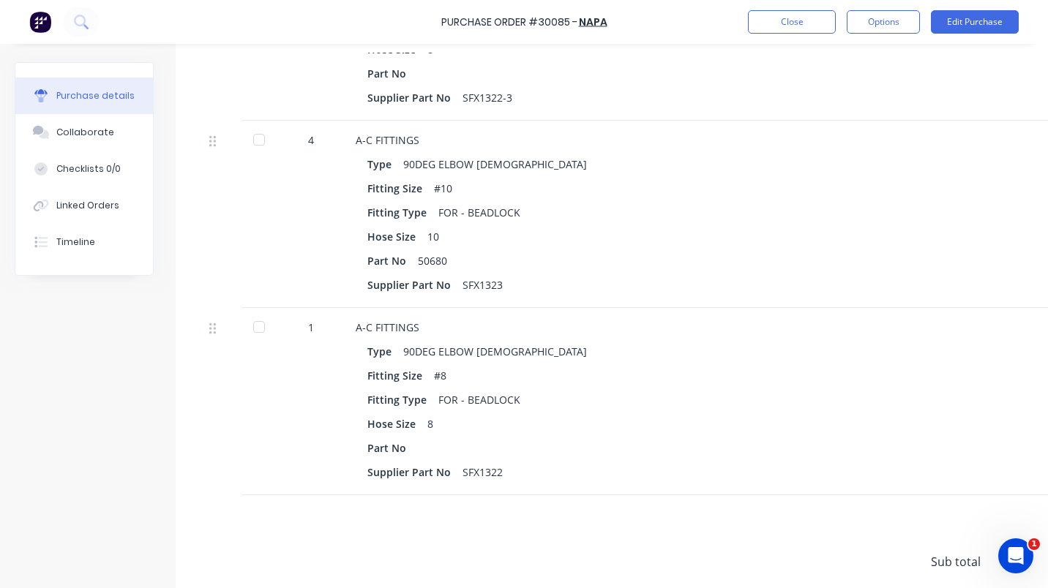
scroll to position [700, 0]
click at [1000, 23] on button "Edit Purchase" at bounding box center [975, 21] width 88 height 23
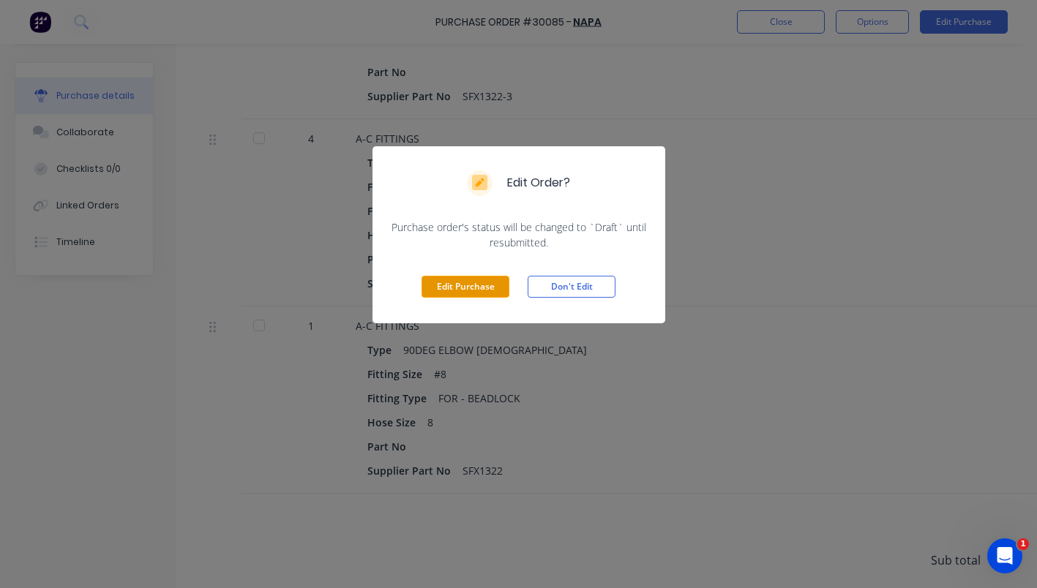
click at [458, 285] on button "Edit Purchase" at bounding box center [465, 287] width 88 height 22
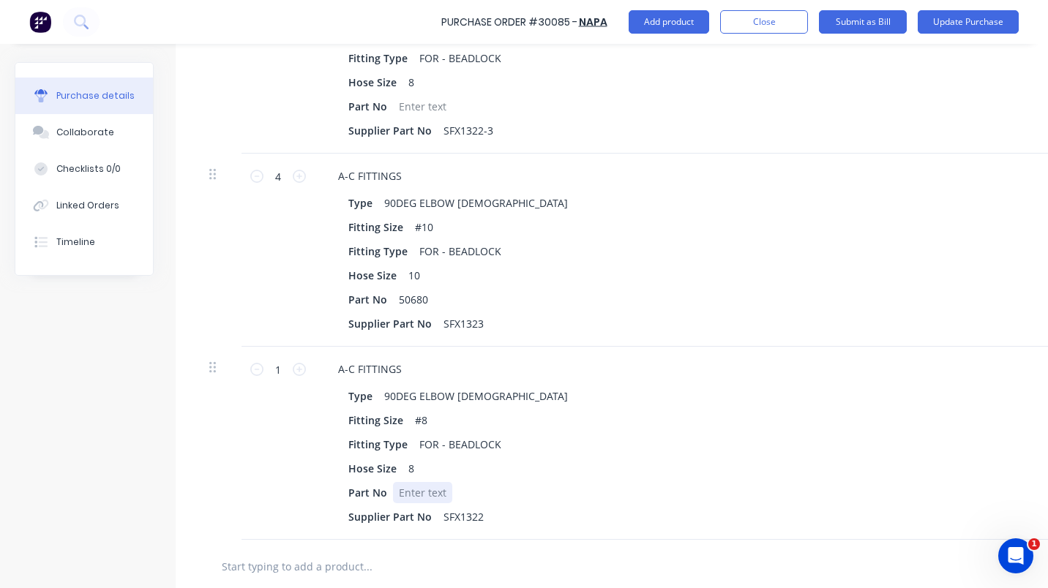
scroll to position [723, 0]
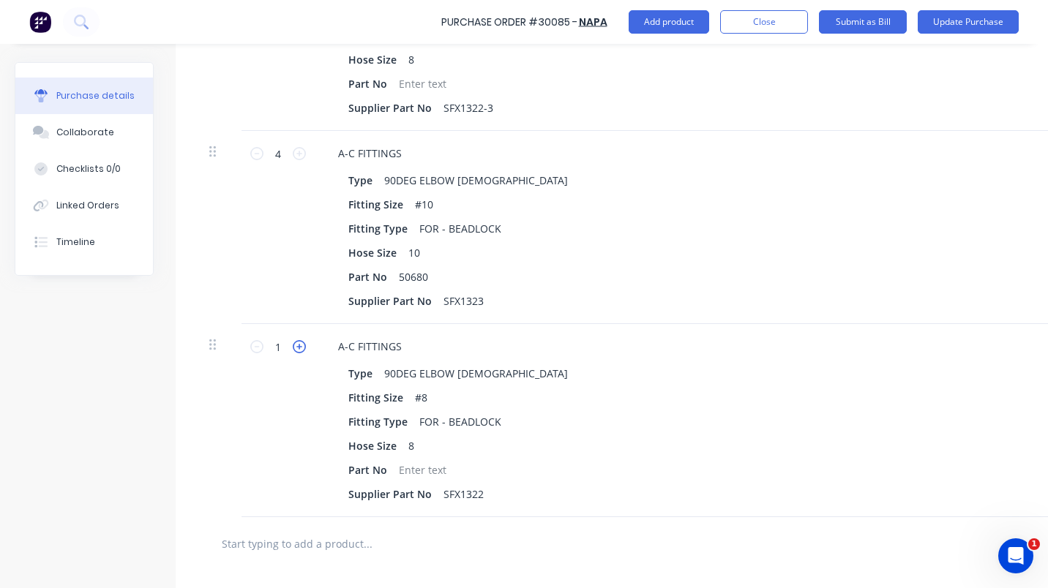
click at [303, 348] on icon at bounding box center [299, 346] width 13 height 13
type textarea "x"
type input "2"
click at [303, 348] on icon at bounding box center [299, 346] width 13 height 13
type textarea "x"
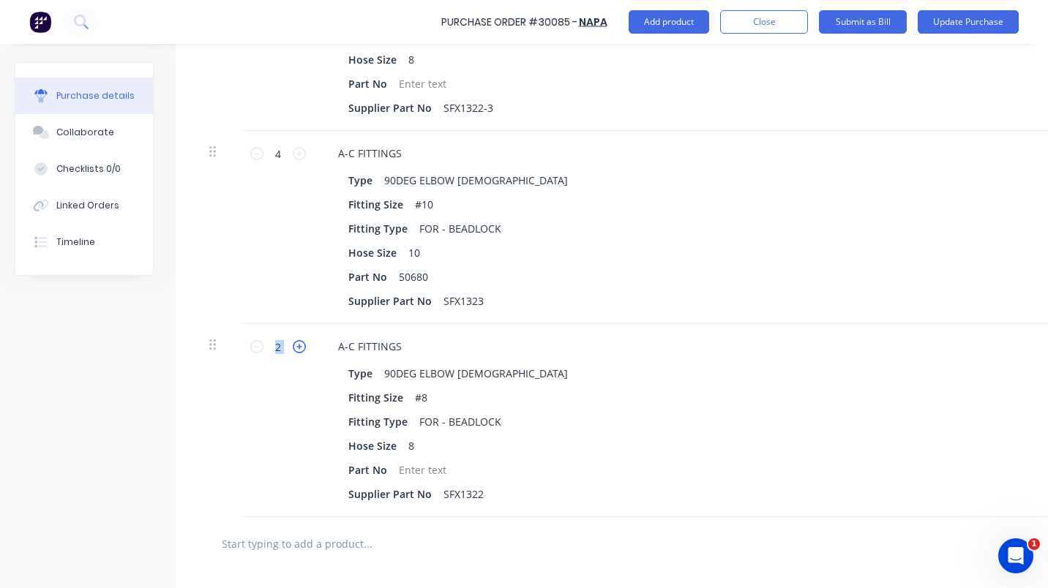
type input "3"
click at [303, 348] on icon at bounding box center [299, 346] width 13 height 13
type textarea "x"
type input "4"
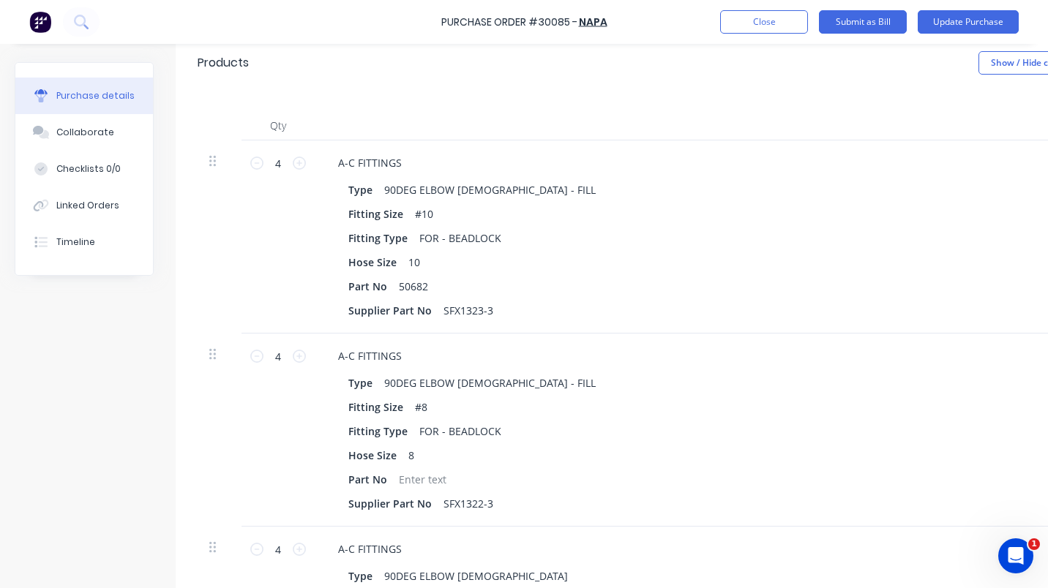
scroll to position [318, 0]
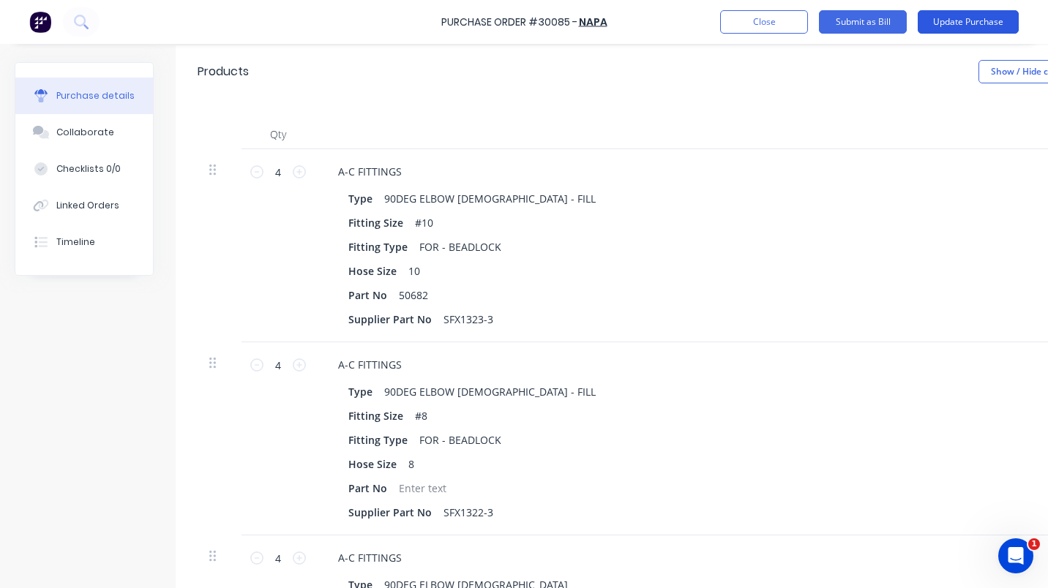
click at [961, 18] on button "Update Purchase" at bounding box center [967, 21] width 101 height 23
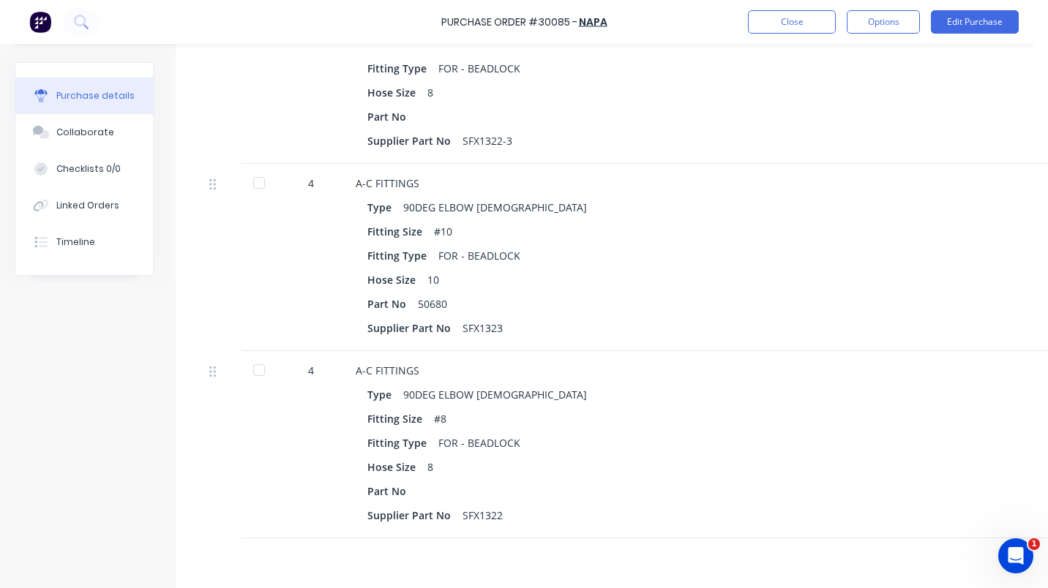
scroll to position [825, 0]
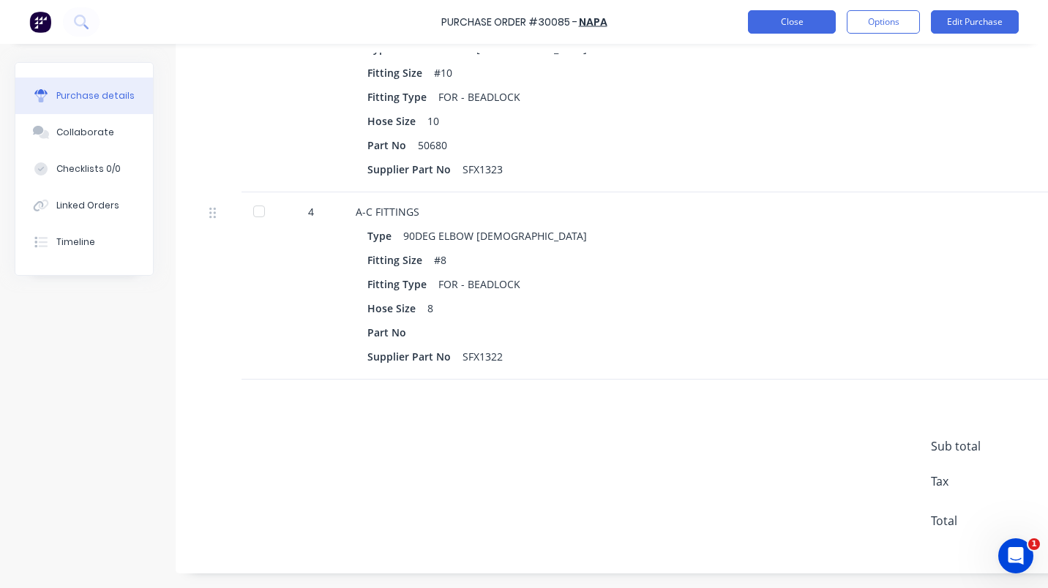
click at [797, 15] on button "Close" at bounding box center [792, 21] width 88 height 23
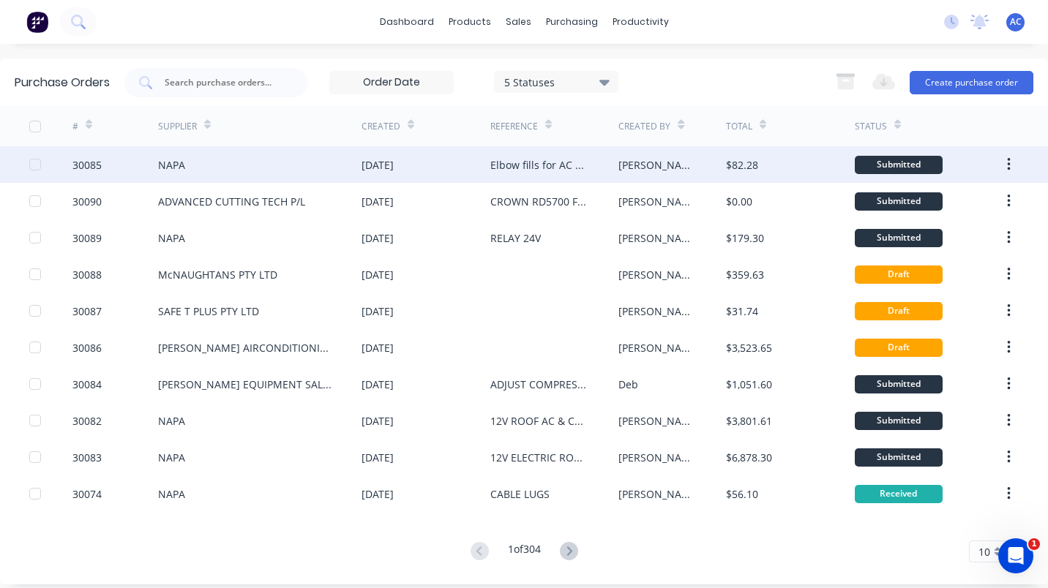
click at [533, 155] on div "Elbow fills for AC Cabins" at bounding box center [554, 164] width 129 height 37
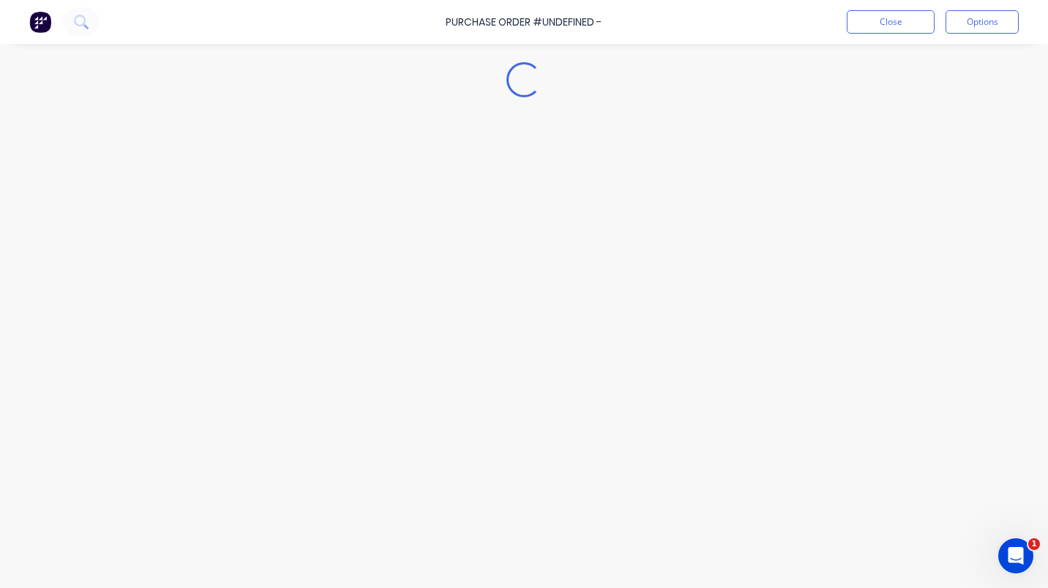
type textarea "x"
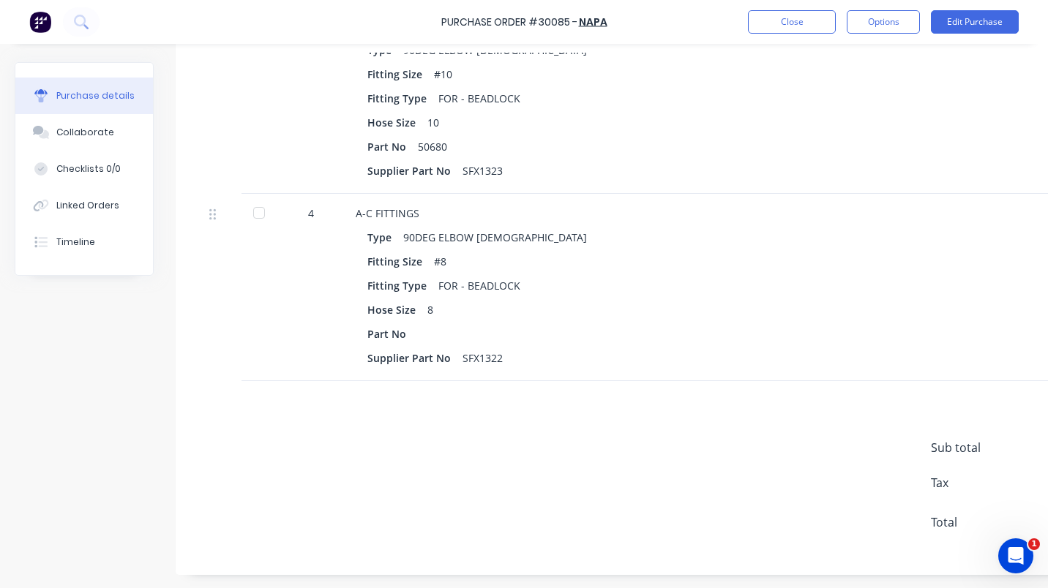
scroll to position [813, 0]
click at [799, 19] on button "Close" at bounding box center [792, 21] width 88 height 23
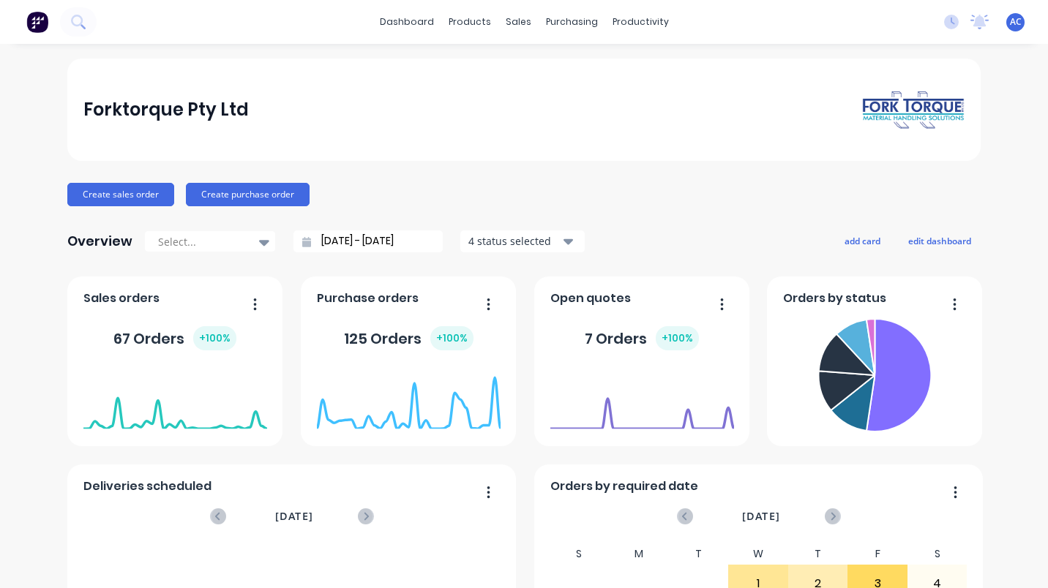
click at [241, 182] on div "Forktorque Pty Ltd Create sales order Create purchase order Overview Select... …" at bounding box center [523, 441] width 913 height 764
click at [239, 186] on button "Create purchase order" at bounding box center [248, 194] width 124 height 23
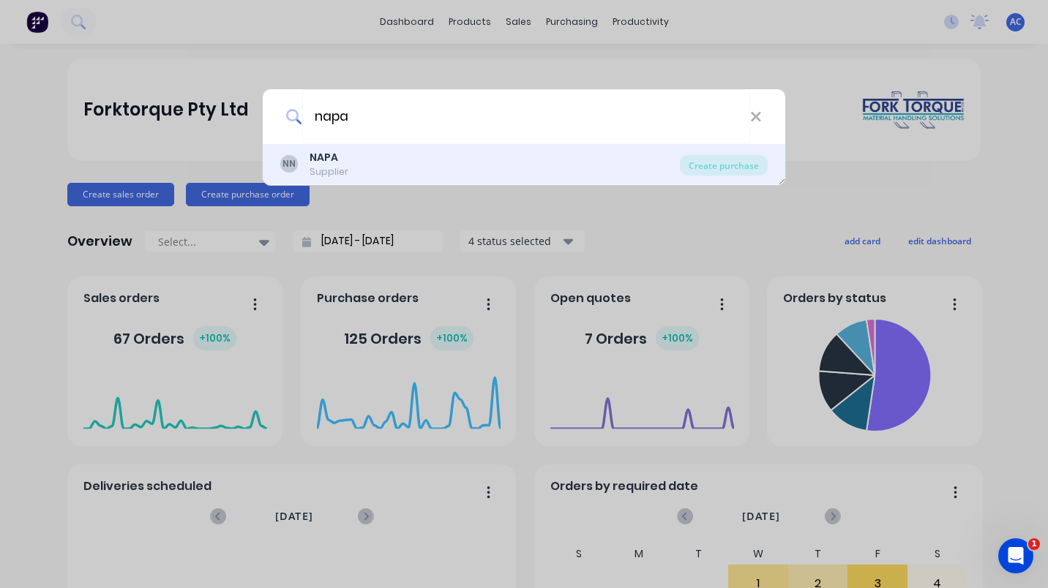
type input "napa"
click at [342, 158] on div "NAPA" at bounding box center [328, 157] width 39 height 15
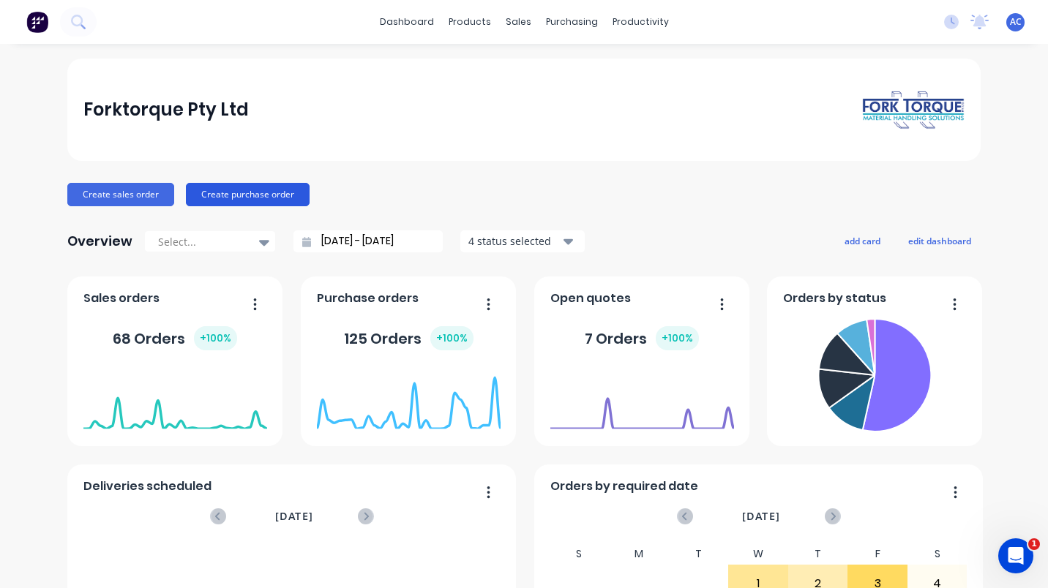
click at [243, 196] on button "Create purchase order" at bounding box center [248, 194] width 124 height 23
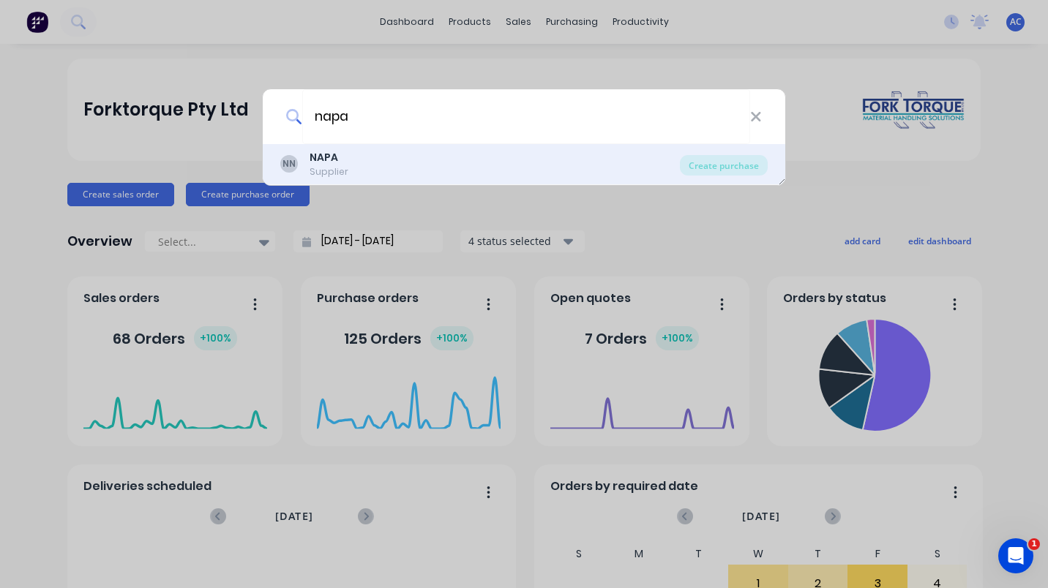
type input "napa"
click at [332, 162] on b "NAPA" at bounding box center [323, 157] width 29 height 15
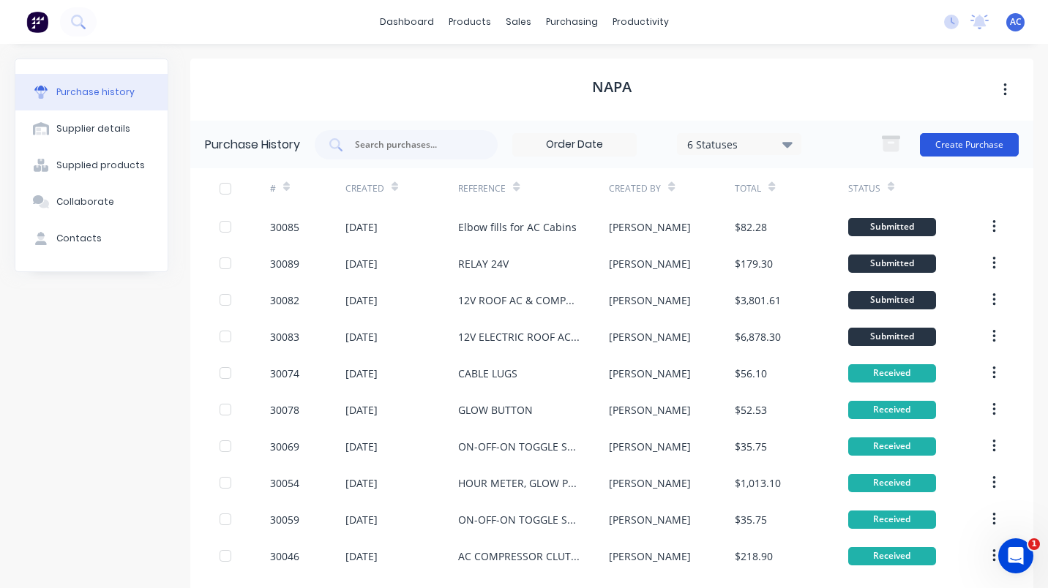
click at [956, 138] on button "Create Purchase" at bounding box center [969, 144] width 99 height 23
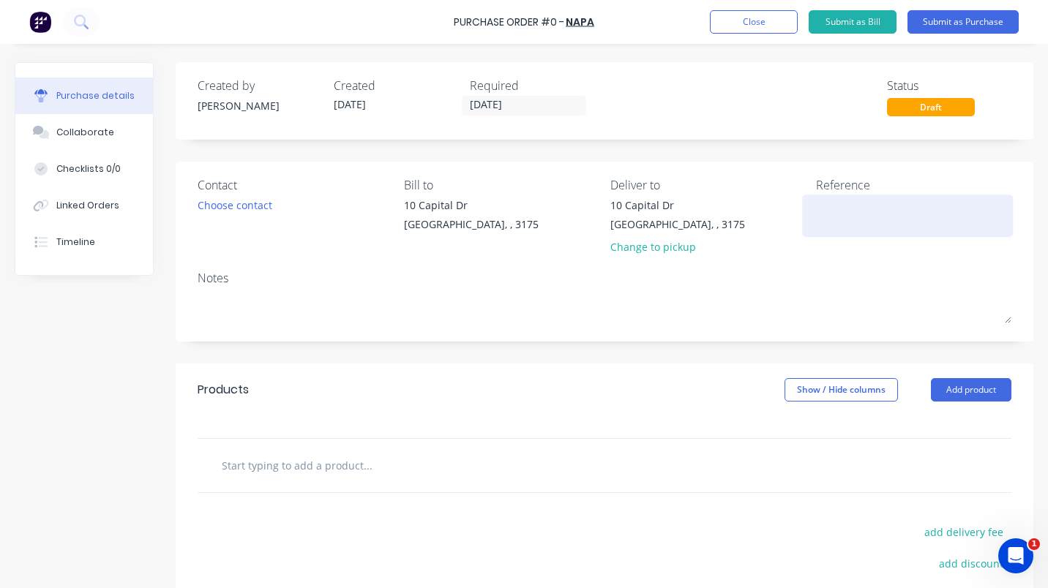
click at [848, 200] on textarea at bounding box center [907, 214] width 183 height 33
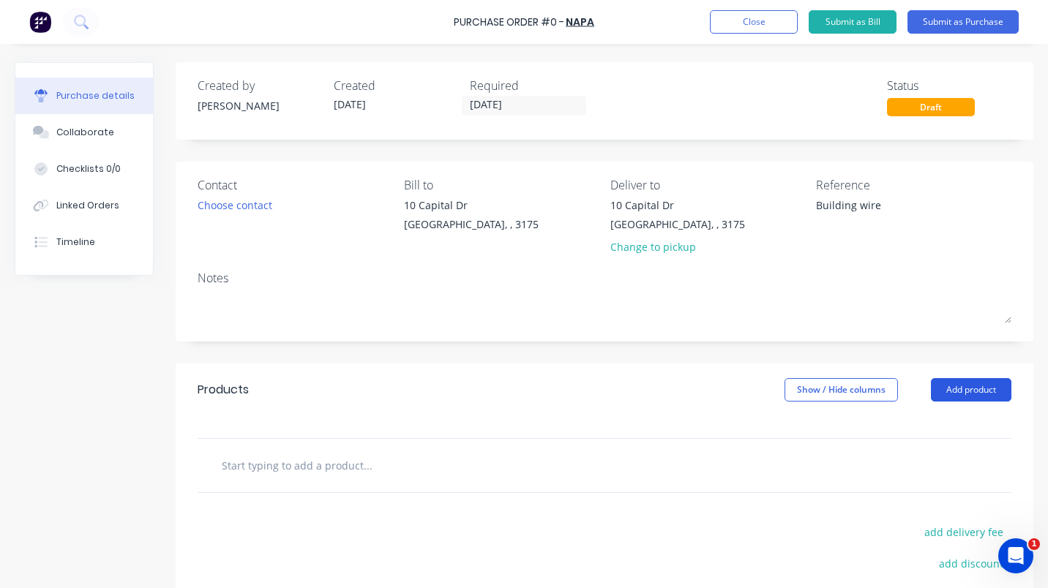
type textarea "Building wire"
click at [966, 394] on button "Add product" at bounding box center [971, 389] width 80 height 23
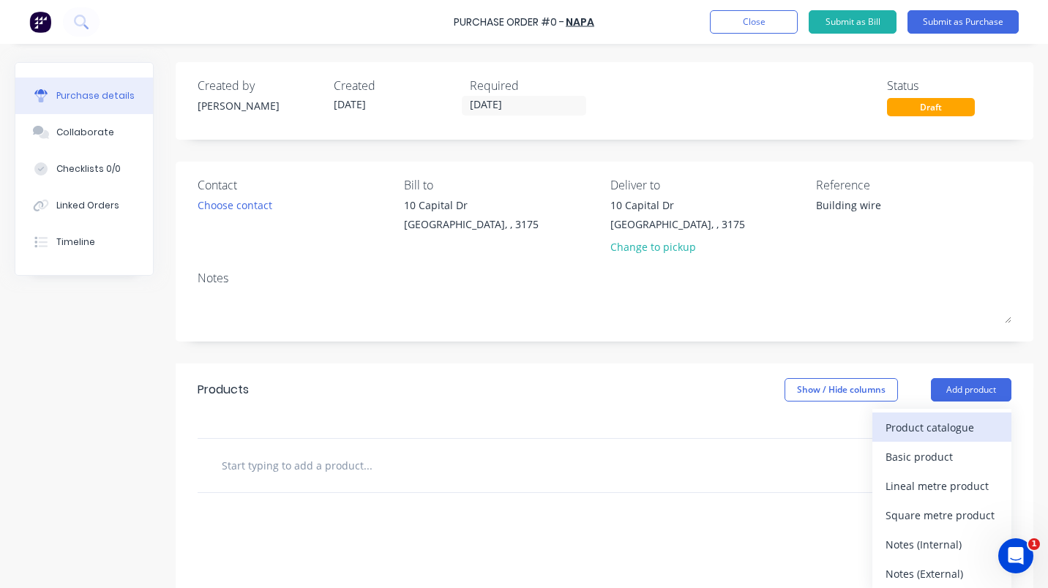
click at [936, 430] on div "Product catalogue" at bounding box center [941, 427] width 113 height 21
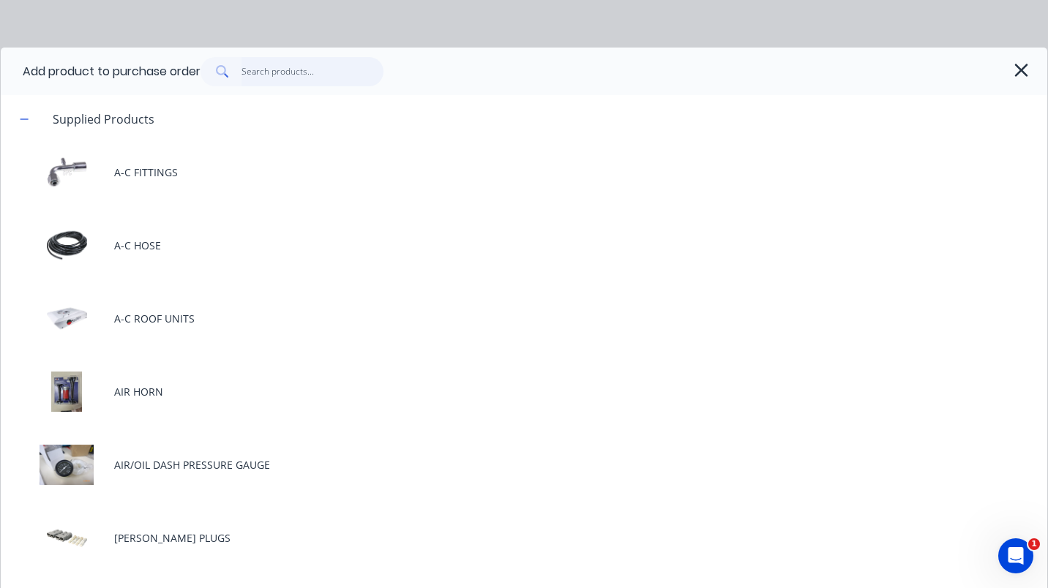
click at [261, 68] on input "text" at bounding box center [312, 71] width 143 height 29
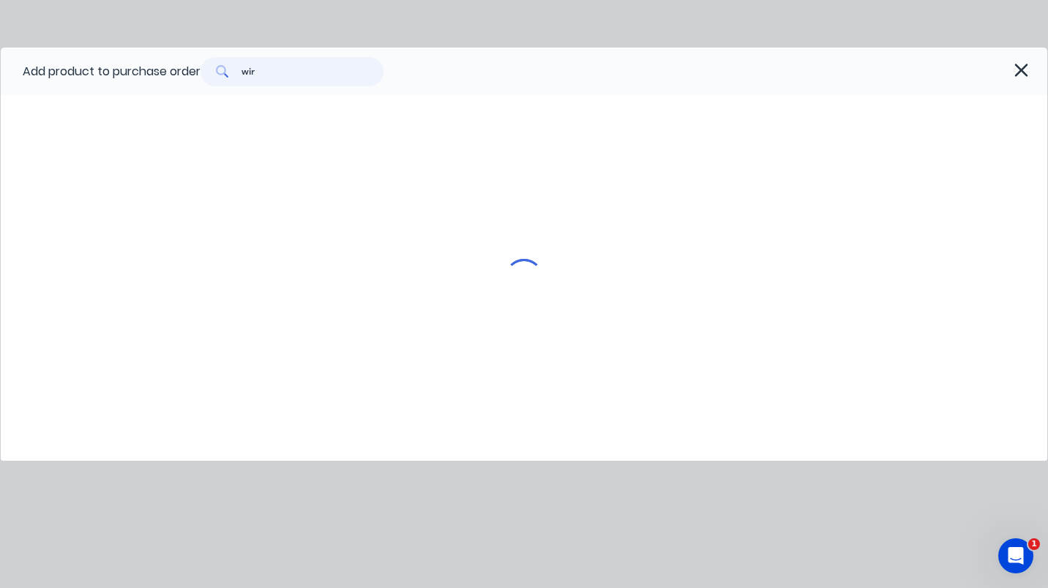
type input "wire"
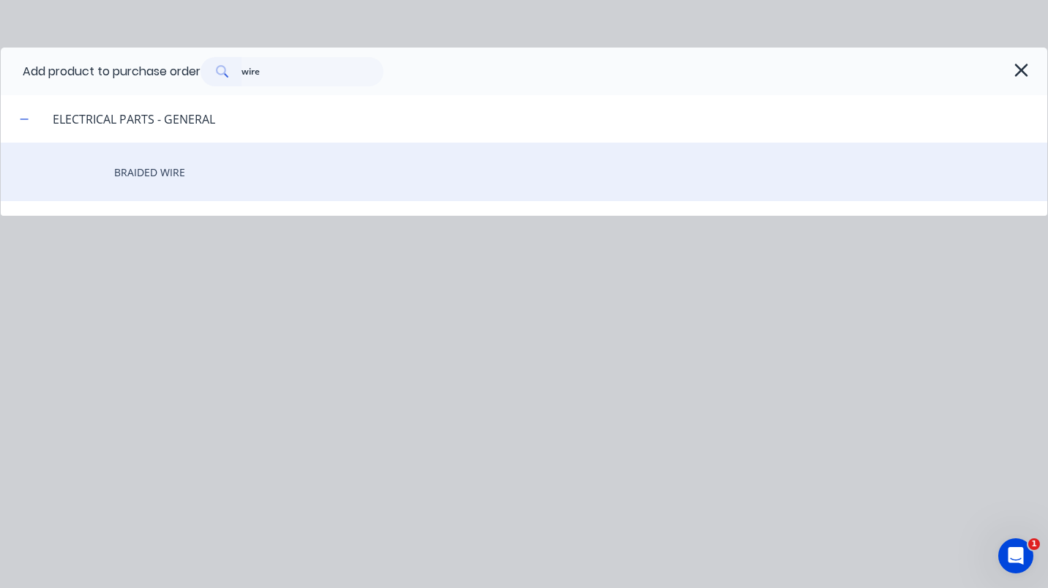
click at [166, 174] on div "BRAIDED WIRE" at bounding box center [524, 172] width 1046 height 59
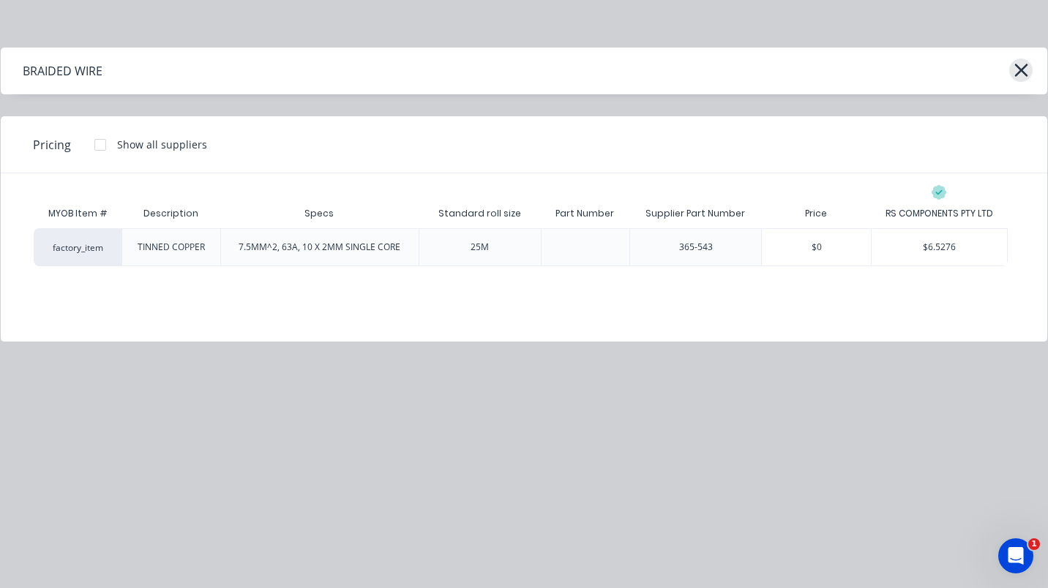
click at [1024, 61] on icon "button" at bounding box center [1020, 70] width 15 height 20
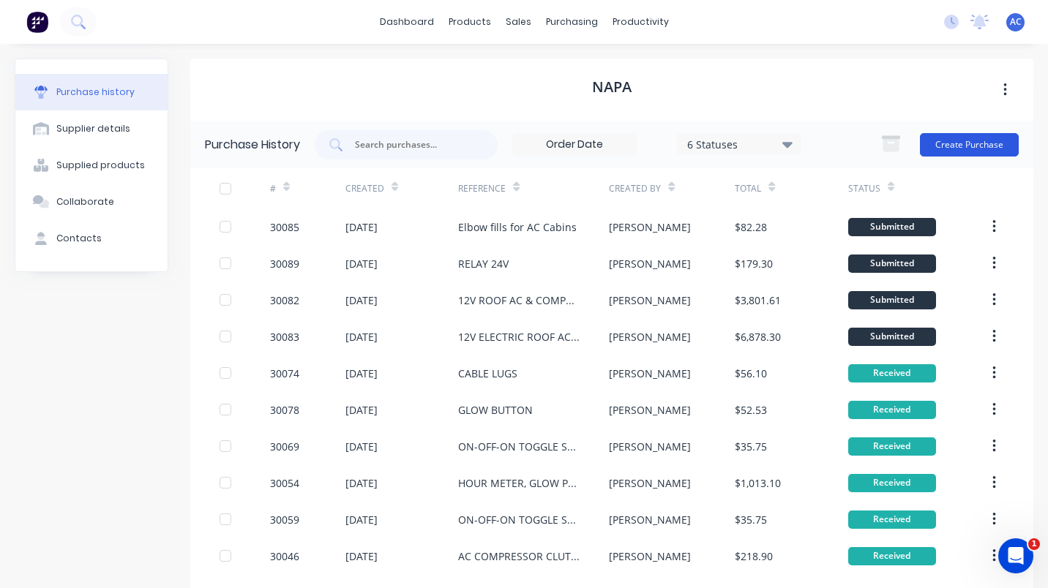
click at [952, 147] on button "Create Purchase" at bounding box center [969, 144] width 99 height 23
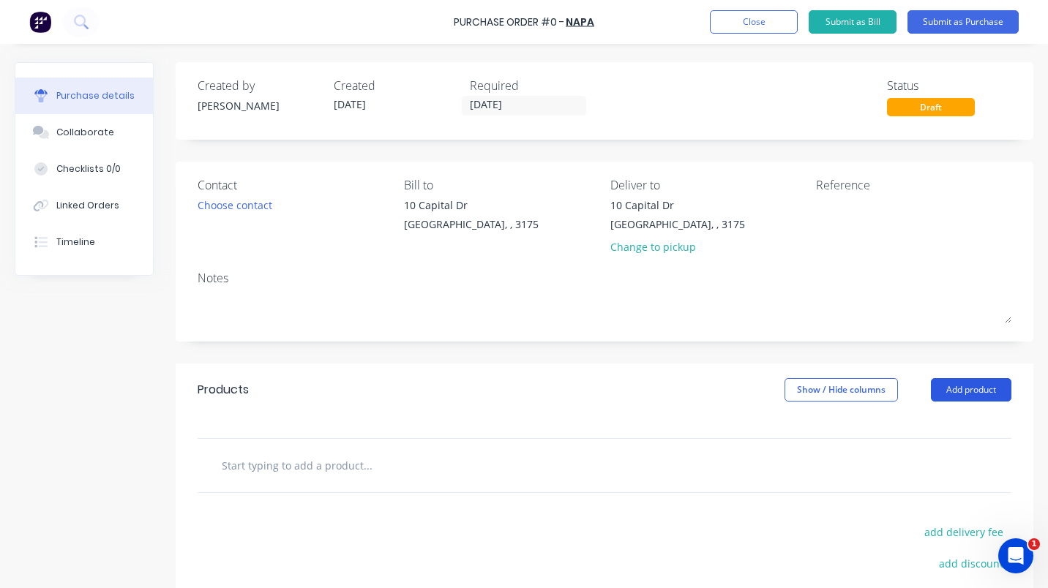
click at [960, 399] on button "Add product" at bounding box center [971, 389] width 80 height 23
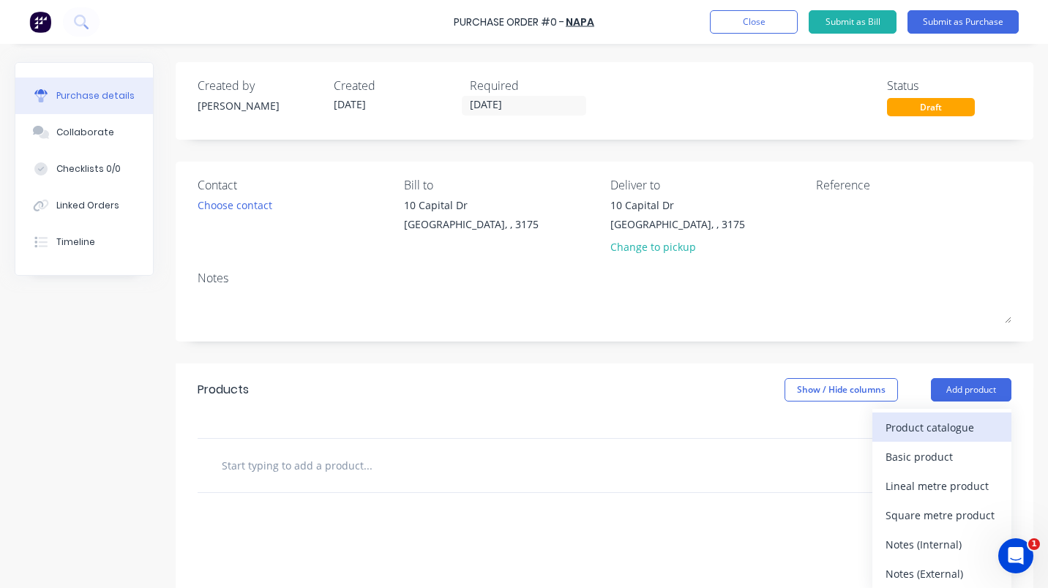
click at [896, 425] on div "Product catalogue" at bounding box center [941, 427] width 113 height 21
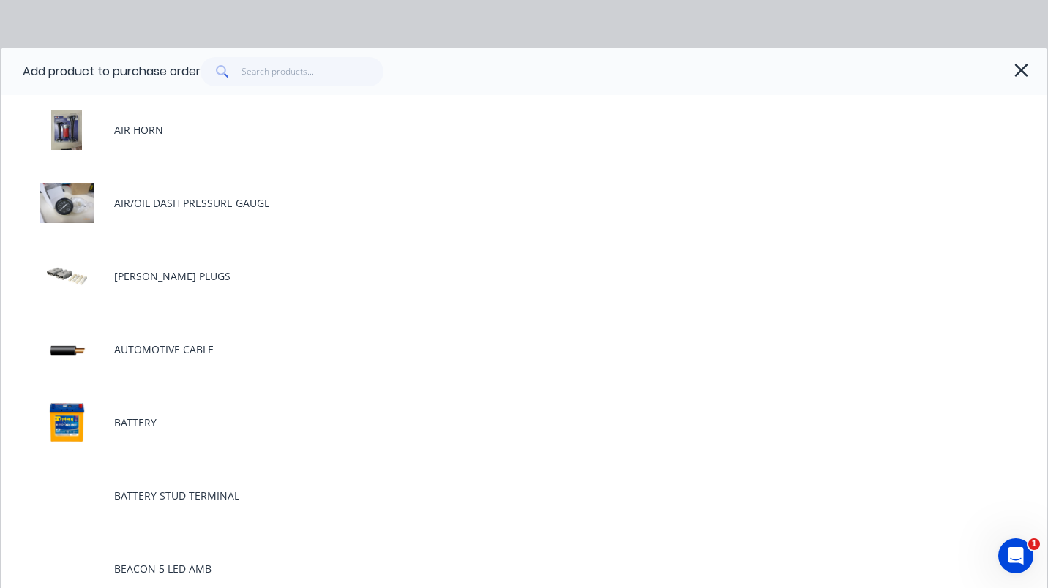
scroll to position [261, 0]
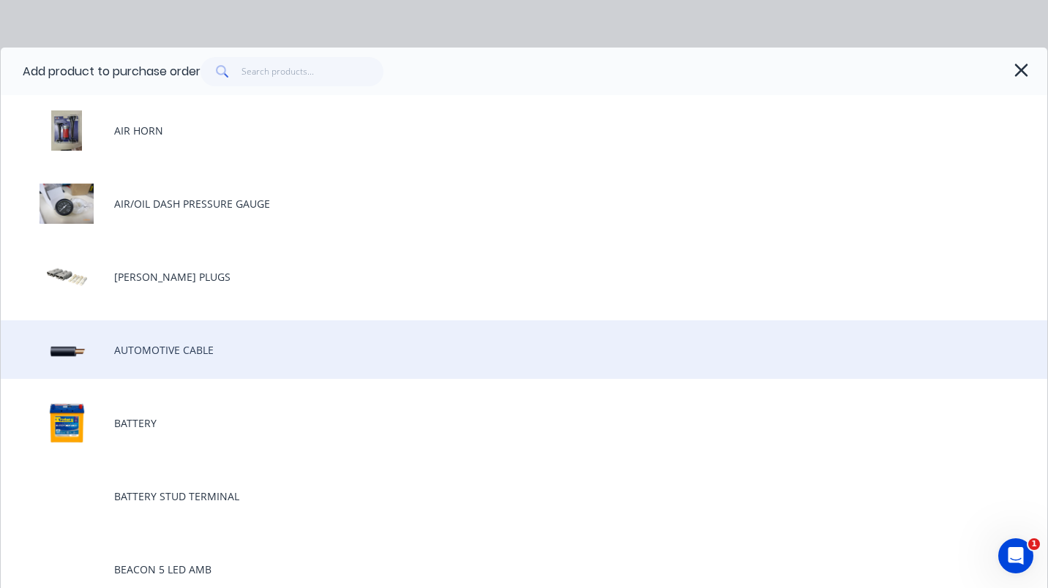
click at [181, 349] on div "AUTOMOTIVE CABLE" at bounding box center [524, 349] width 1046 height 59
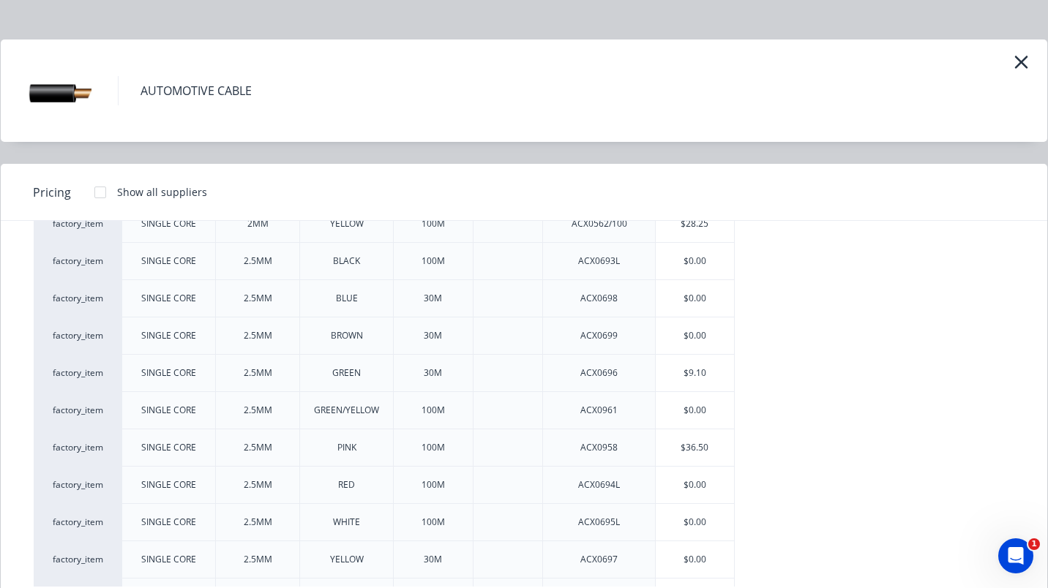
scroll to position [110, 0]
click at [691, 484] on div "$0.00" at bounding box center [694, 483] width 78 height 37
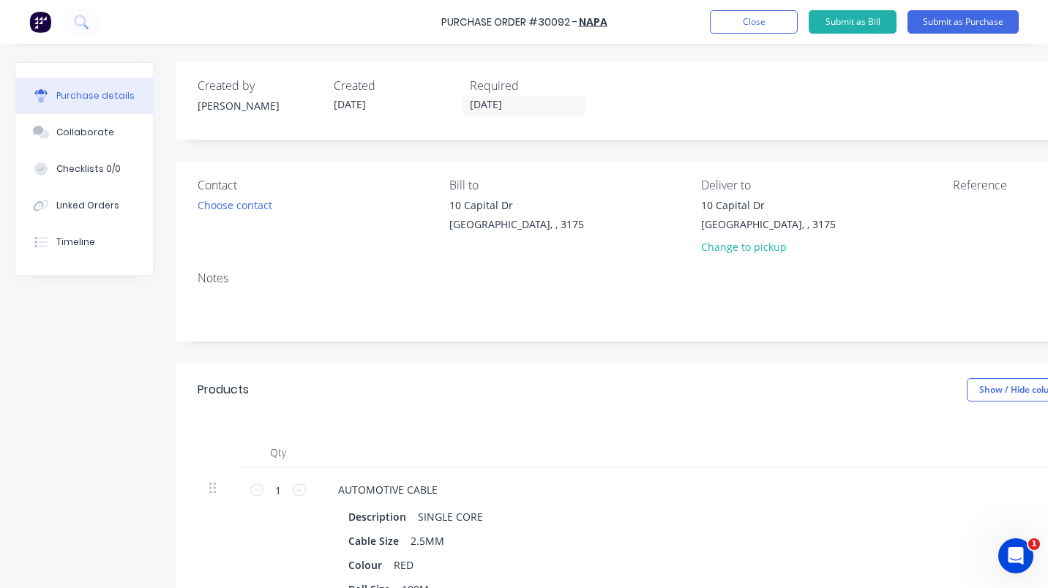
scroll to position [0, 178]
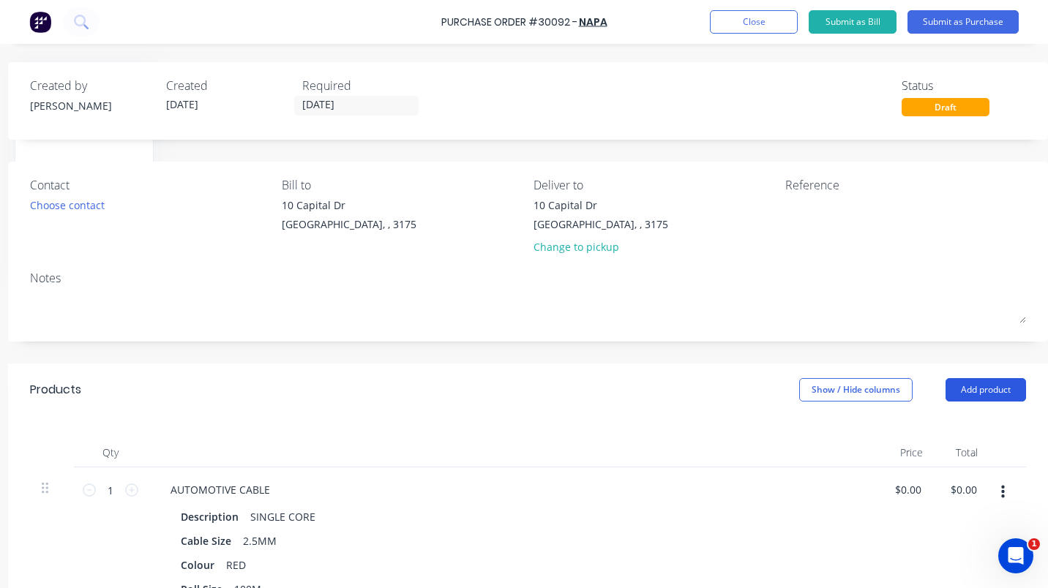
click at [969, 388] on button "Add product" at bounding box center [985, 389] width 80 height 23
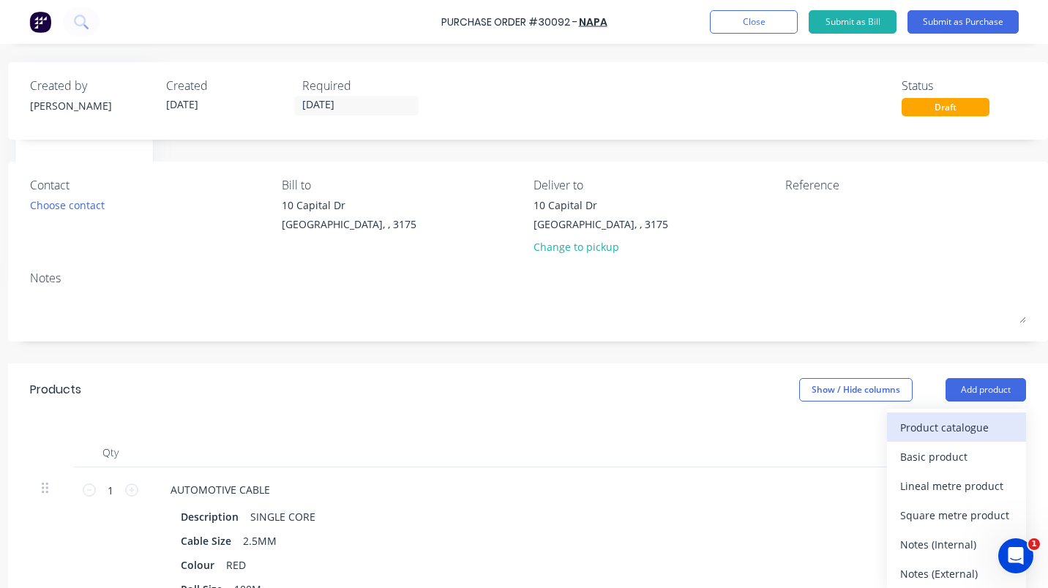
click at [924, 426] on div "Product catalogue" at bounding box center [956, 427] width 113 height 21
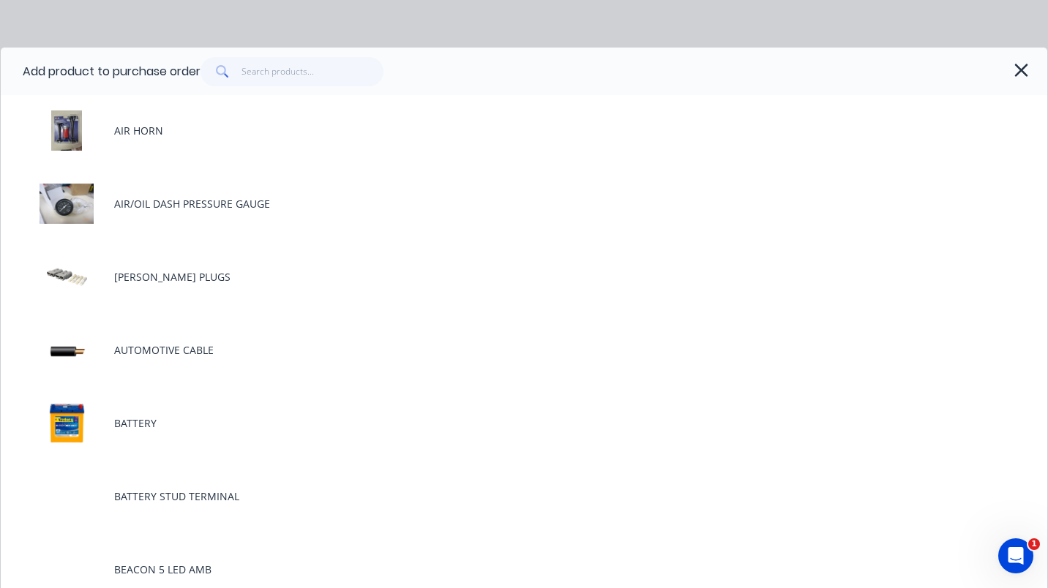
scroll to position [258, 0]
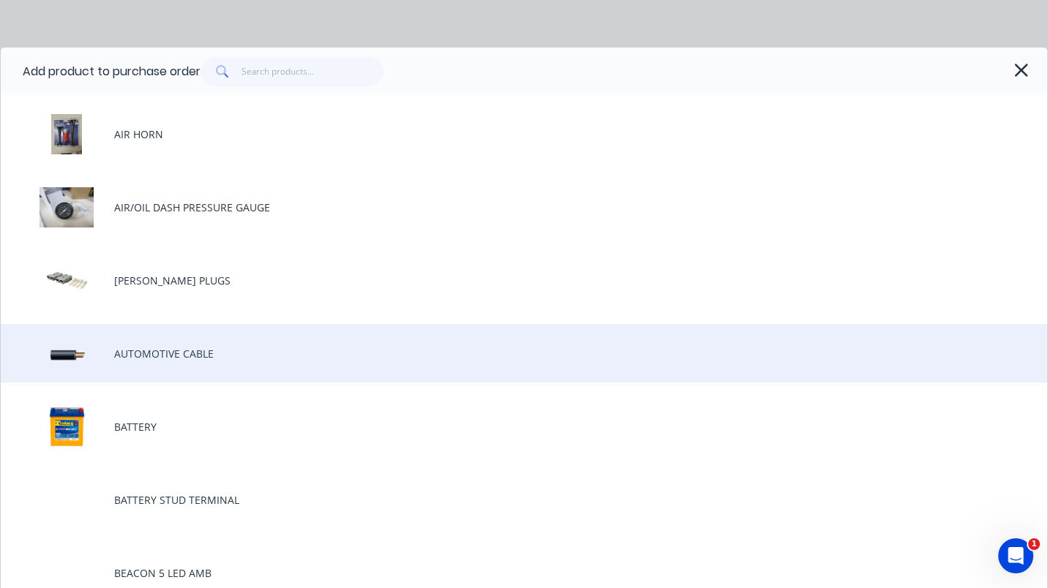
click at [172, 352] on div "AUTOMOTIVE CABLE" at bounding box center [524, 353] width 1046 height 59
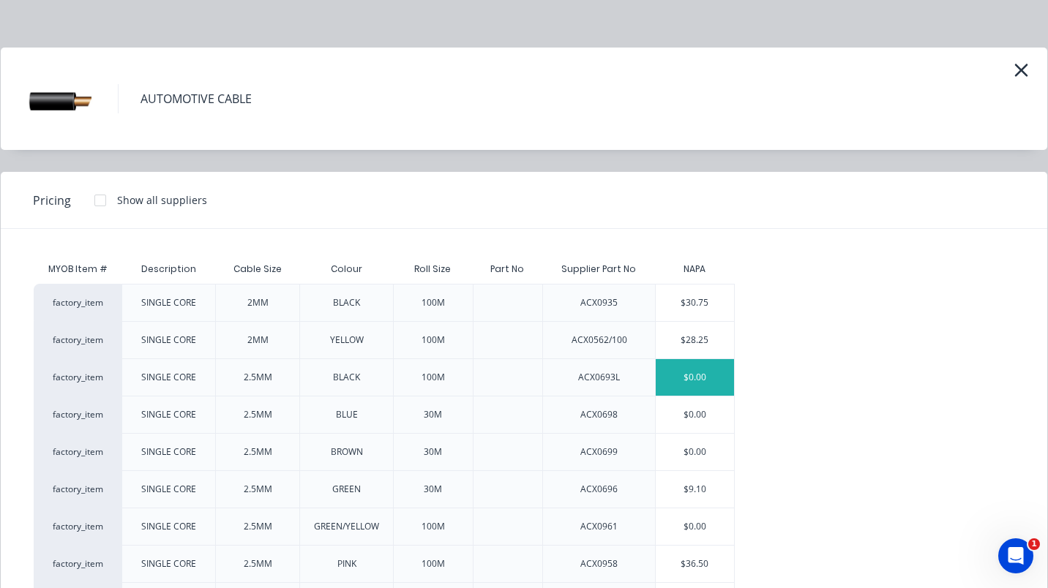
click at [686, 377] on div "$0.00" at bounding box center [694, 377] width 78 height 37
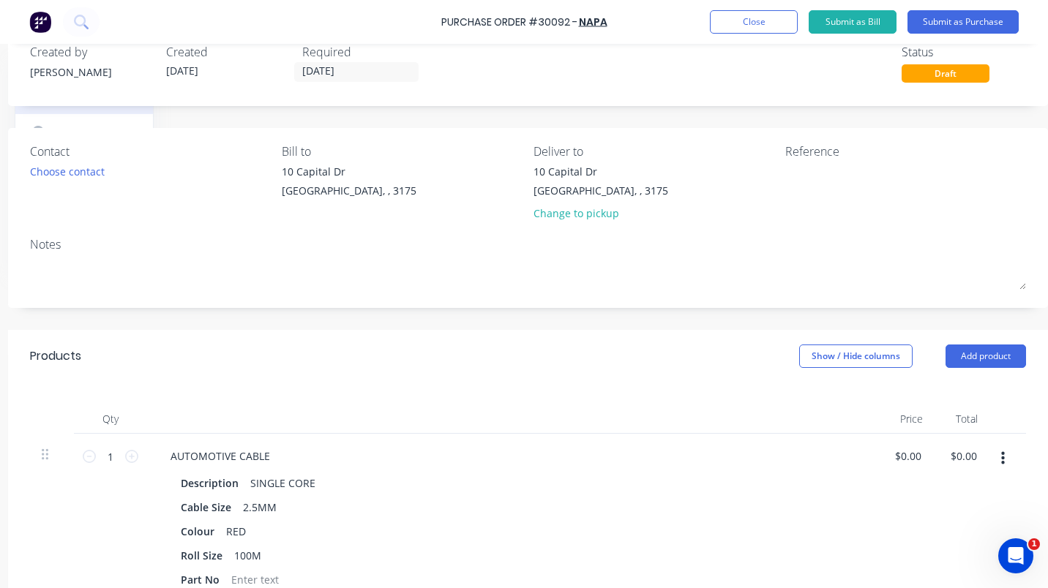
scroll to position [0, 178]
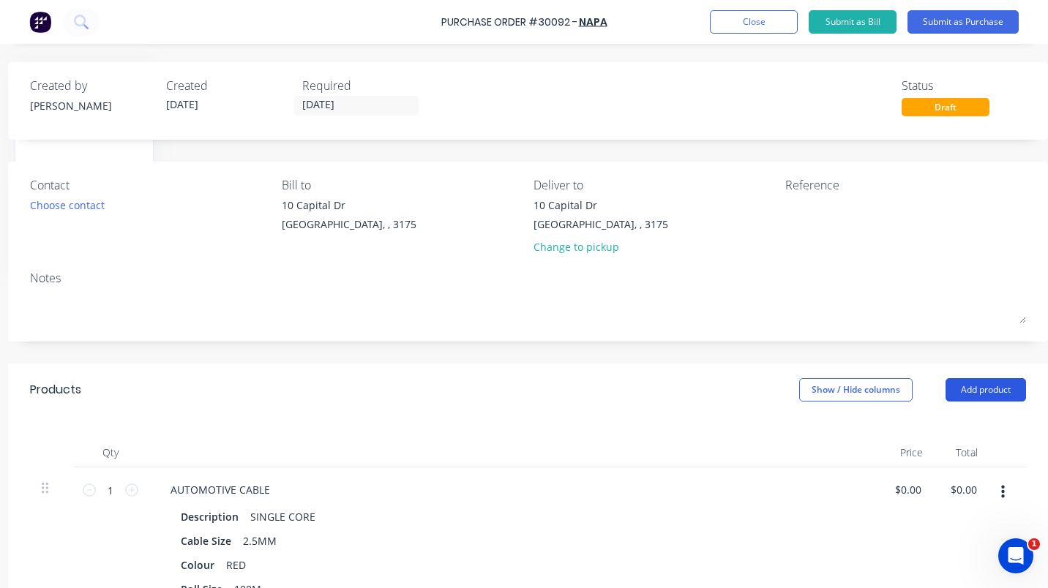
drag, startPoint x: 953, startPoint y: 379, endPoint x: 947, endPoint y: 391, distance: 13.4
click at [953, 380] on button "Add product" at bounding box center [985, 389] width 80 height 23
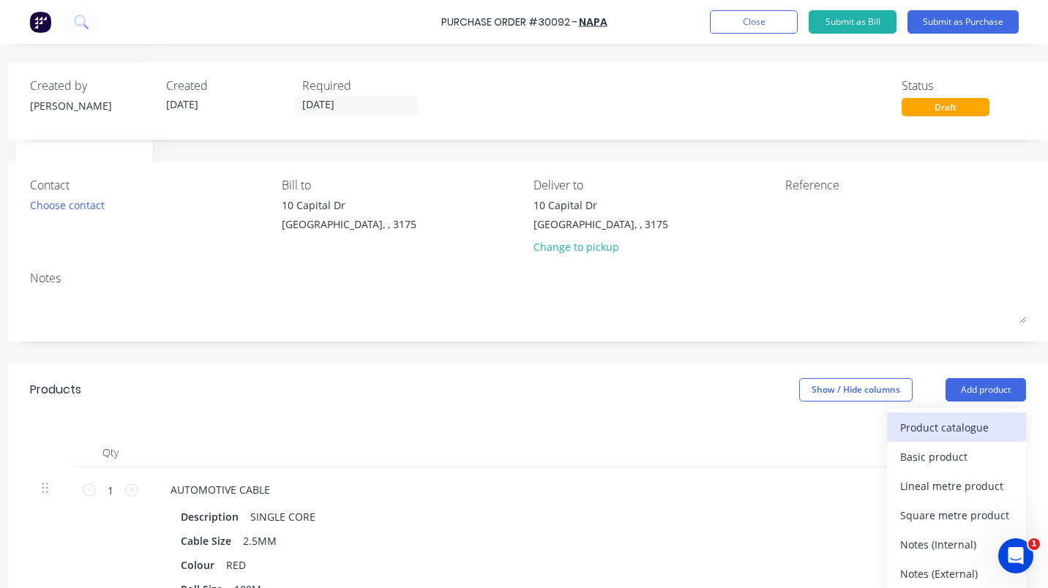
click at [939, 428] on div "Product catalogue" at bounding box center [956, 427] width 113 height 21
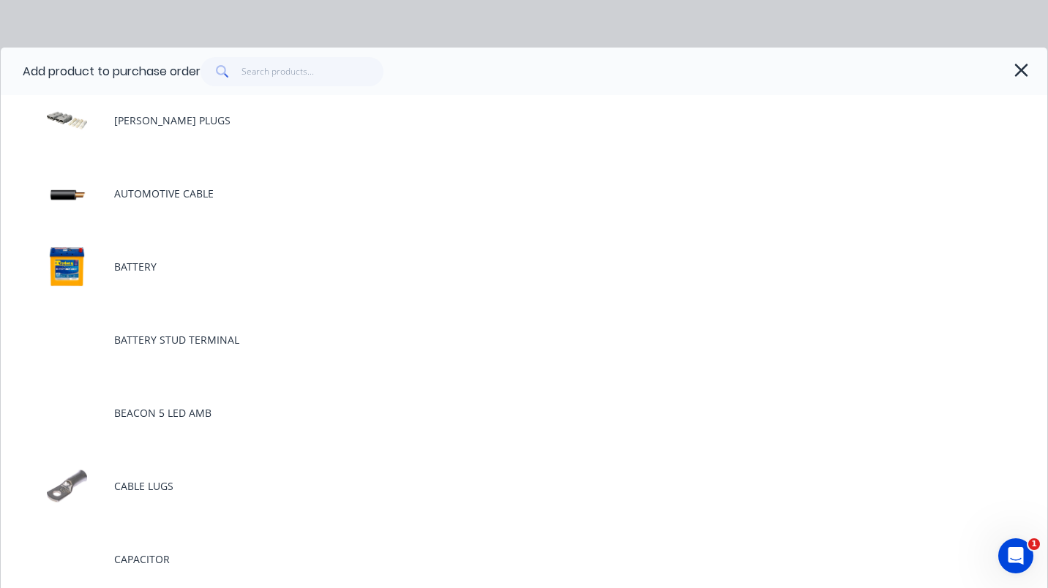
scroll to position [384, 0]
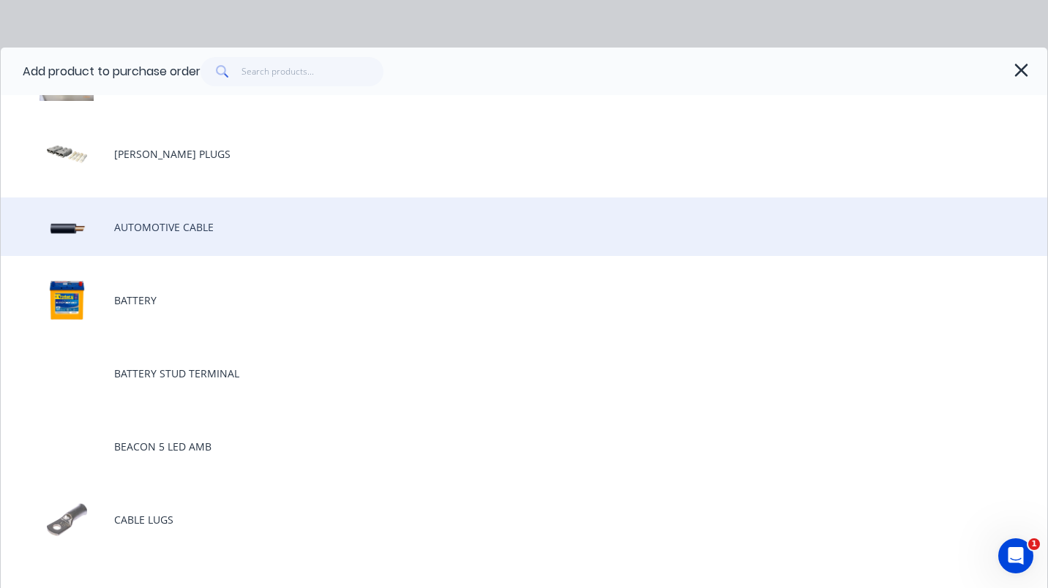
click at [193, 232] on div "AUTOMOTIVE CABLE" at bounding box center [524, 227] width 1046 height 59
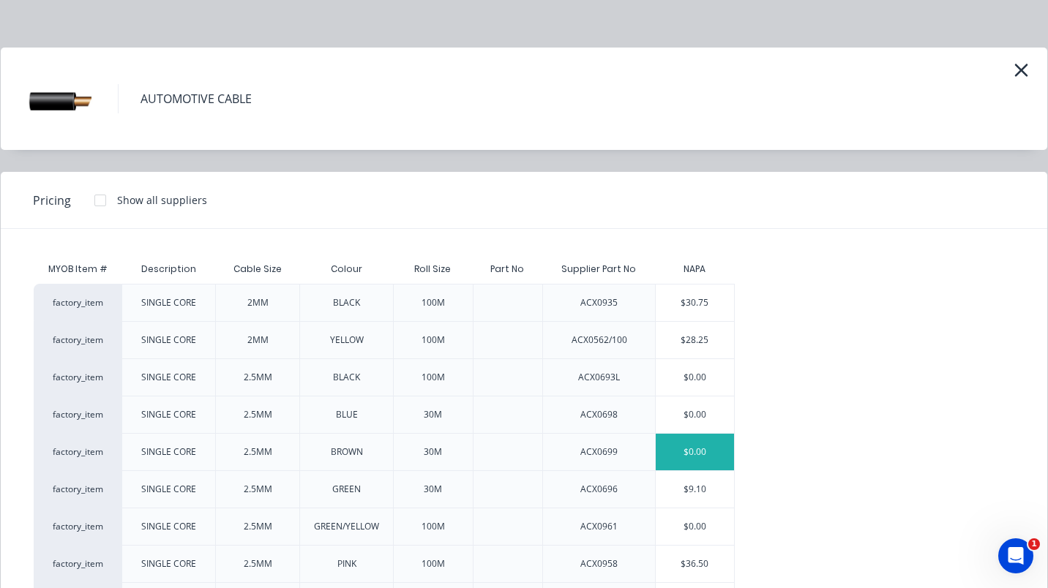
click at [688, 452] on div "$0.00" at bounding box center [694, 452] width 78 height 37
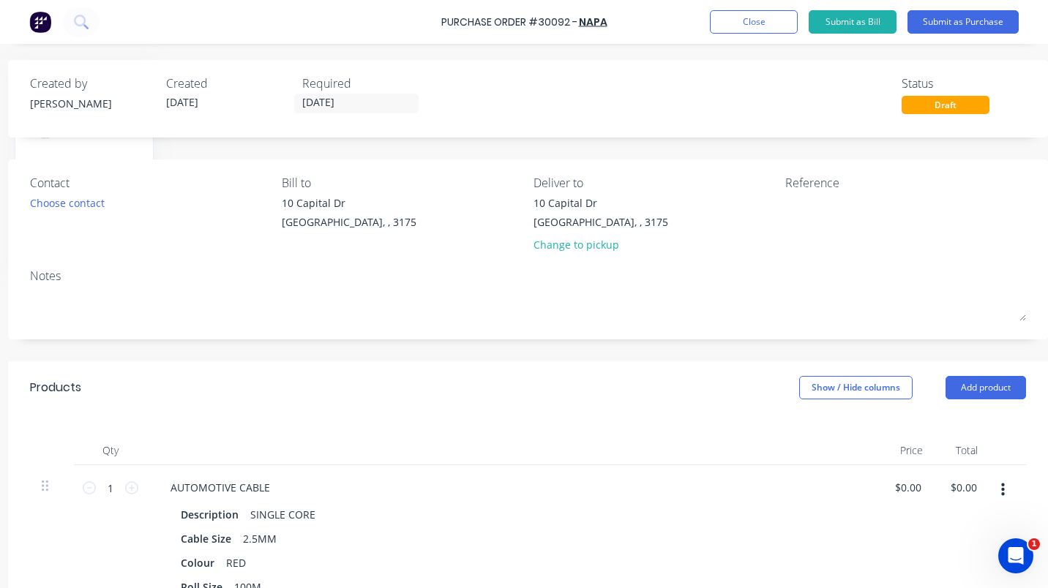
scroll to position [0, 178]
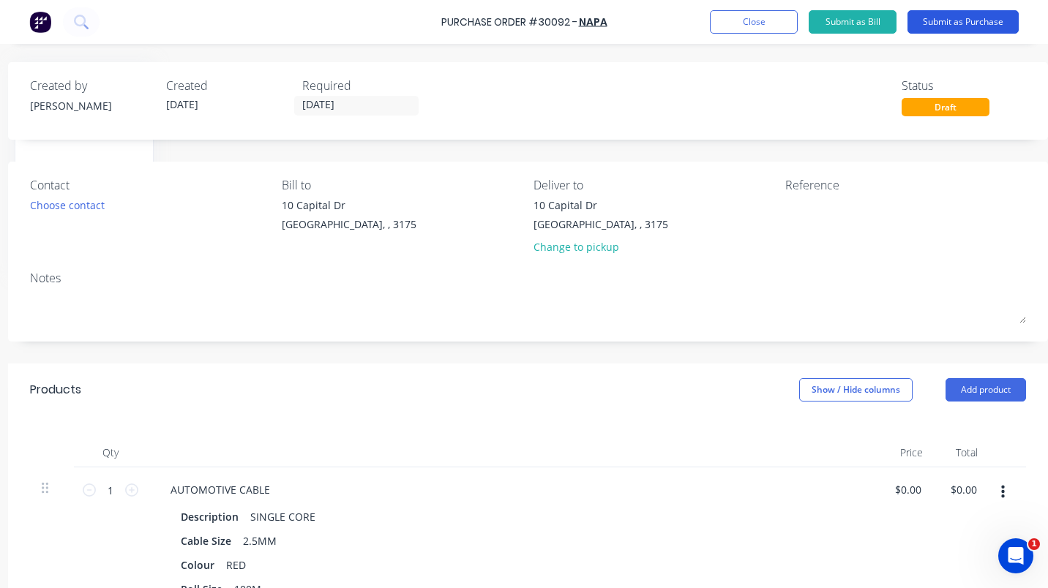
click at [946, 20] on button "Submit as Purchase" at bounding box center [962, 21] width 111 height 23
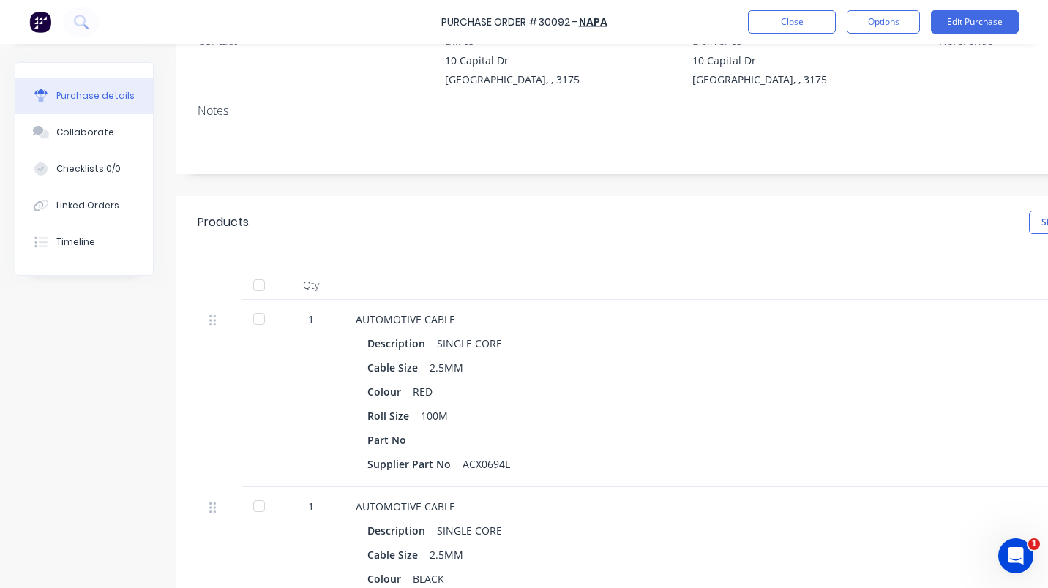
scroll to position [146, 0]
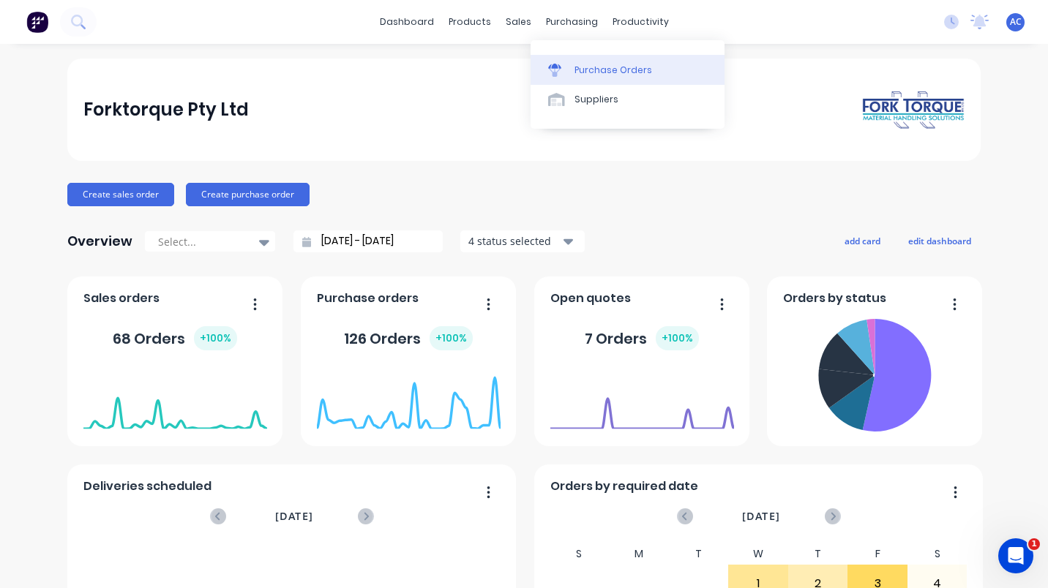
click at [598, 65] on div "Purchase Orders" at bounding box center [613, 70] width 78 height 13
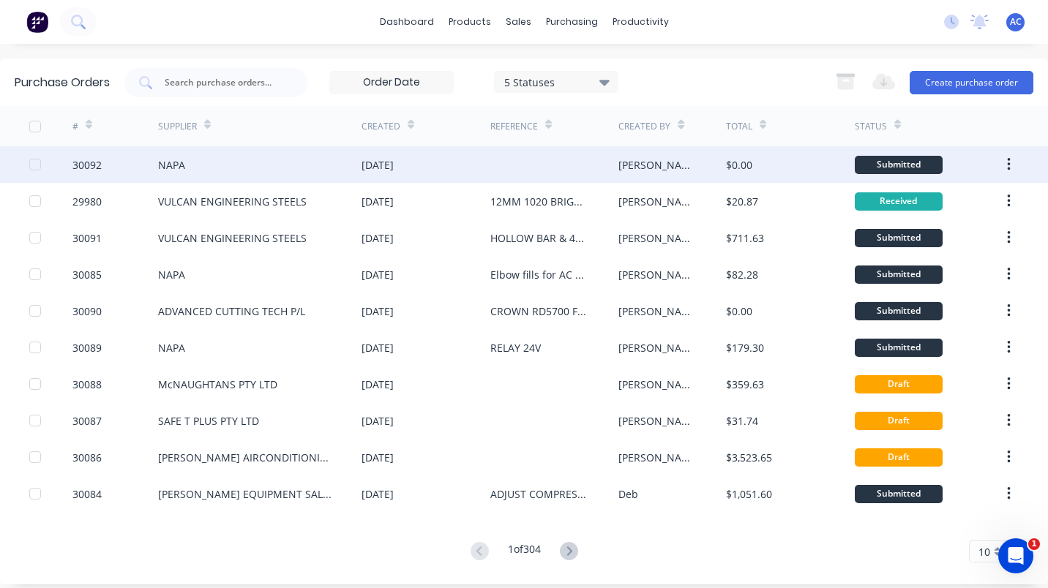
click at [640, 159] on div "[PERSON_NAME]" at bounding box center [657, 164] width 78 height 15
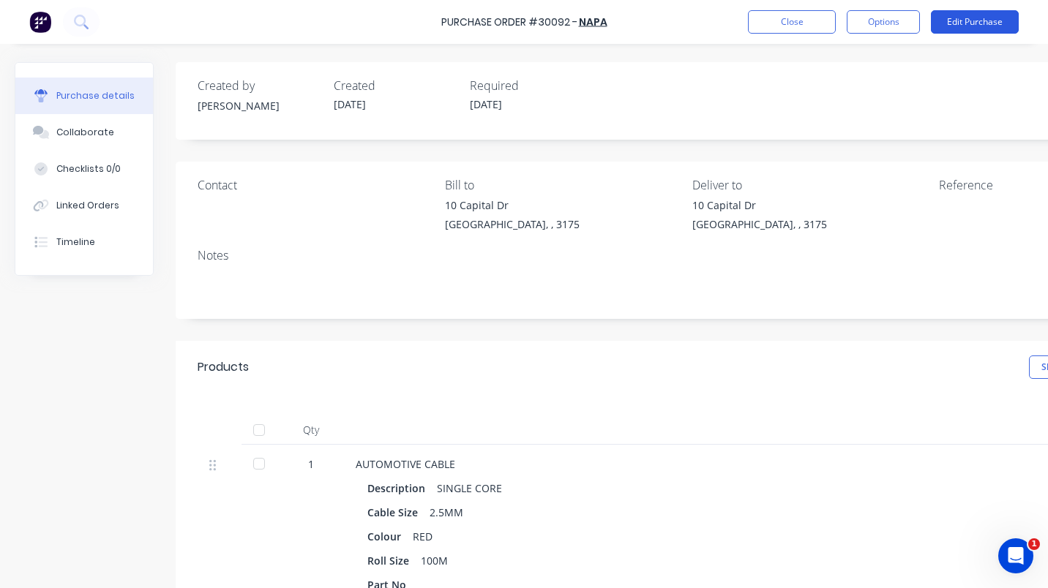
click at [969, 23] on button "Edit Purchase" at bounding box center [975, 21] width 88 height 23
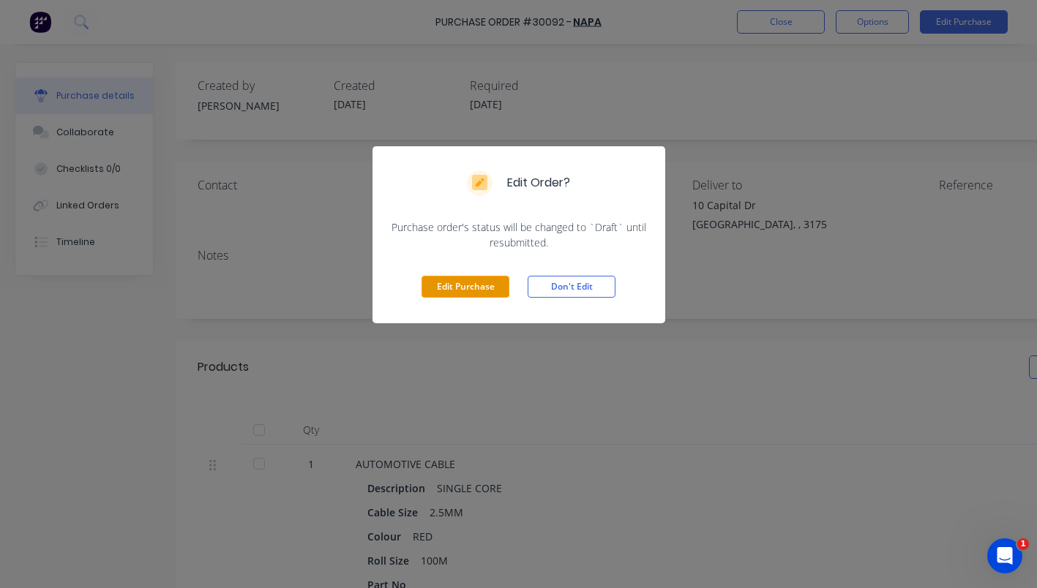
click at [466, 290] on button "Edit Purchase" at bounding box center [465, 287] width 88 height 22
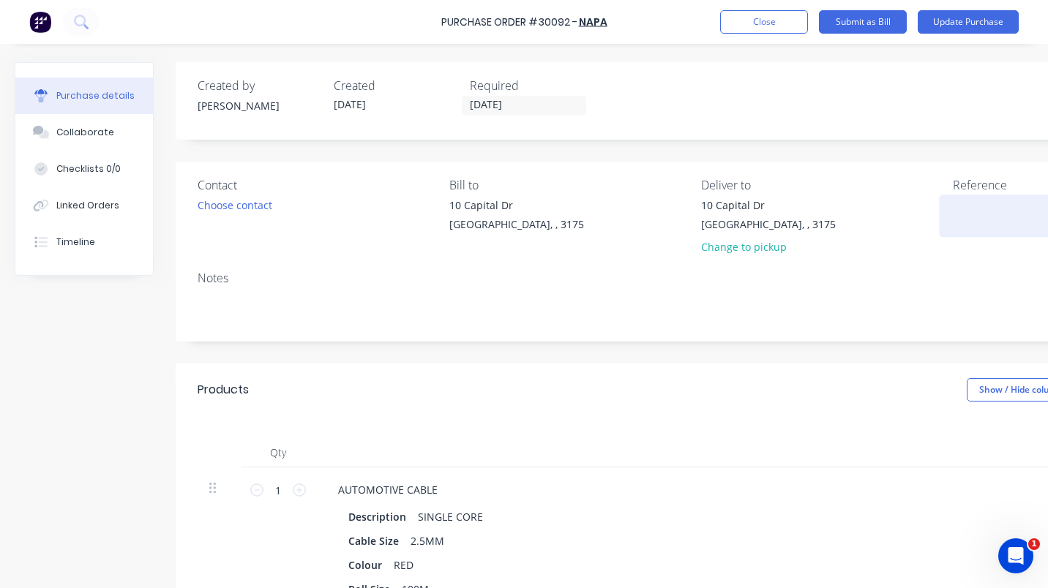
click at [963, 209] on textarea at bounding box center [1043, 214] width 183 height 33
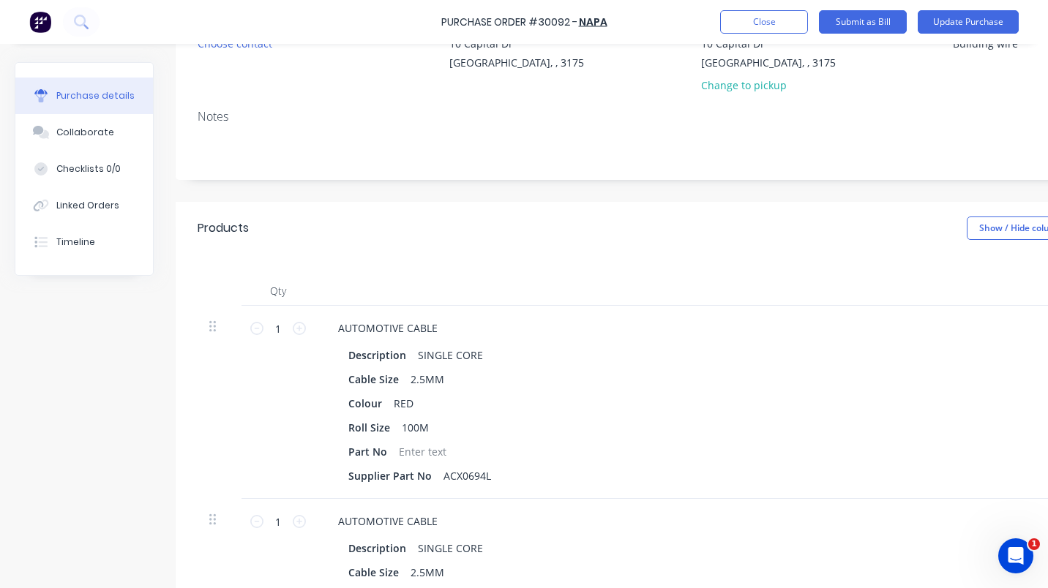
scroll to position [195, 0]
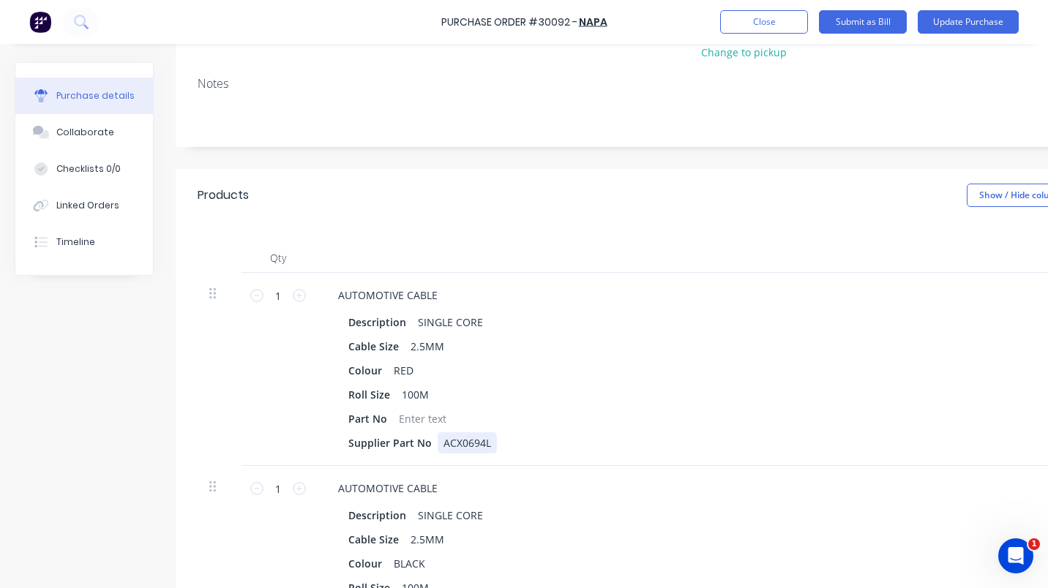
type textarea "Building wire"
drag, startPoint x: 442, startPoint y: 443, endPoint x: 492, endPoint y: 443, distance: 50.5
click at [492, 443] on div "ACX0694L" at bounding box center [466, 442] width 59 height 21
copy div "ACX0694L"
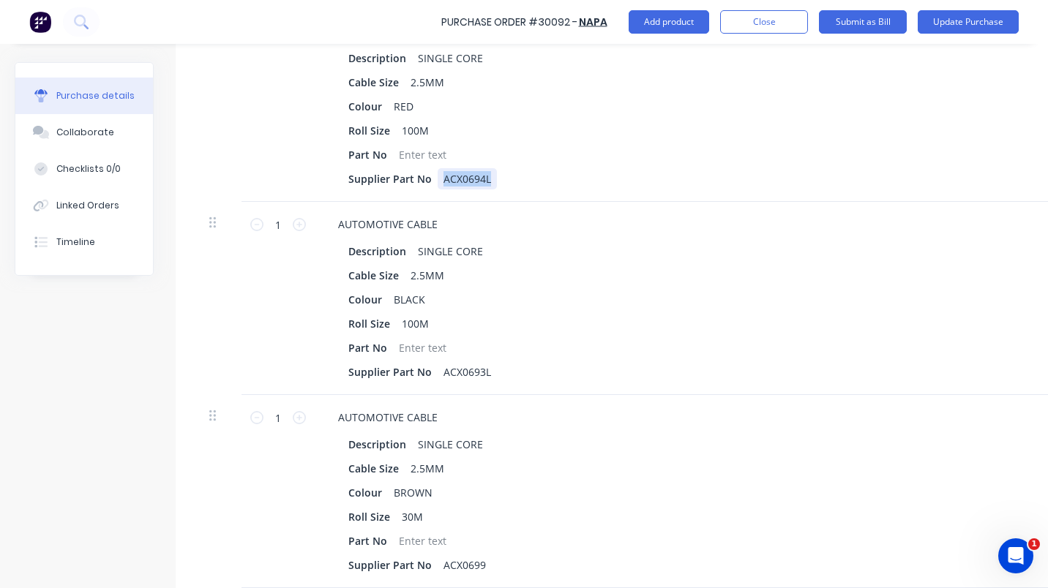
scroll to position [463, 0]
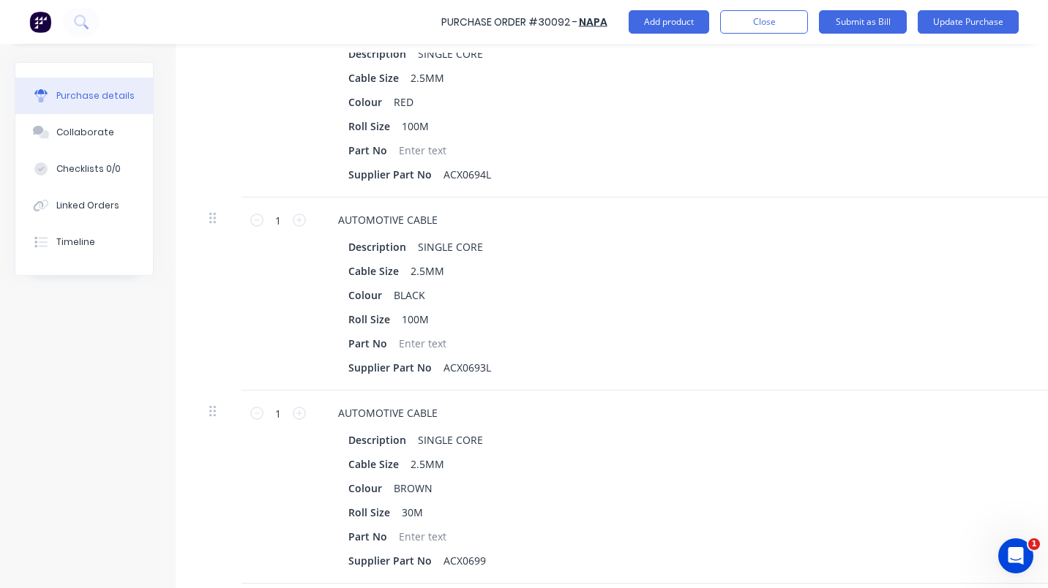
click at [727, 228] on div "AUTOMOTIVE CABLE" at bounding box center [680, 219] width 708 height 21
click at [972, 21] on button "Update Purchase" at bounding box center [967, 21] width 101 height 23
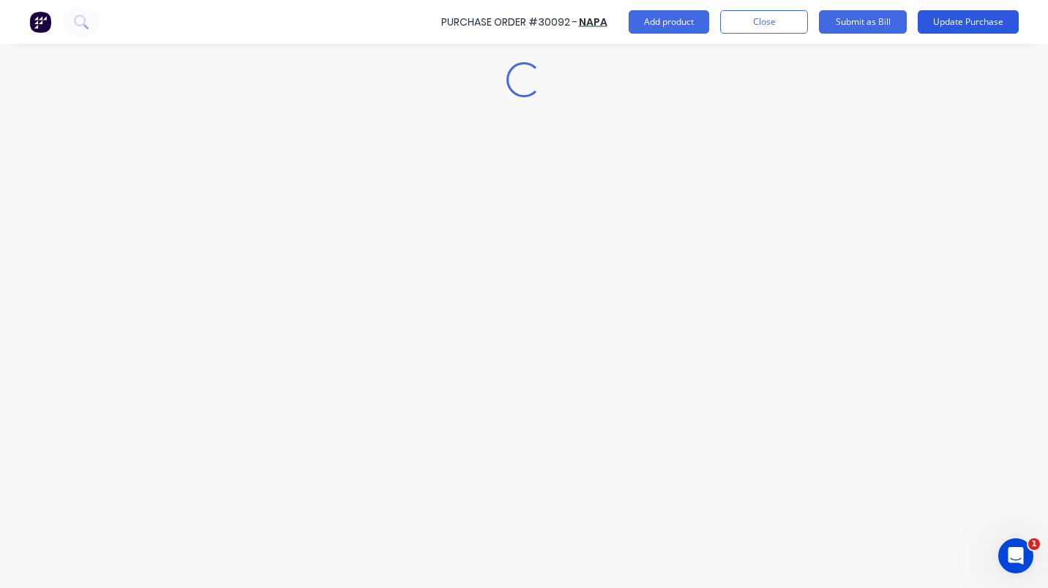
scroll to position [0, 0]
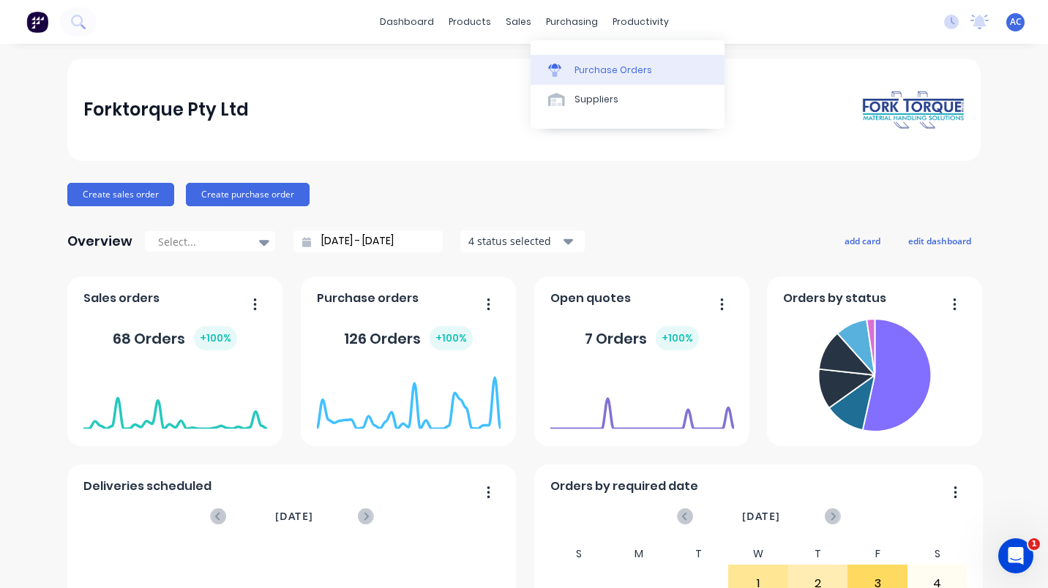
click at [585, 64] on div "Purchase Orders" at bounding box center [613, 70] width 78 height 13
click at [603, 67] on div "Purchase Orders" at bounding box center [613, 70] width 78 height 13
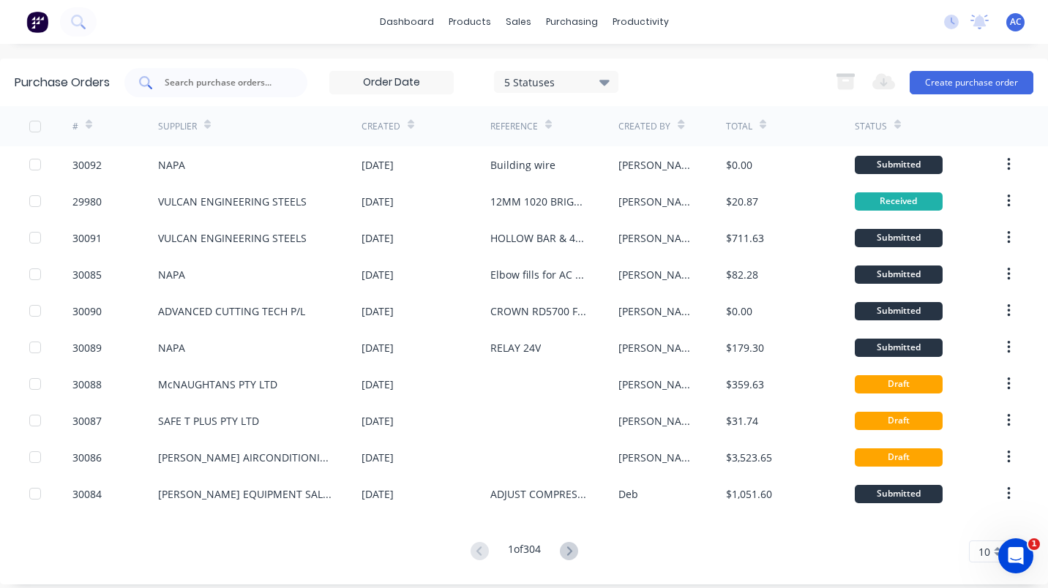
click at [232, 89] on input "text" at bounding box center [223, 82] width 121 height 15
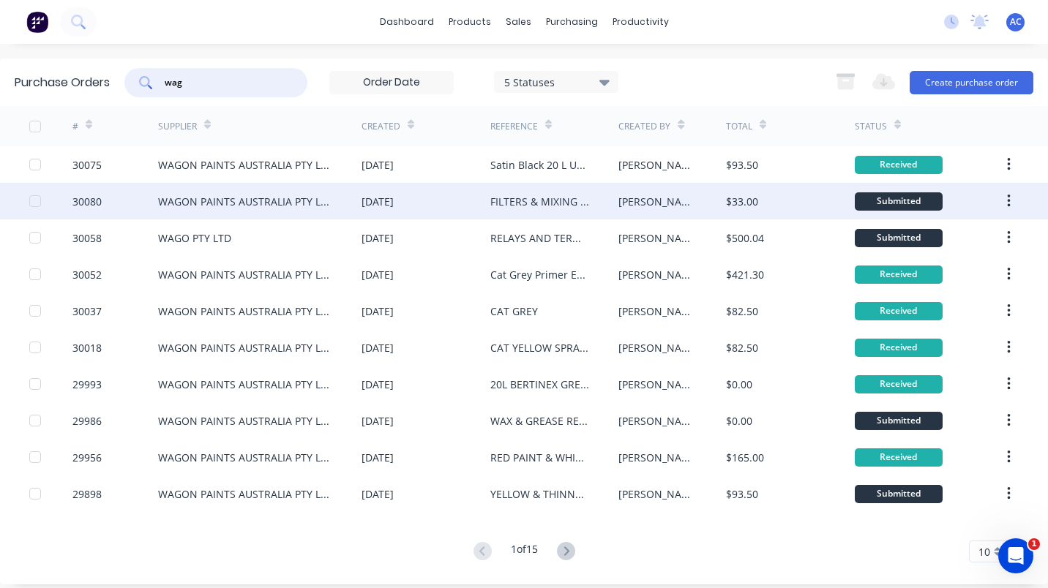
type input "wag"
click at [100, 200] on div "30080" at bounding box center [86, 201] width 29 height 15
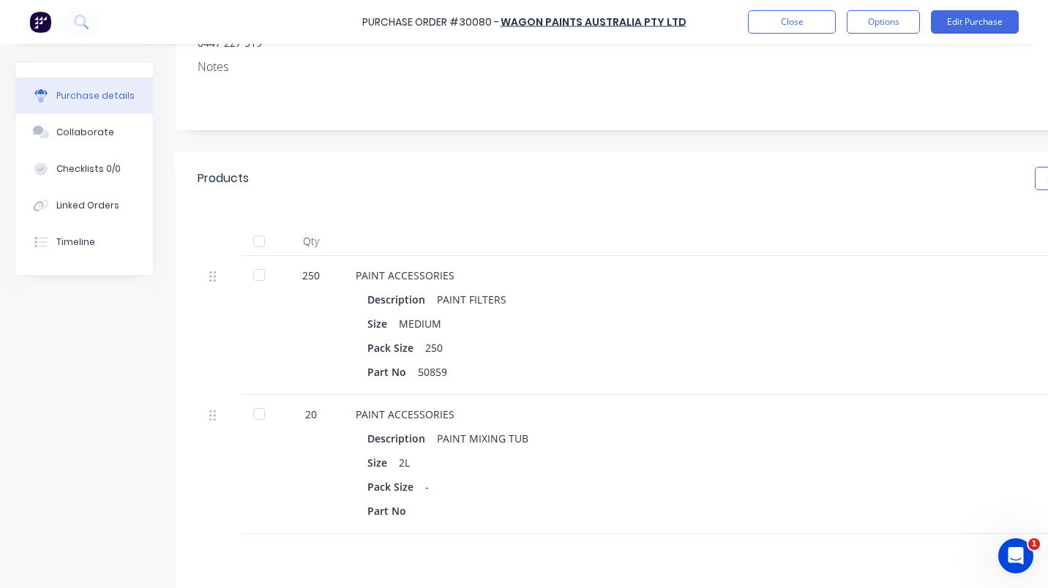
scroll to position [201, 0]
click at [264, 414] on div at bounding box center [258, 413] width 29 height 29
click at [268, 271] on div at bounding box center [258, 274] width 29 height 29
type textarea "x"
click at [816, 18] on button "Close" at bounding box center [792, 21] width 88 height 23
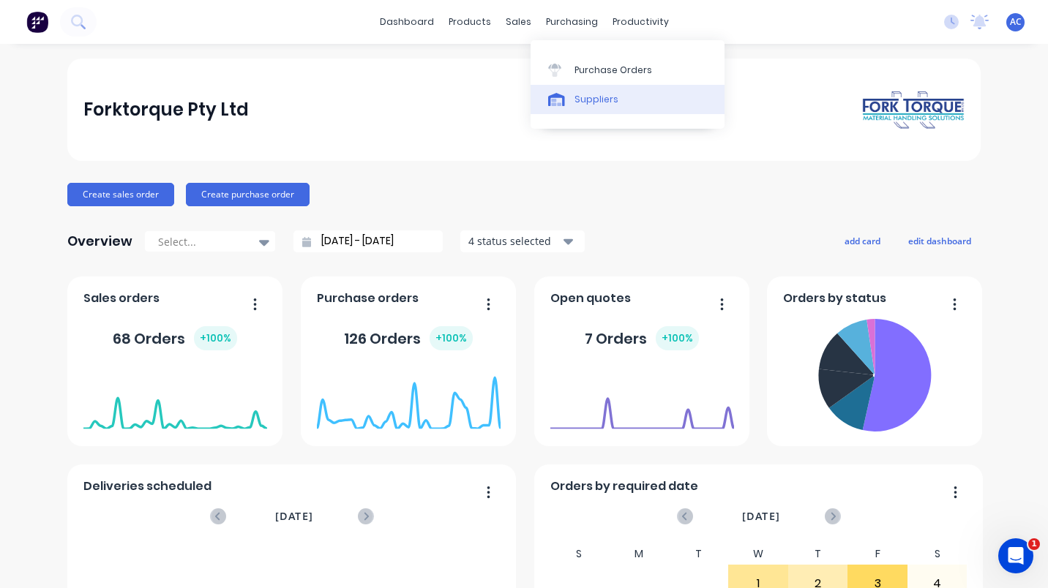
click at [606, 105] on div "Suppliers" at bounding box center [596, 99] width 44 height 13
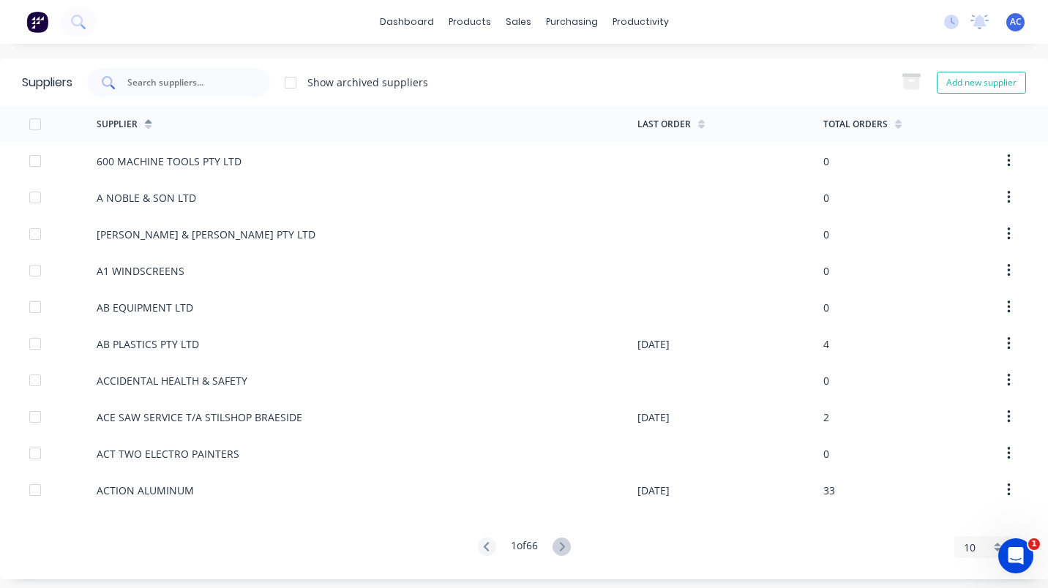
click at [133, 83] on input "text" at bounding box center [186, 82] width 121 height 15
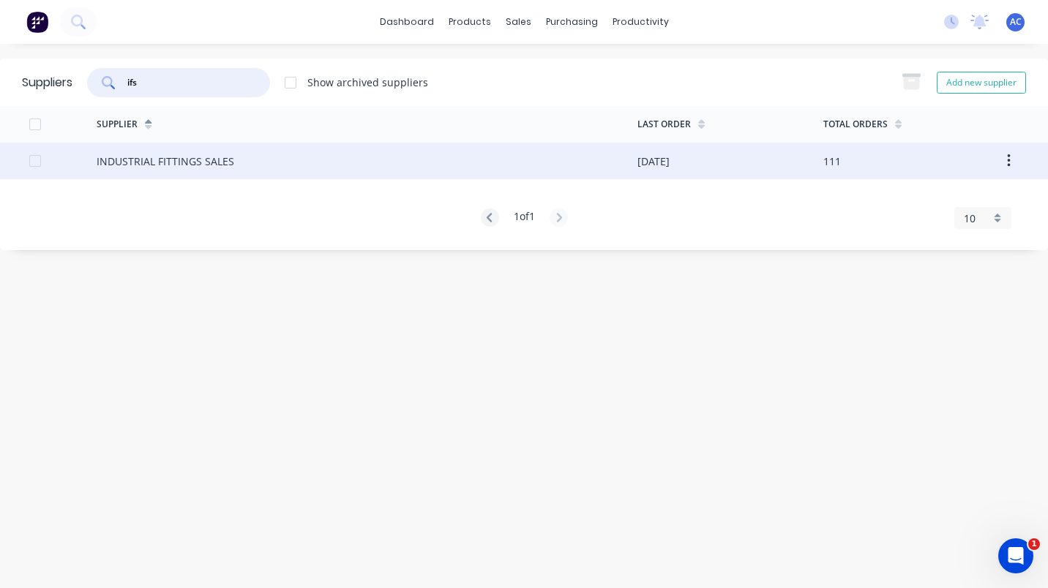
type input "ifs"
click at [140, 160] on div "INDUSTRIAL FITTINGS SALES" at bounding box center [166, 161] width 138 height 15
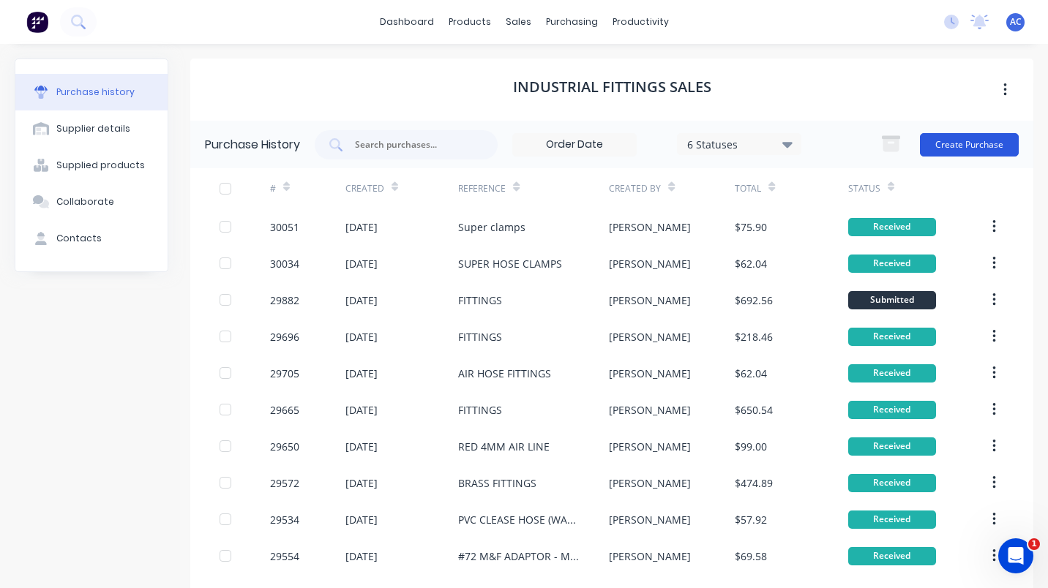
click at [965, 149] on button "Create Purchase" at bounding box center [969, 144] width 99 height 23
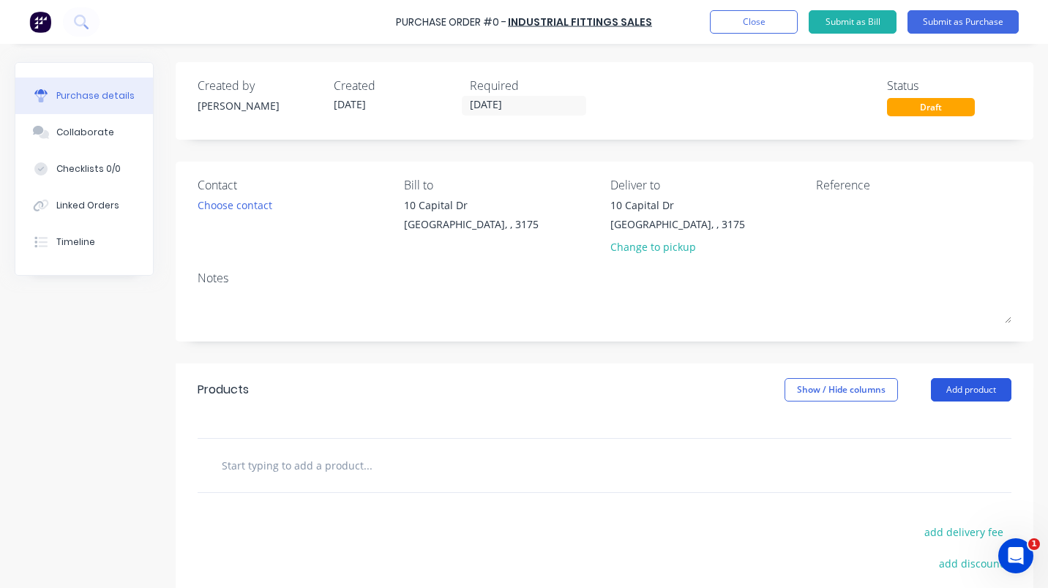
click at [957, 391] on button "Add product" at bounding box center [971, 389] width 80 height 23
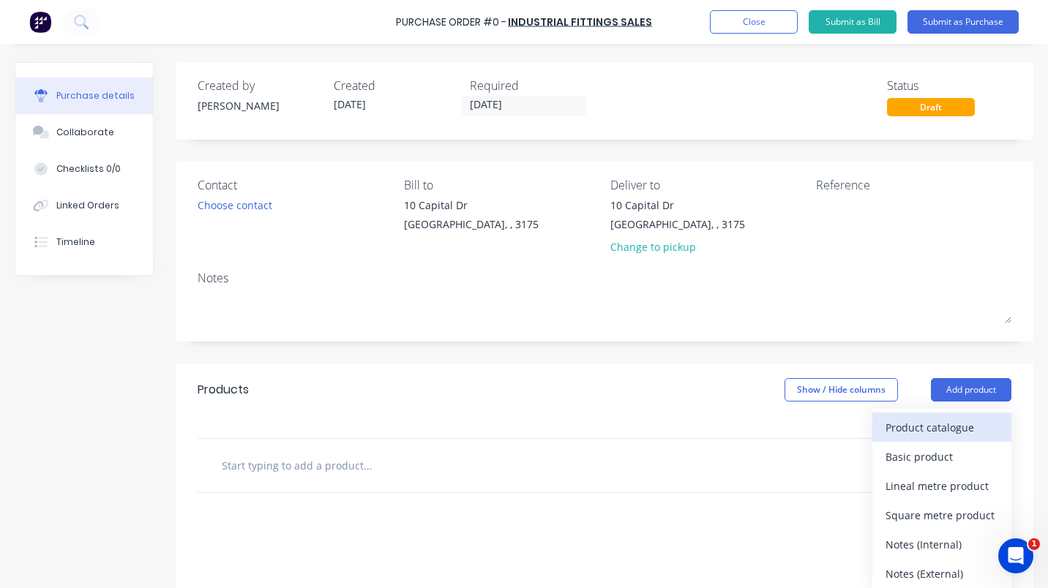
click at [955, 432] on div "Product catalogue" at bounding box center [941, 427] width 113 height 21
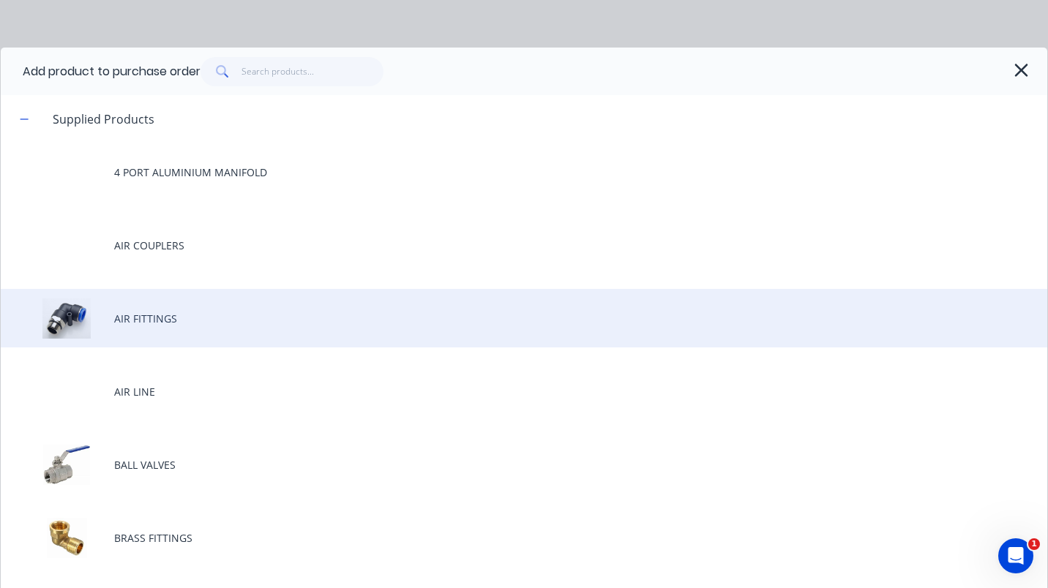
click at [161, 317] on div "AIR FITTINGS" at bounding box center [524, 318] width 1046 height 59
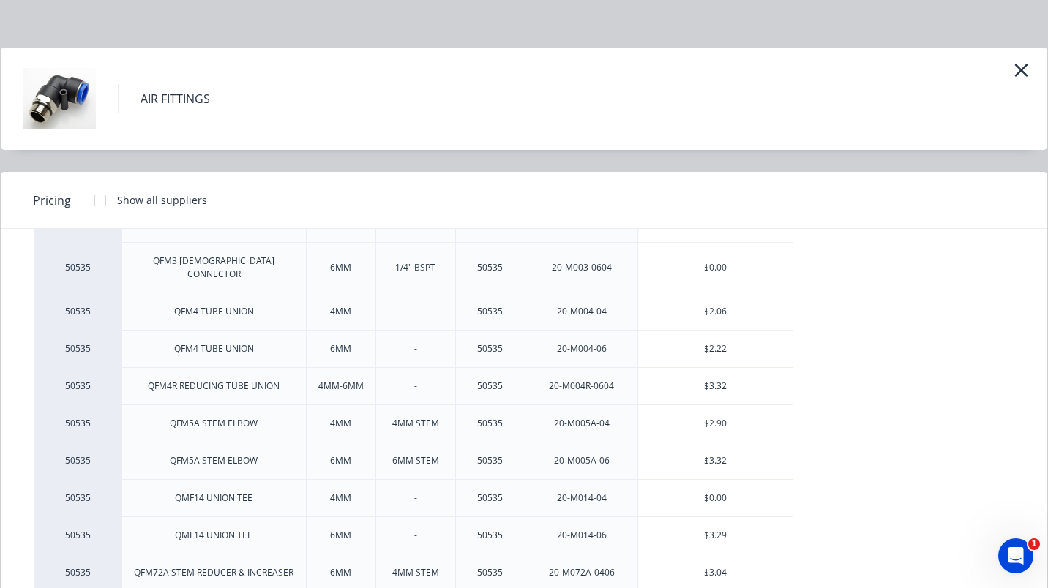
scroll to position [399, 0]
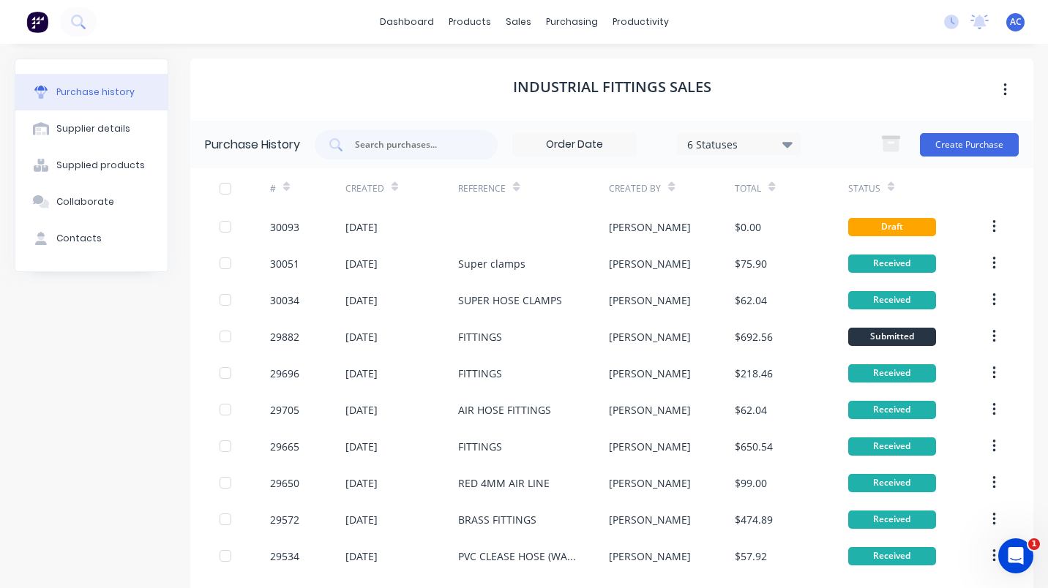
click at [623, 223] on div "[PERSON_NAME]" at bounding box center [650, 226] width 82 height 15
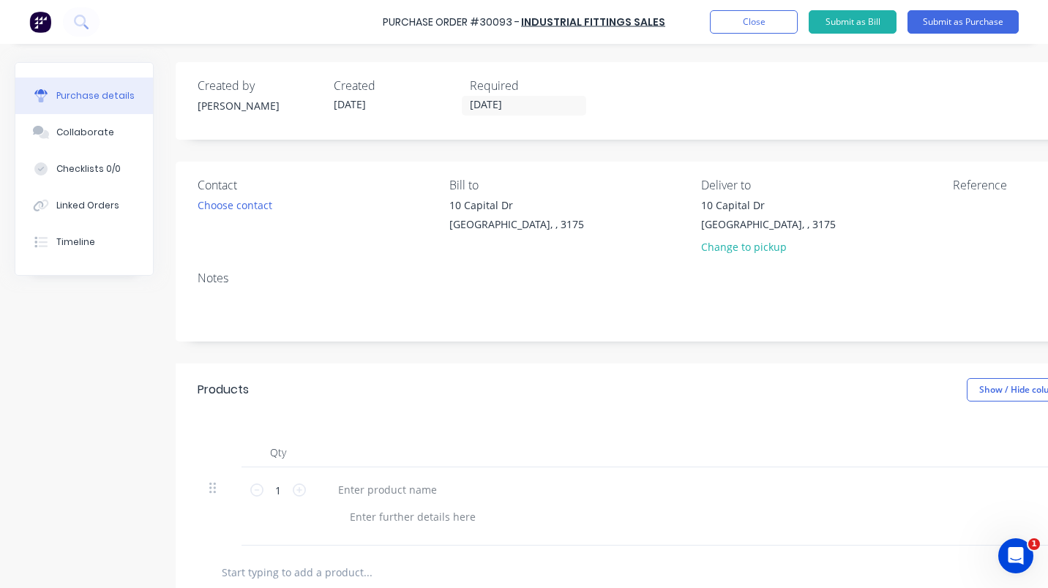
click at [301, 492] on icon at bounding box center [299, 490] width 13 height 13
type input "4"
click at [961, 208] on textarea at bounding box center [1043, 214] width 183 height 33
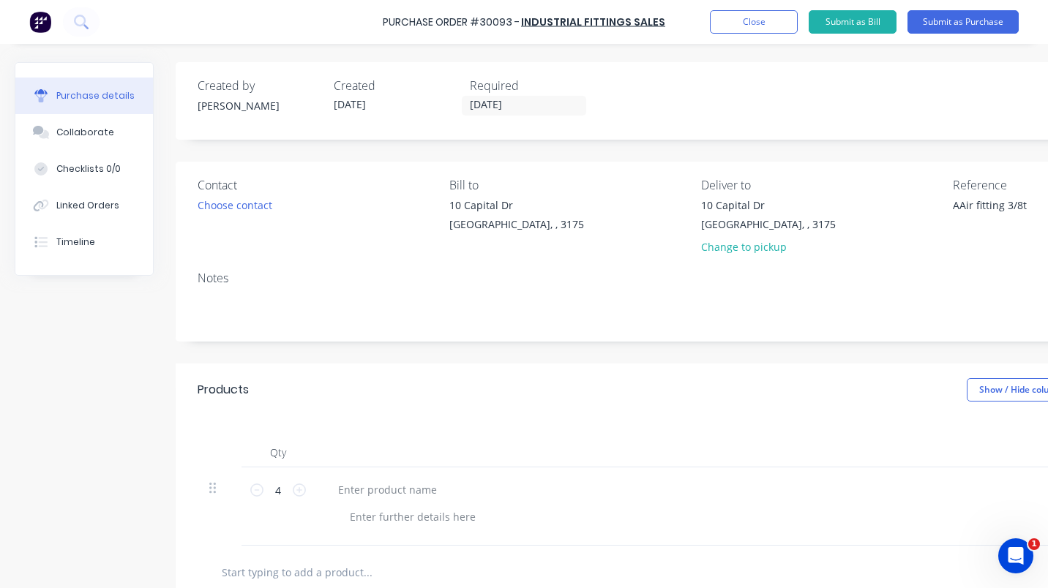
type textarea "AAir fitting 3/8th"
type textarea "x"
type textarea "Air fitting 3/8th"
click at [933, 18] on button "Submit as Purchase" at bounding box center [962, 21] width 111 height 23
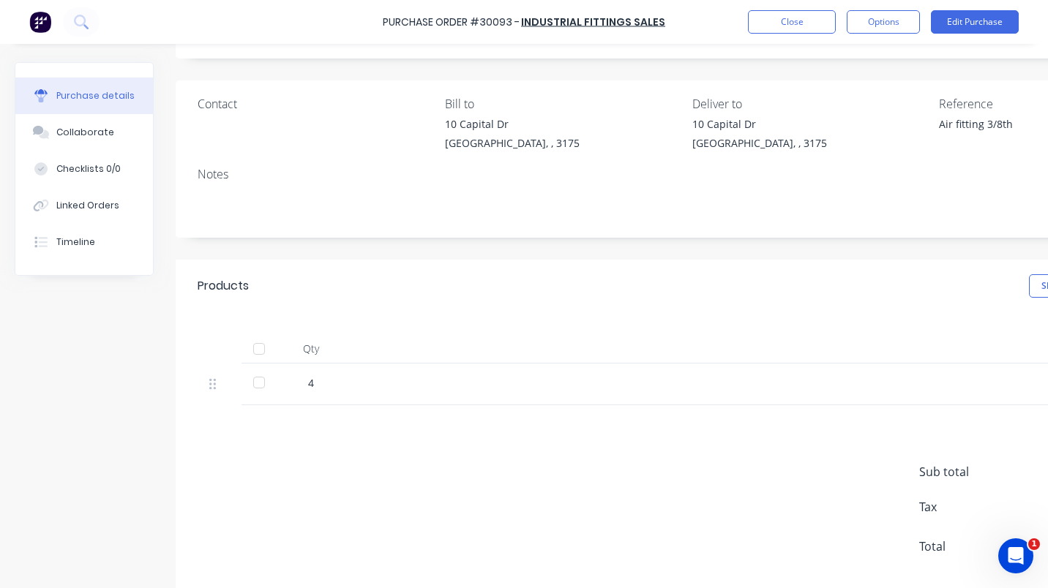
scroll to position [81, 0]
click at [970, 23] on button "Edit Purchase" at bounding box center [975, 21] width 88 height 23
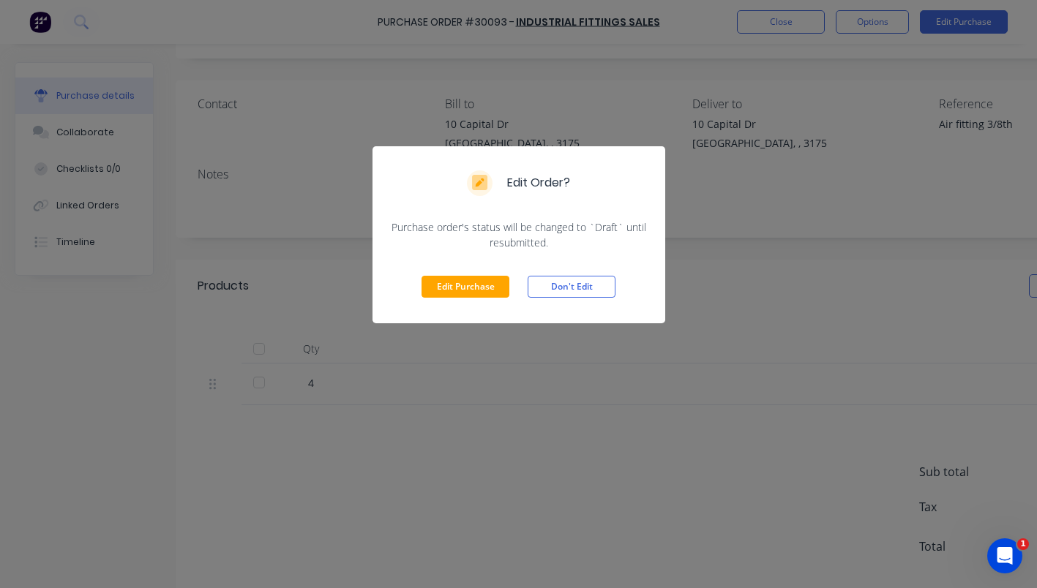
click at [469, 292] on button "Edit Purchase" at bounding box center [465, 287] width 88 height 22
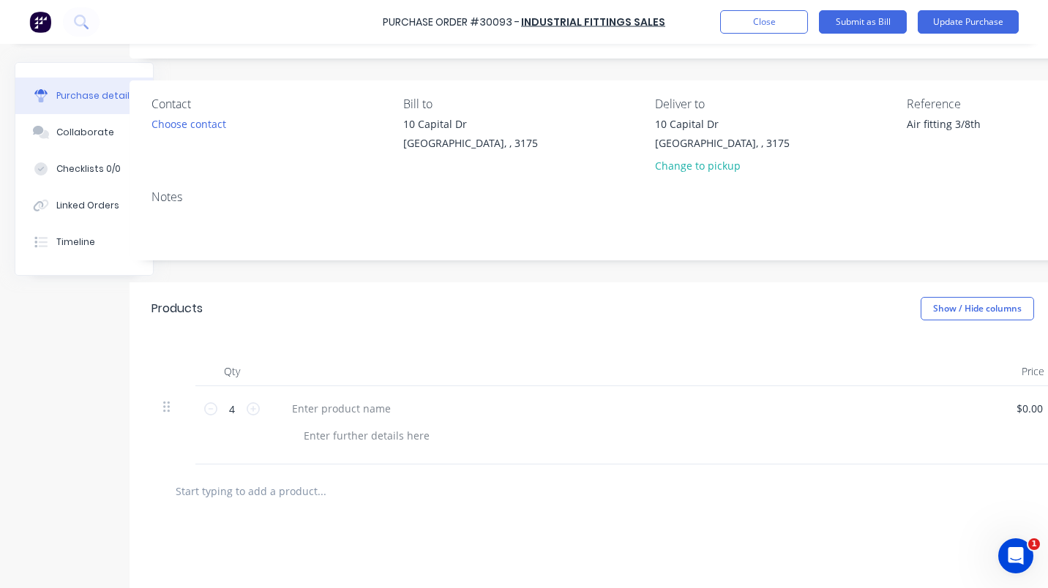
scroll to position [81, 178]
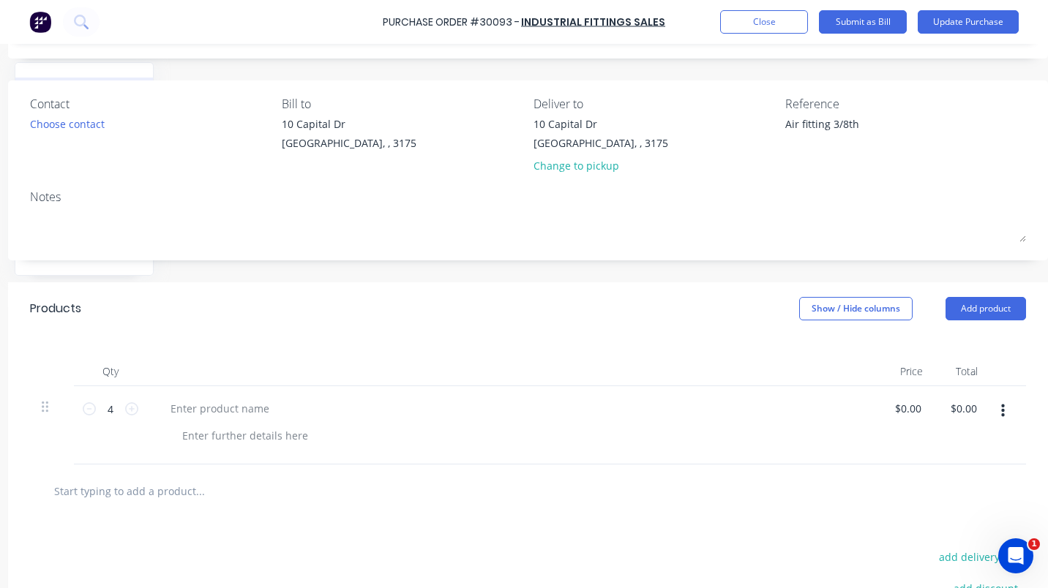
click at [970, 295] on div "Products Show / Hide columns Add product" at bounding box center [528, 308] width 1040 height 53
click at [970, 307] on button "Add product" at bounding box center [985, 308] width 80 height 23
click at [952, 341] on div "Product catalogue" at bounding box center [956, 346] width 113 height 21
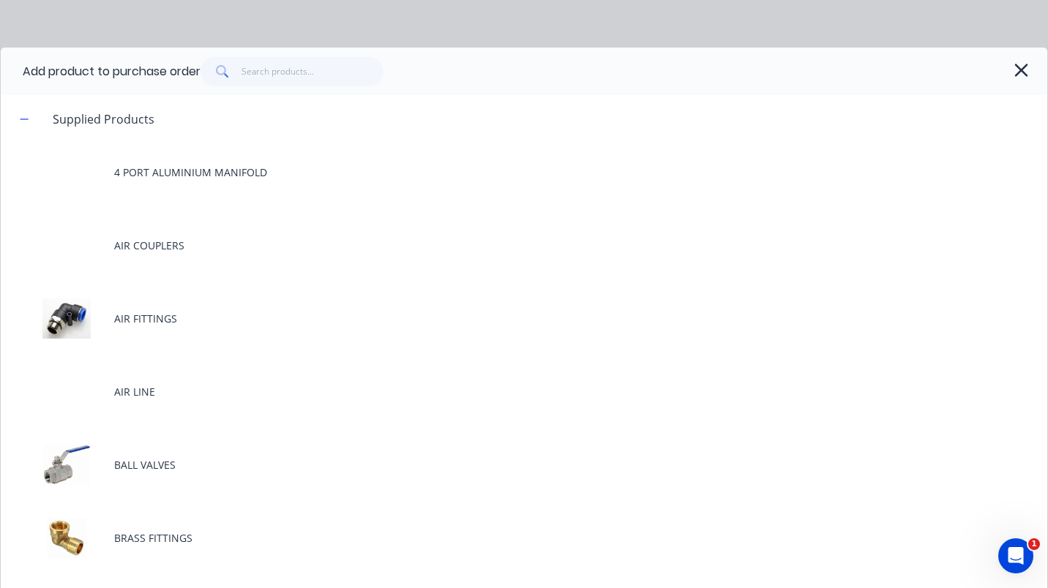
click at [135, 230] on div "AIR COUPLERS" at bounding box center [524, 245] width 1046 height 59
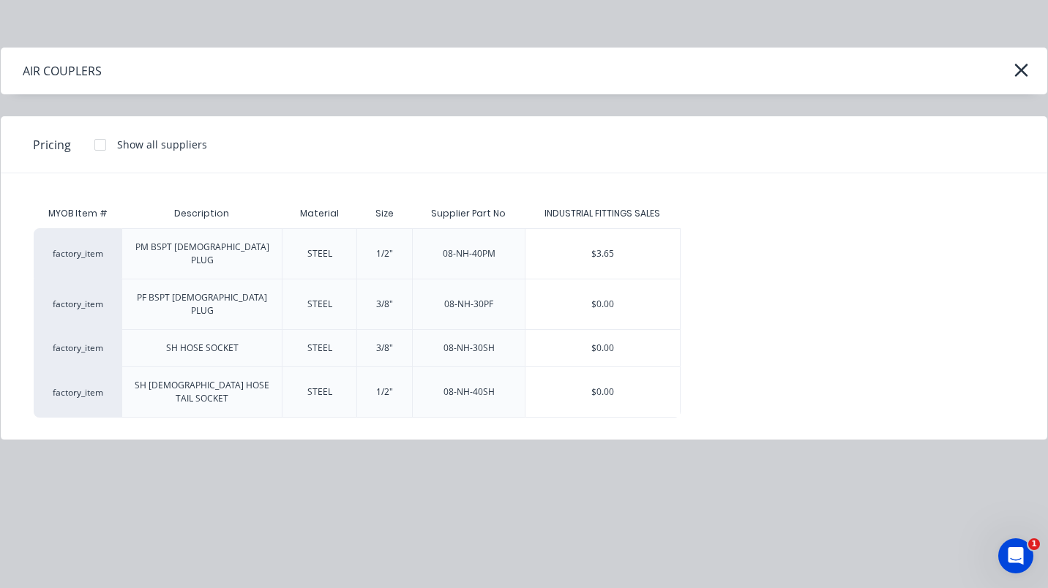
click at [574, 285] on div "$0.00" at bounding box center [602, 304] width 154 height 50
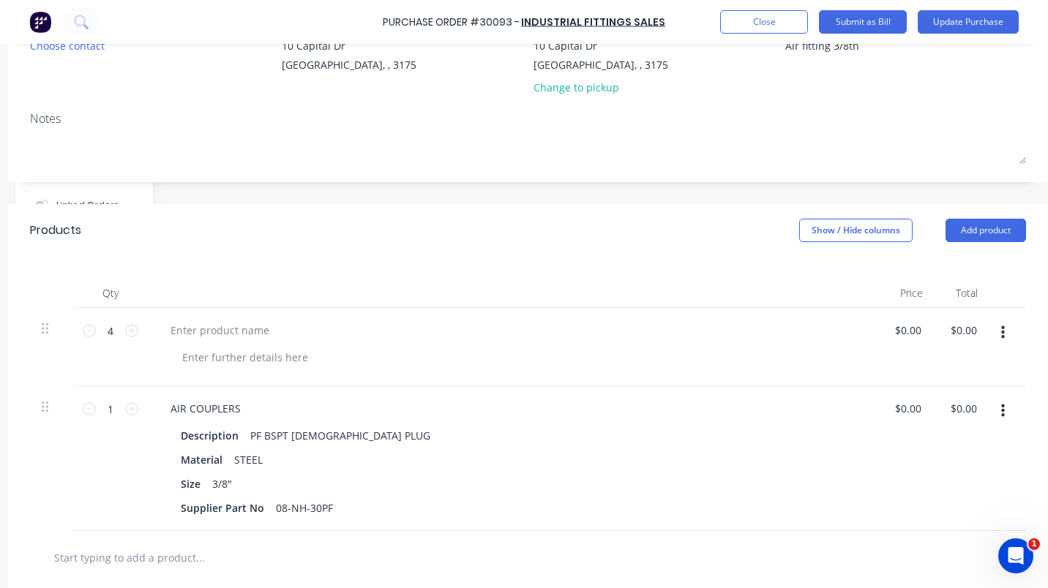
scroll to position [164, 178]
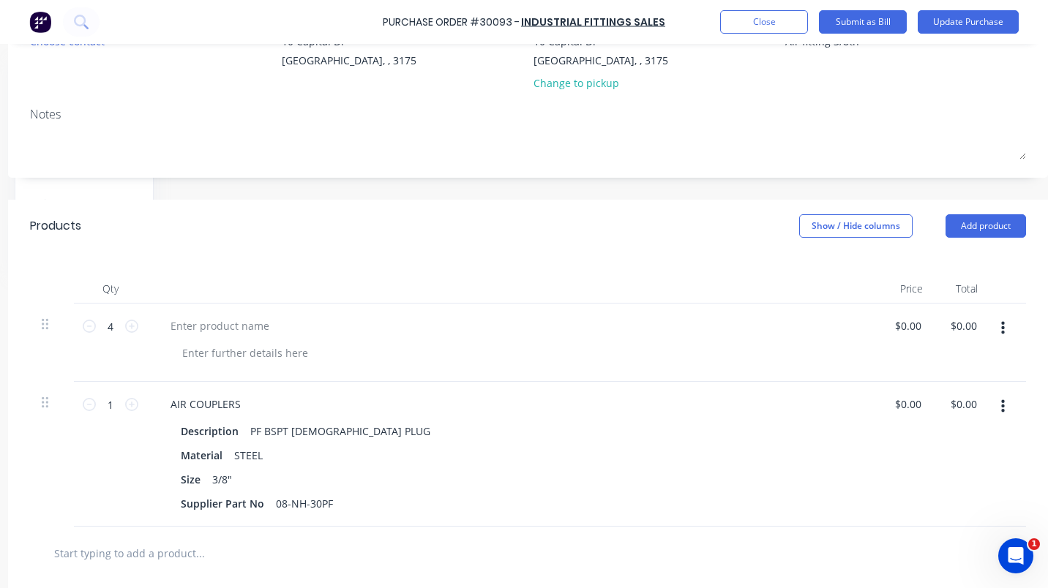
click at [83, 331] on icon at bounding box center [89, 326] width 13 height 13
type textarea "x"
type input "3"
click at [83, 328] on icon at bounding box center [89, 326] width 13 height 13
type textarea "x"
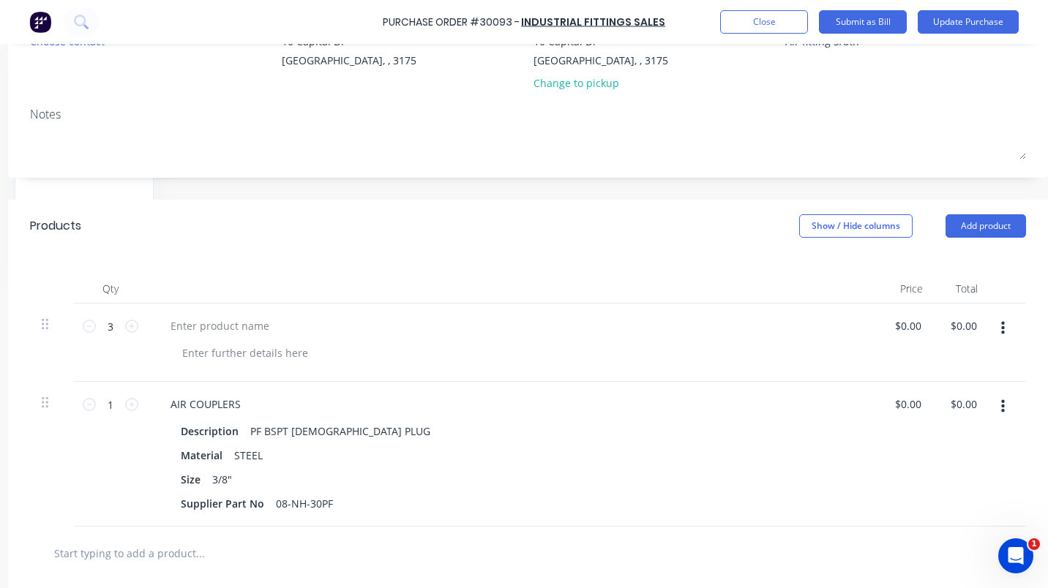
type input "2"
click at [83, 328] on icon at bounding box center [89, 326] width 13 height 13
type textarea "x"
type input "1"
drag, startPoint x: 78, startPoint y: 328, endPoint x: 34, endPoint y: 325, distance: 44.0
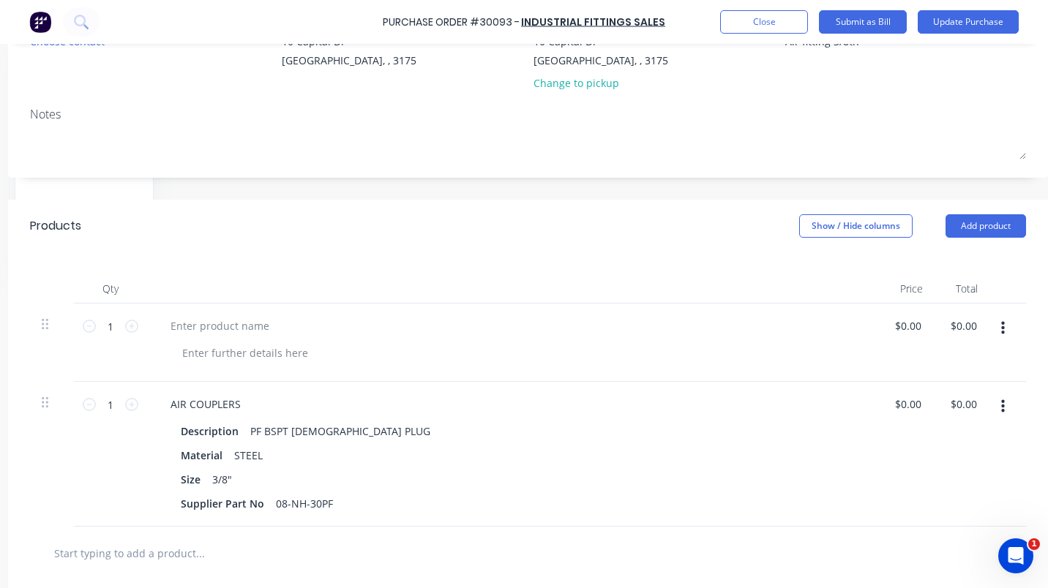
click at [42, 325] on icon at bounding box center [45, 323] width 7 height 13
click at [1001, 326] on icon "button" at bounding box center [1003, 328] width 4 height 13
click at [918, 428] on button "Delete" at bounding box center [957, 425] width 124 height 29
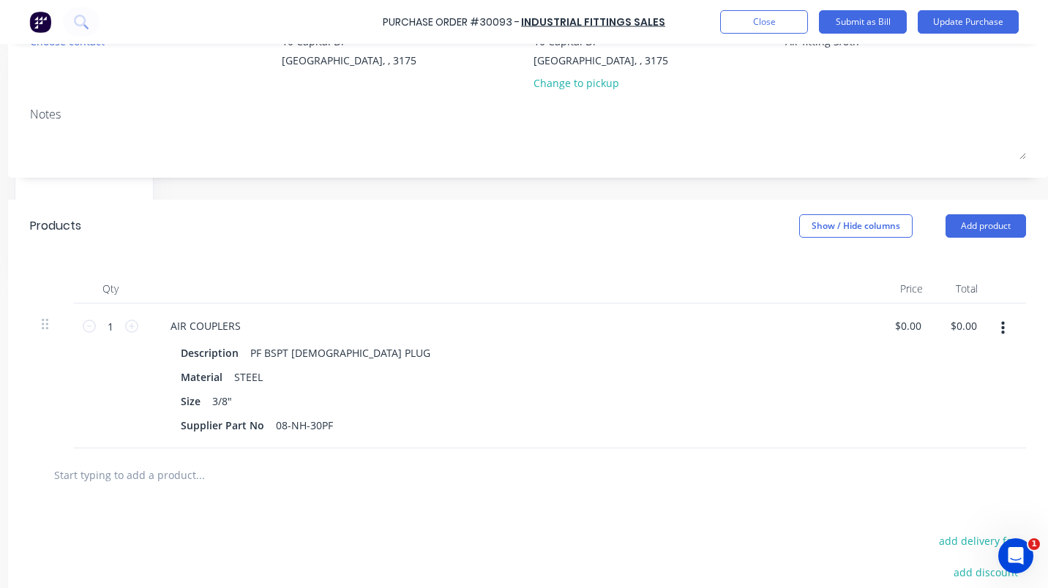
click at [125, 323] on icon at bounding box center [131, 326] width 13 height 13
type textarea "x"
type input "2"
click at [125, 323] on icon at bounding box center [131, 326] width 13 height 13
type textarea "x"
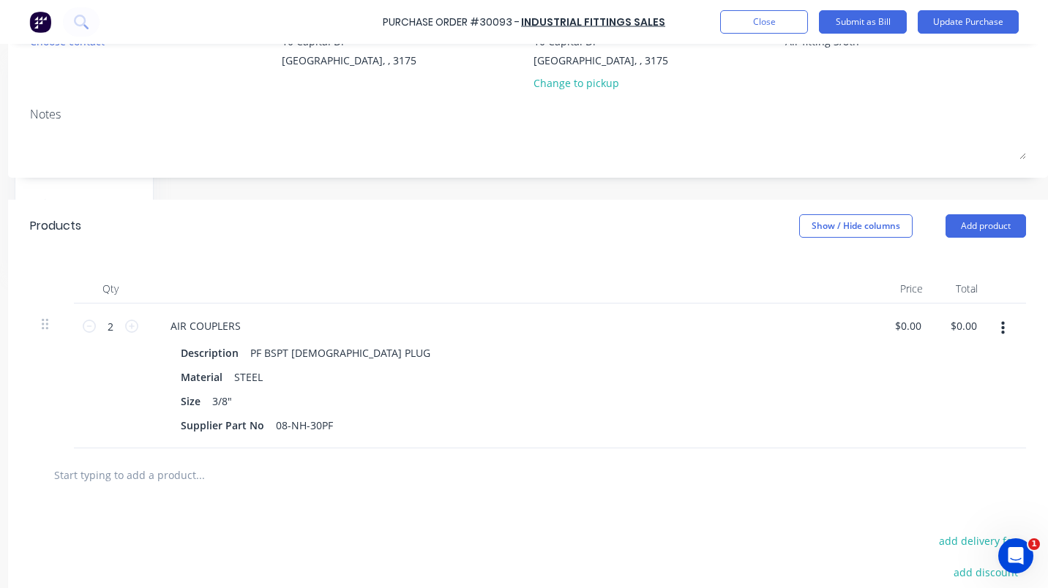
type input "3"
click at [125, 323] on icon at bounding box center [131, 326] width 13 height 13
type textarea "x"
type input "4"
click at [950, 21] on button "Update Purchase" at bounding box center [967, 21] width 101 height 23
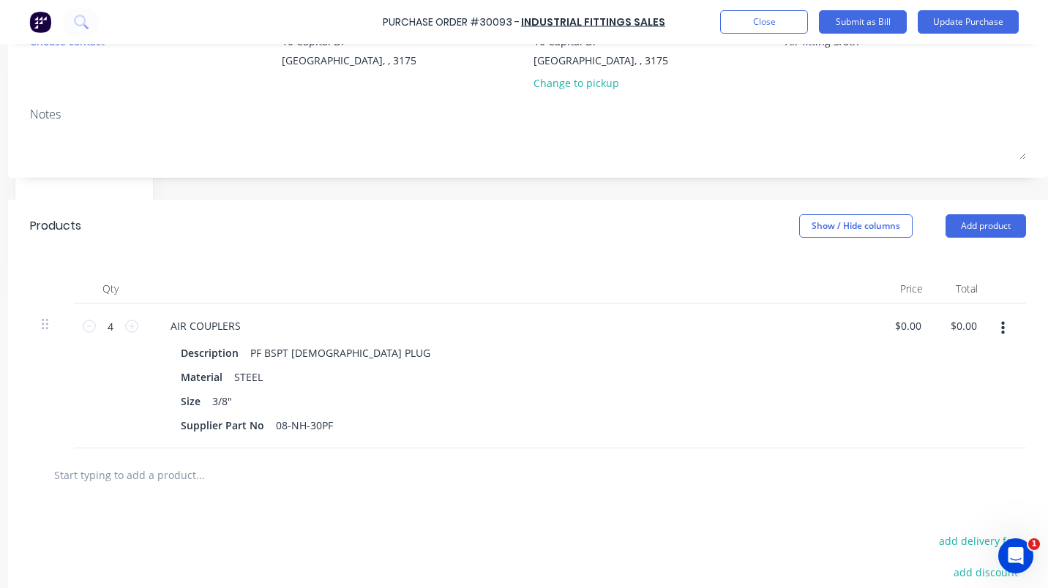
scroll to position [0, 0]
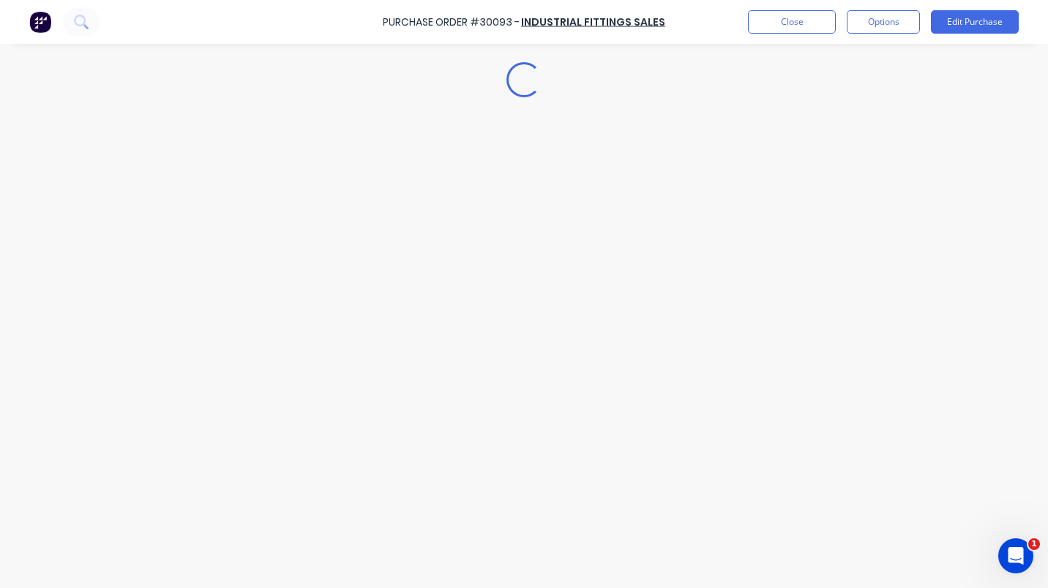
type textarea "x"
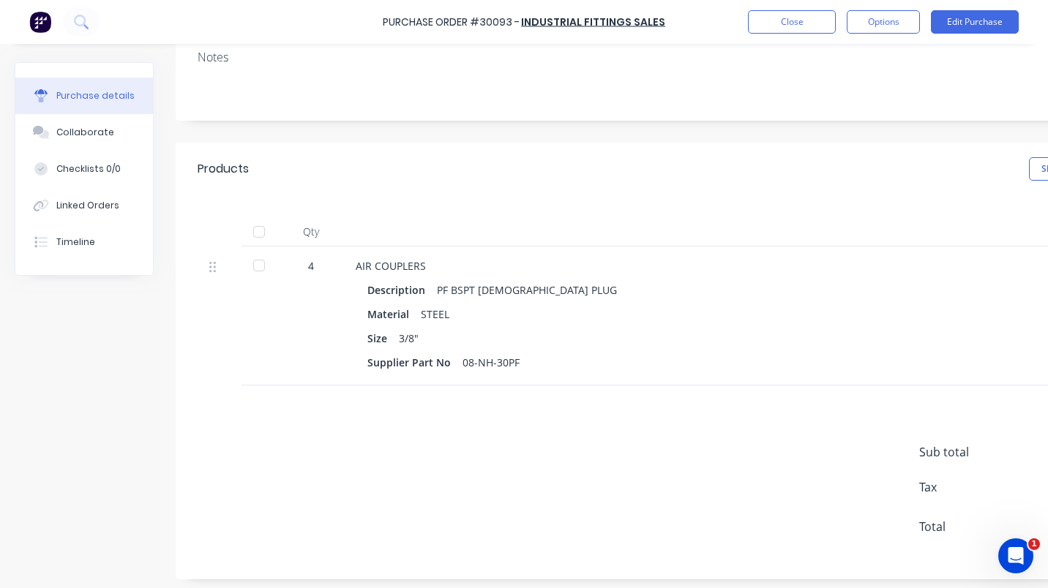
scroll to position [215, 0]
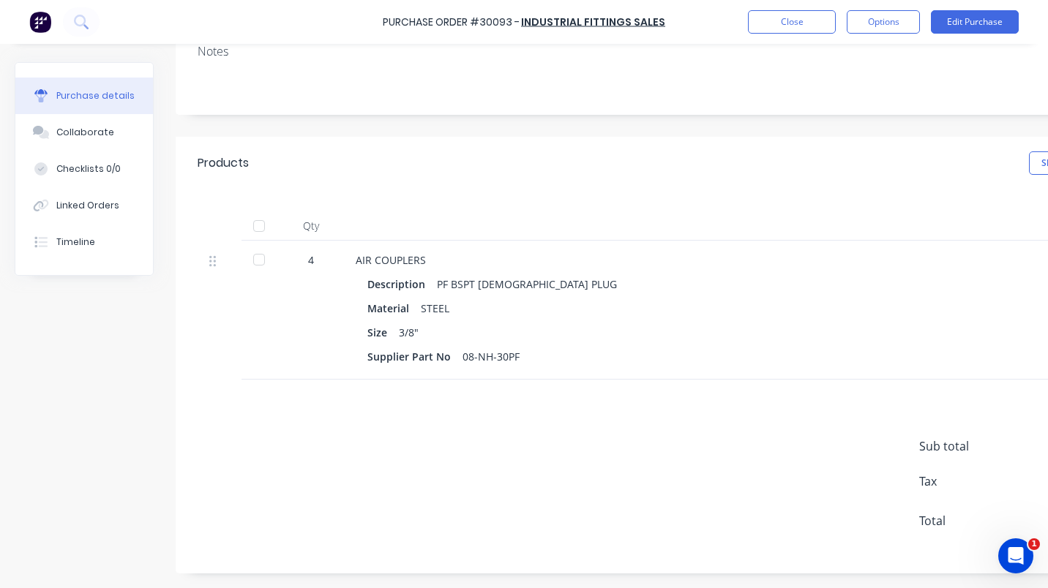
click at [878, 24] on button "Options" at bounding box center [882, 21] width 73 height 23
click at [953, 178] on div "Products Show / Hide columns" at bounding box center [686, 163] width 1021 height 53
click at [806, 25] on button "Close" at bounding box center [792, 21] width 88 height 23
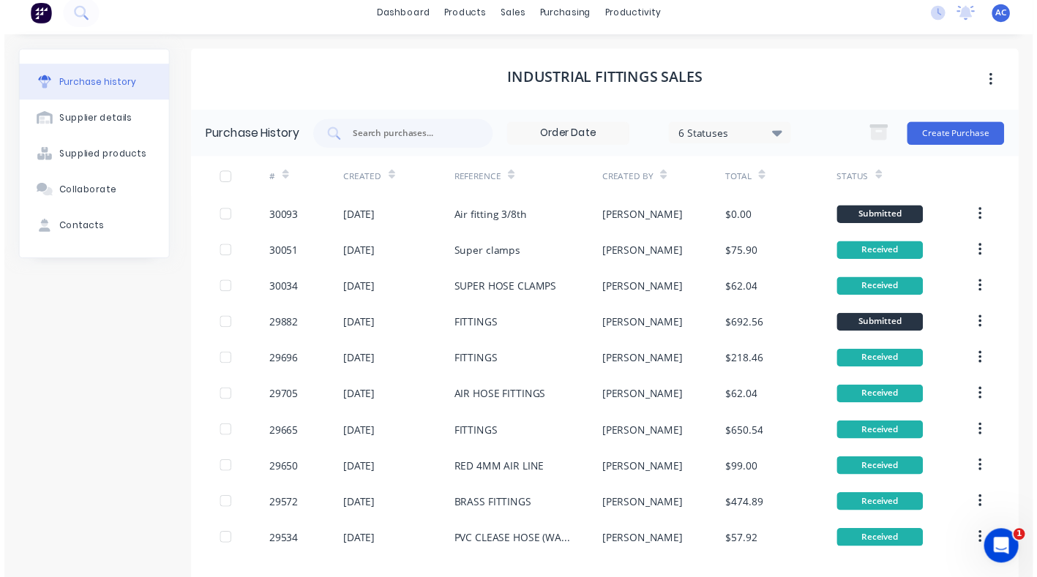
scroll to position [9, 0]
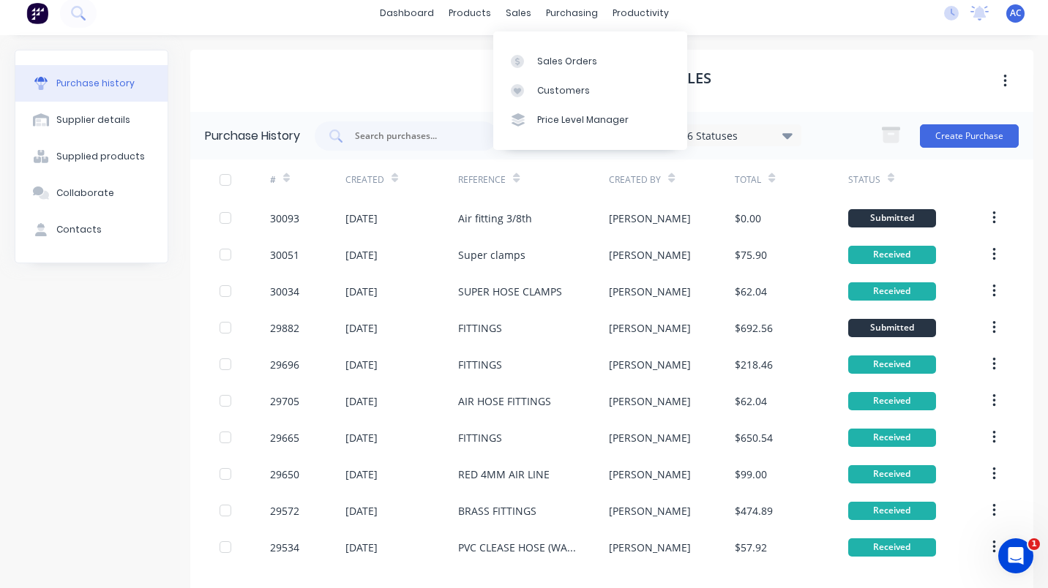
click at [569, 67] on div "Sales Orders" at bounding box center [567, 61] width 60 height 13
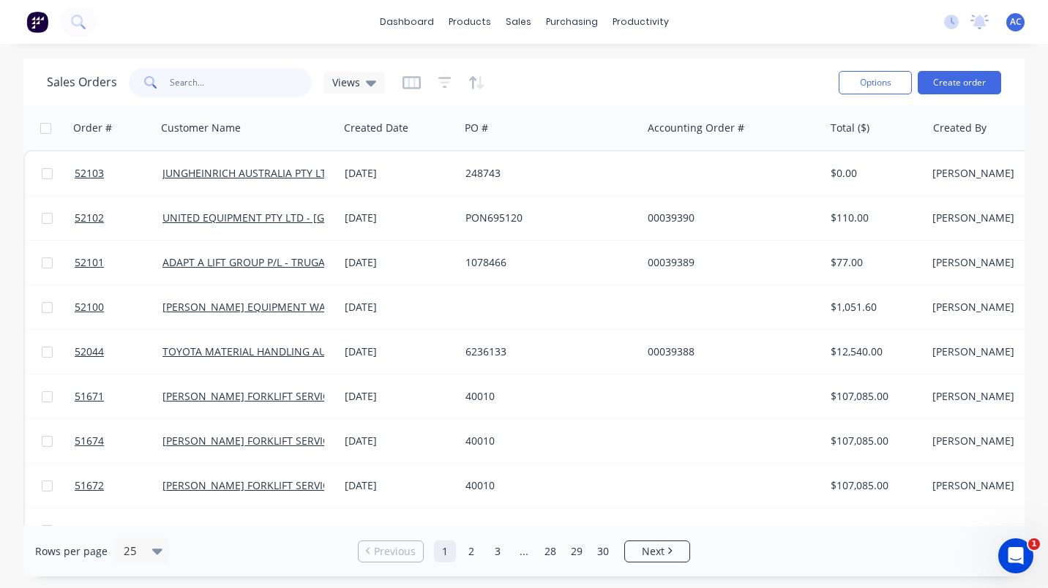
click at [183, 91] on input "text" at bounding box center [241, 82] width 143 height 29
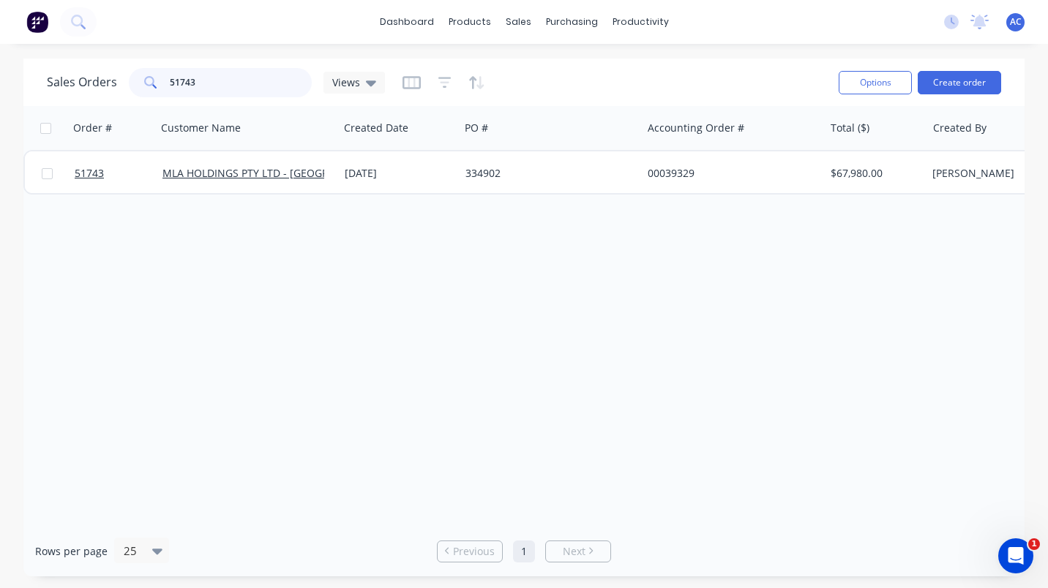
type input "51743"
click at [240, 178] on link "MLA HOLDINGS PTY LTD - [GEOGRAPHIC_DATA]" at bounding box center [276, 173] width 228 height 14
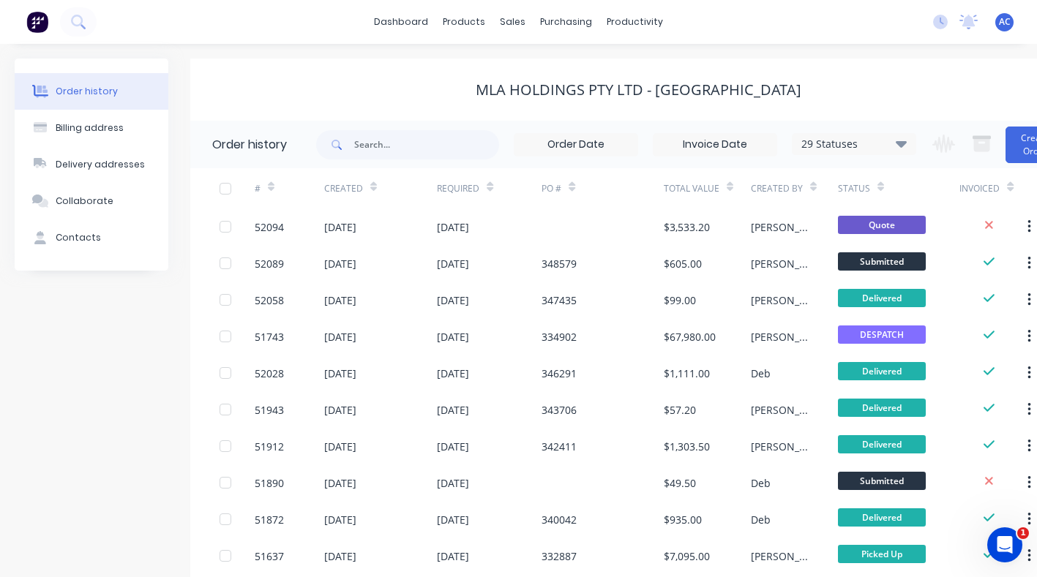
click at [287, 332] on div "51743" at bounding box center [289, 336] width 69 height 37
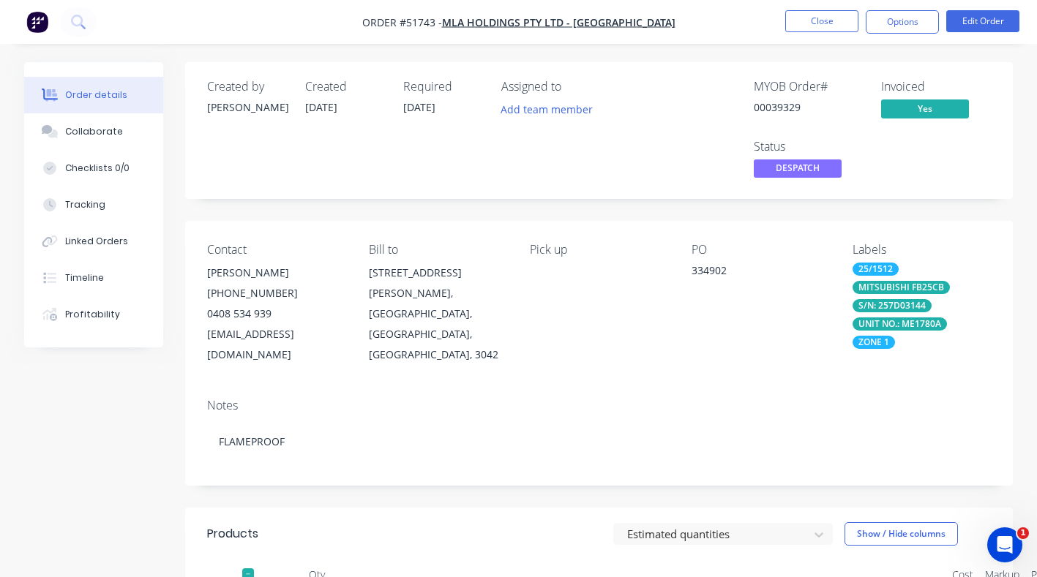
click at [102, 135] on div "Collaborate" at bounding box center [94, 131] width 58 height 13
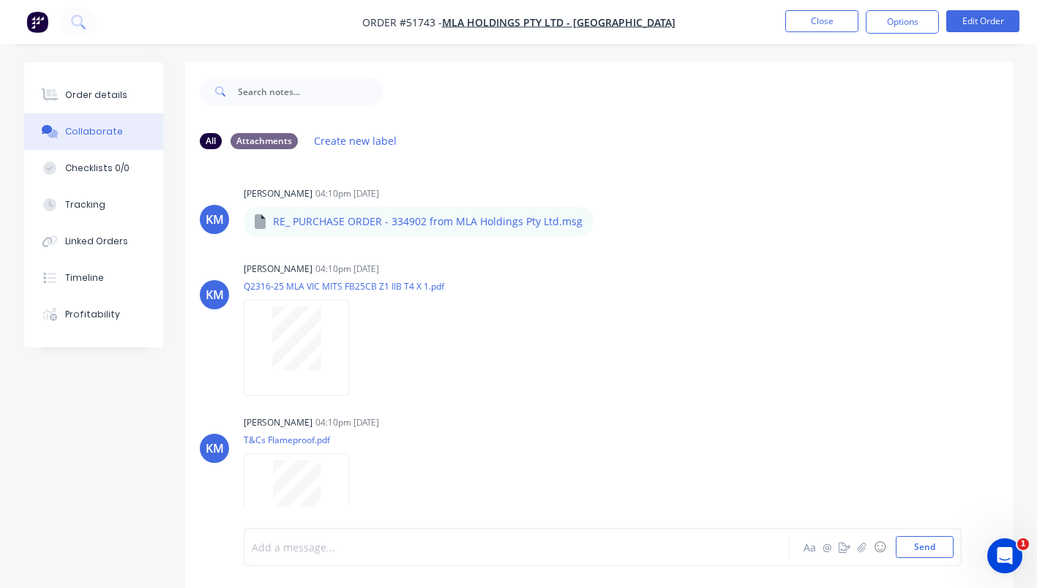
click at [294, 543] on div at bounding box center [514, 547] width 525 height 15
click at [917, 552] on button "Send" at bounding box center [924, 547] width 58 height 22
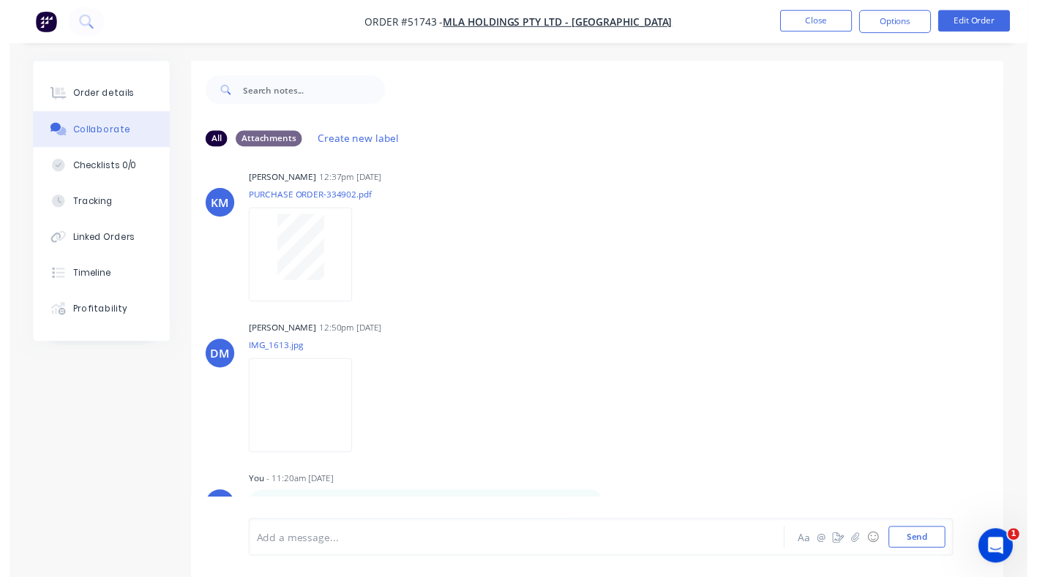
scroll to position [22, 0]
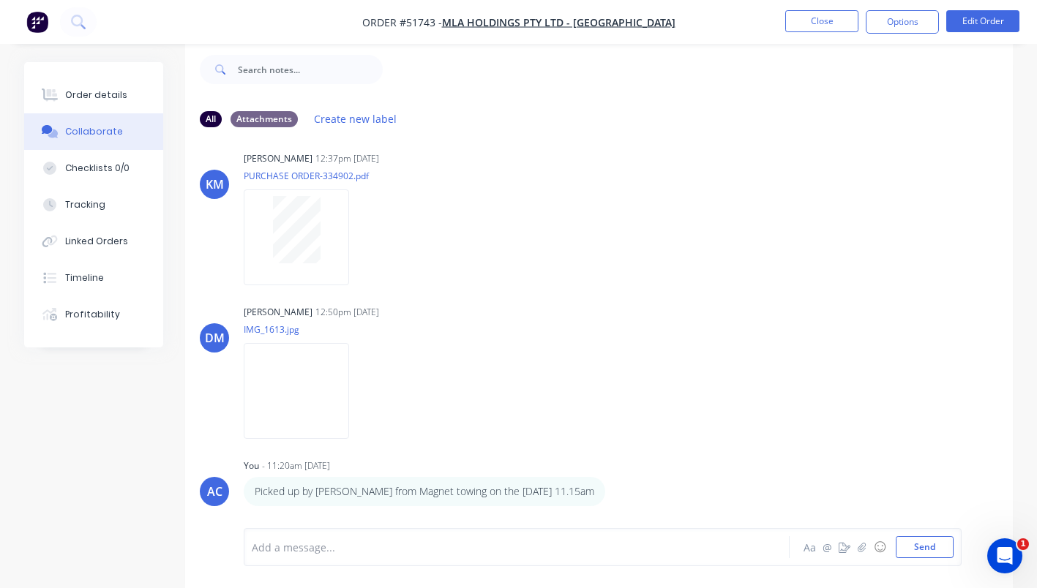
drag, startPoint x: 93, startPoint y: 94, endPoint x: 114, endPoint y: 135, distance: 46.1
click at [93, 94] on div "Order details" at bounding box center [96, 95] width 62 height 13
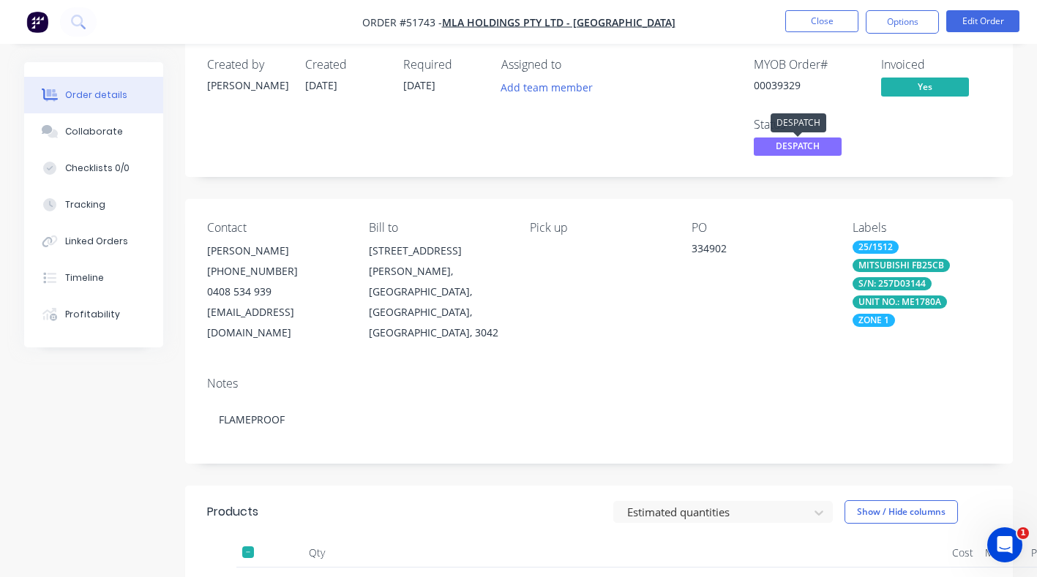
click at [775, 146] on span "DESPATCH" at bounding box center [797, 147] width 88 height 18
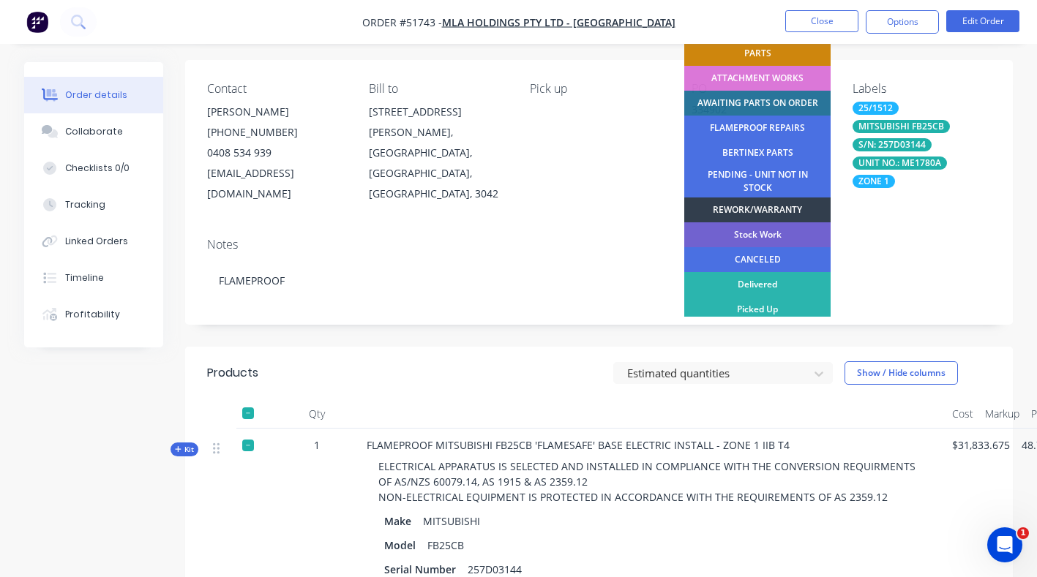
scroll to position [162, 0]
click at [758, 305] on div "Picked Up" at bounding box center [757, 308] width 146 height 25
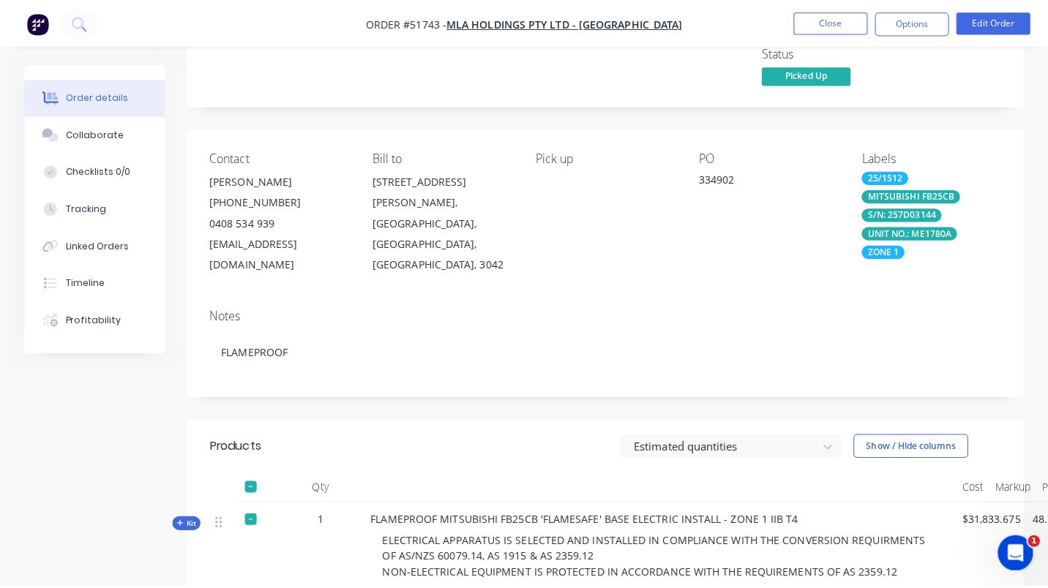
scroll to position [0, 0]
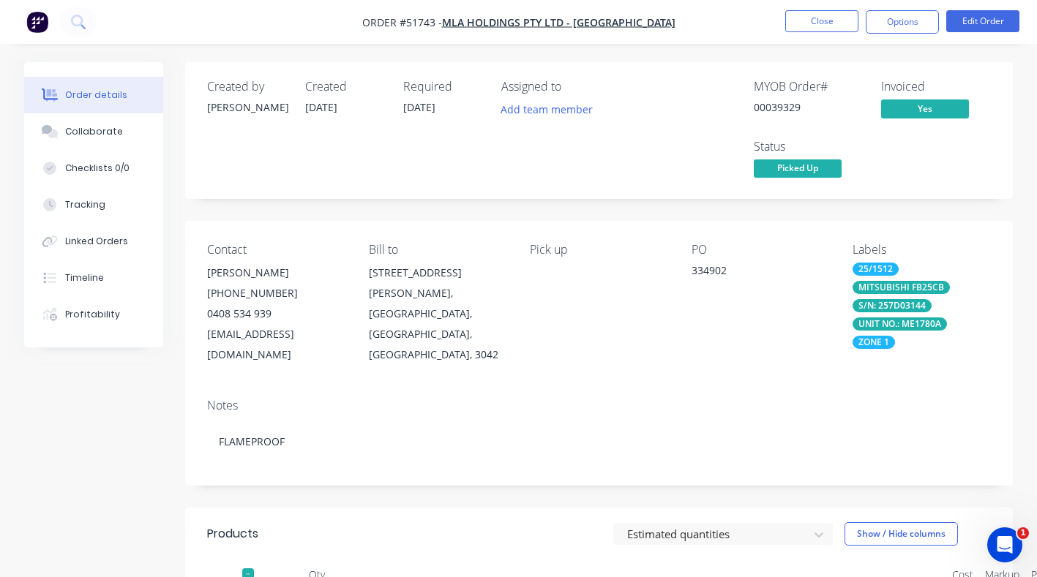
click at [824, 24] on button "Close" at bounding box center [821, 21] width 73 height 22
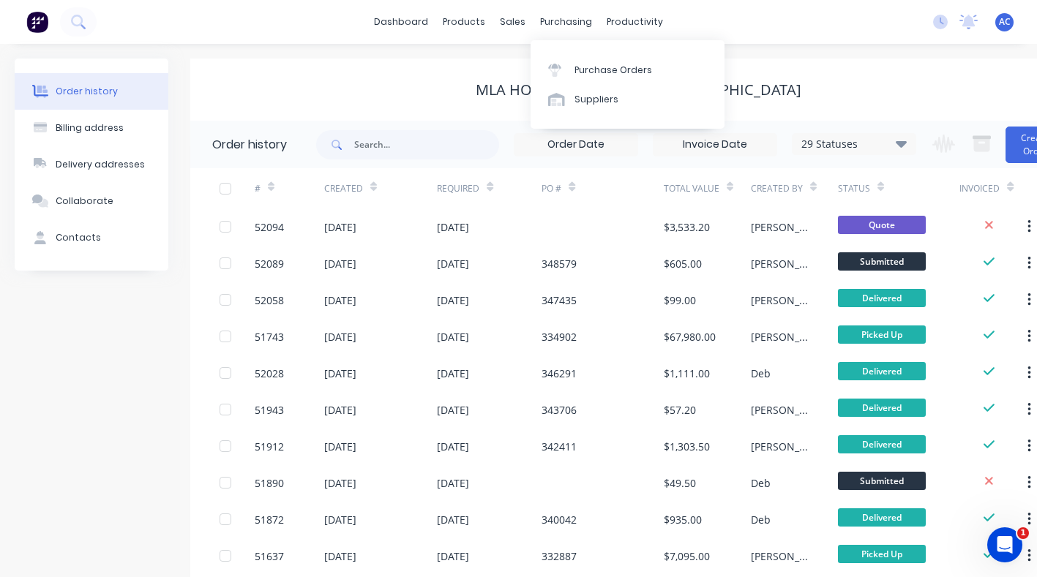
click at [609, 66] on div "Purchase Orders" at bounding box center [613, 70] width 78 height 13
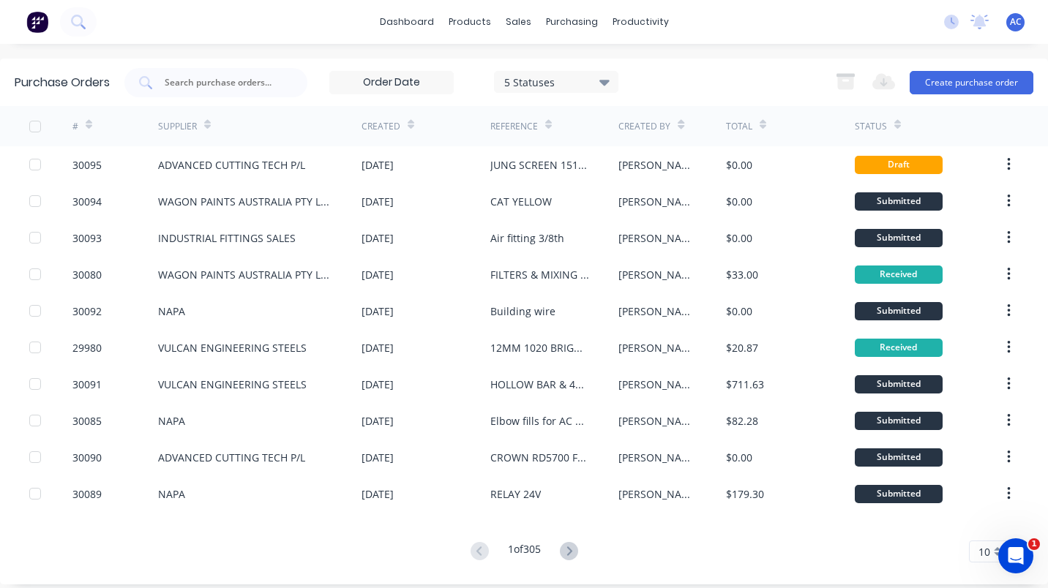
click at [176, 496] on div "NAPA" at bounding box center [171, 493] width 27 height 15
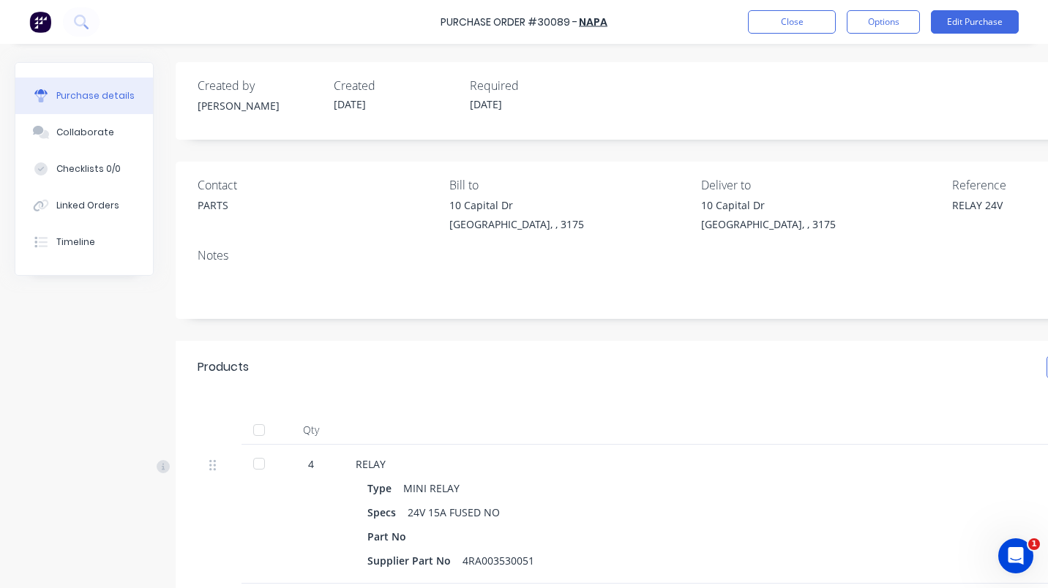
click at [255, 459] on div at bounding box center [258, 463] width 29 height 29
type textarea "x"
click at [806, 26] on button "Close" at bounding box center [792, 21] width 88 height 23
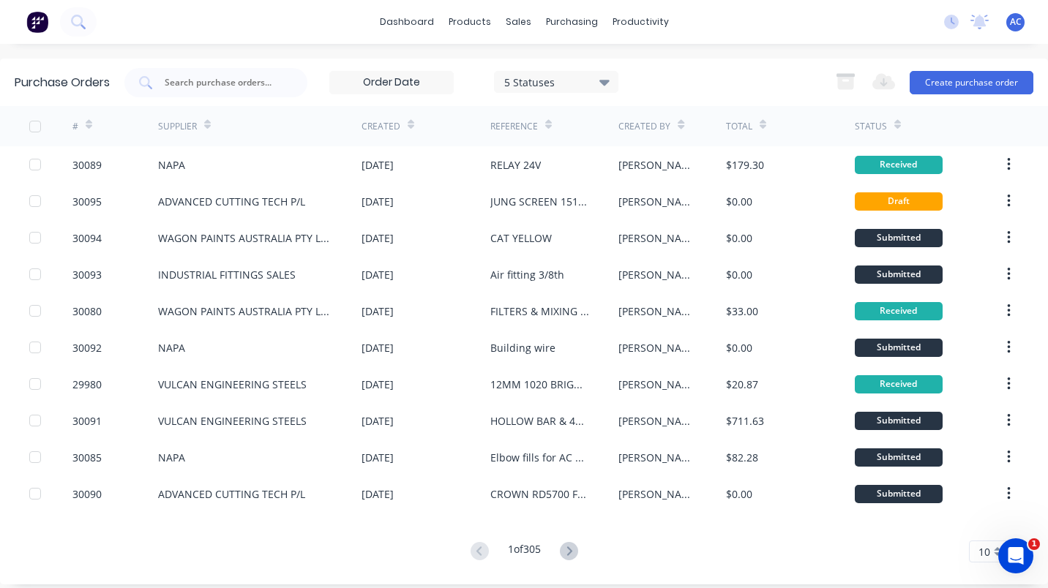
click at [233, 83] on input "text" at bounding box center [223, 82] width 121 height 15
type input "a"
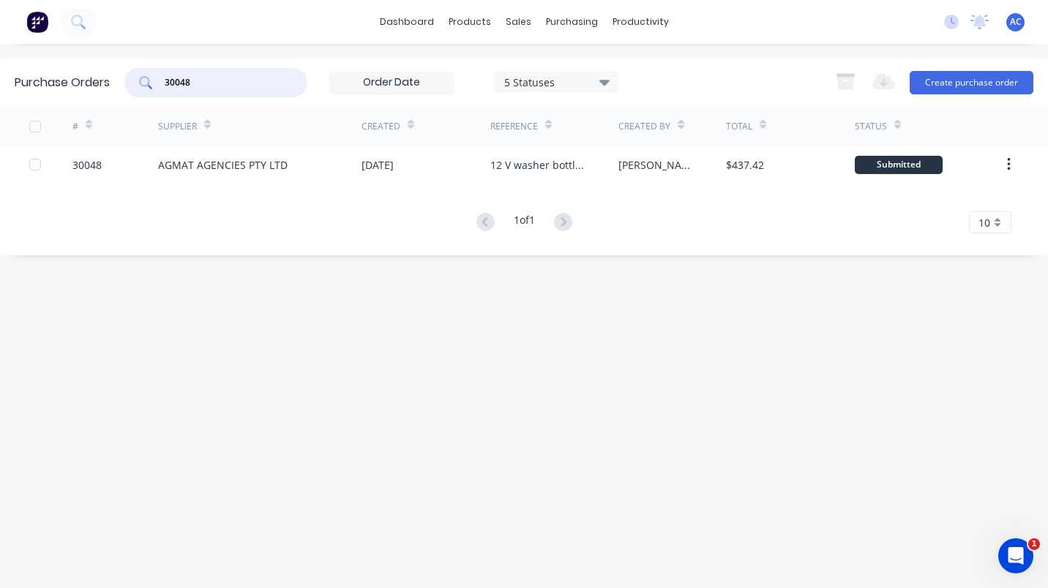
type input "30048"
click at [212, 162] on div "AGMAT AGENCIES PTY LTD" at bounding box center [222, 164] width 129 height 15
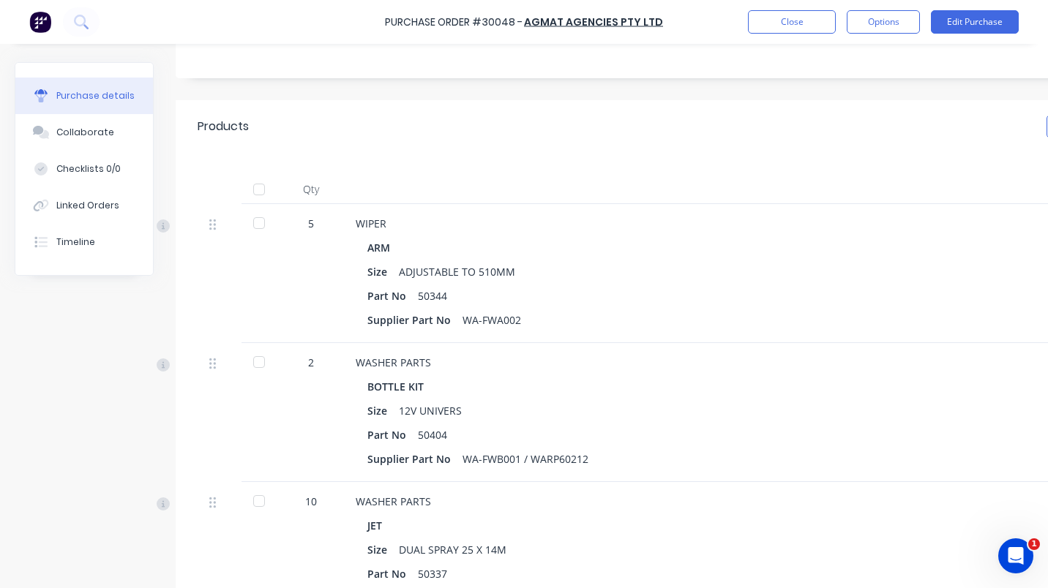
scroll to position [222, 0]
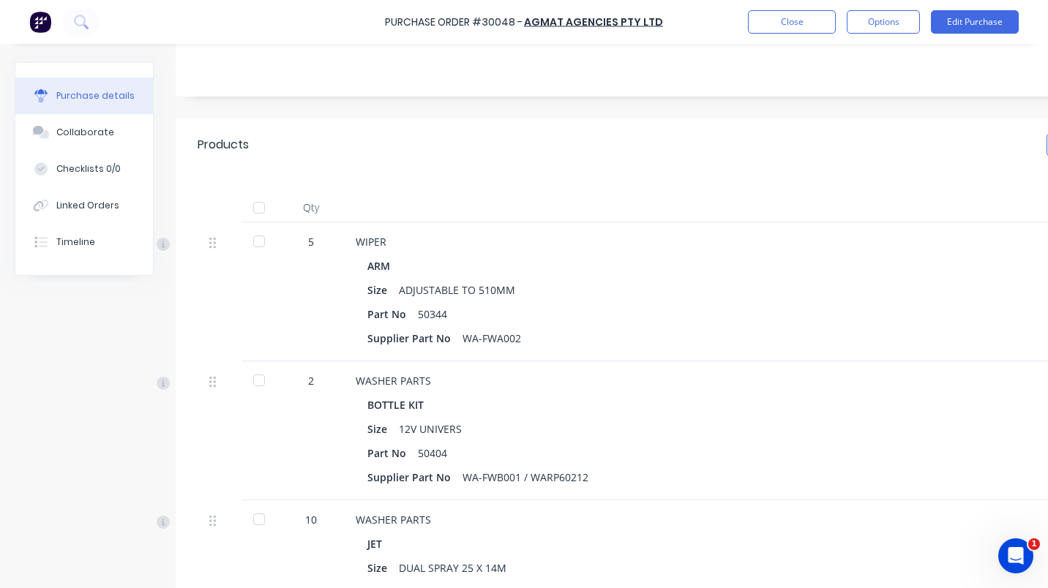
click at [255, 243] on div at bounding box center [258, 241] width 29 height 29
click at [258, 380] on div at bounding box center [258, 380] width 29 height 29
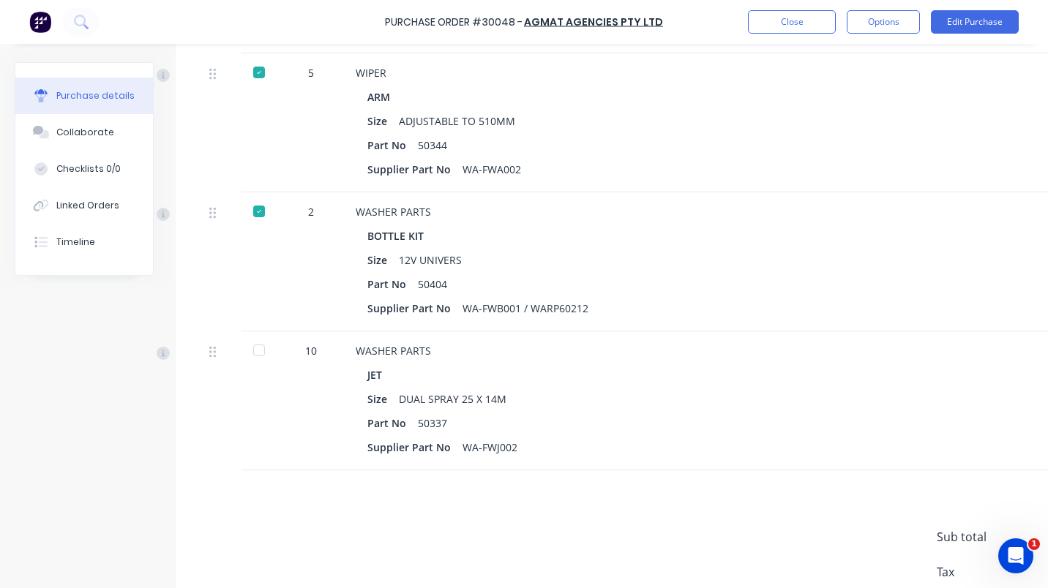
scroll to position [443, 0]
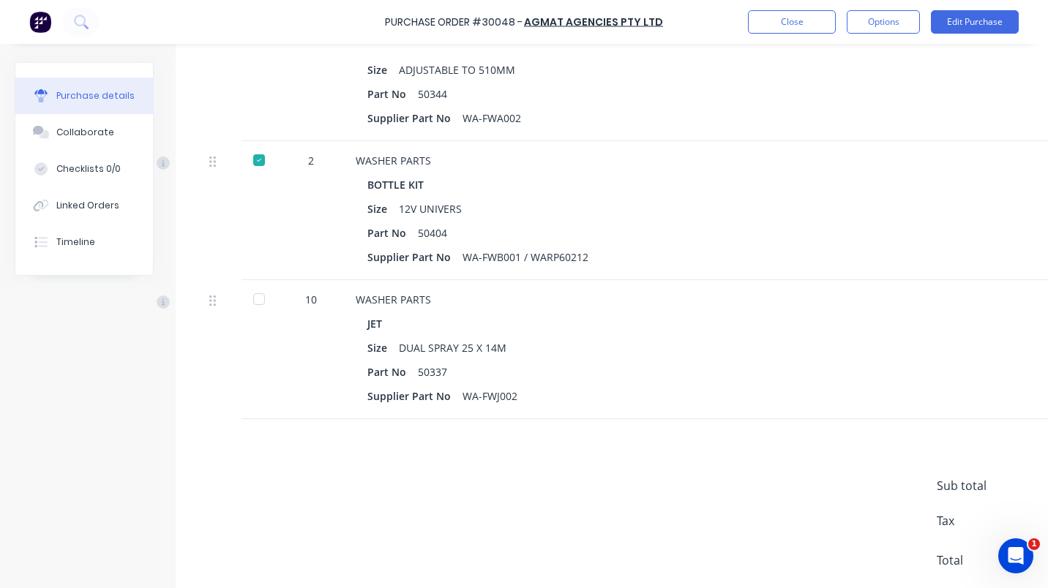
click at [263, 299] on div at bounding box center [258, 299] width 29 height 29
type textarea "x"
click at [794, 27] on button "Close" at bounding box center [792, 21] width 88 height 23
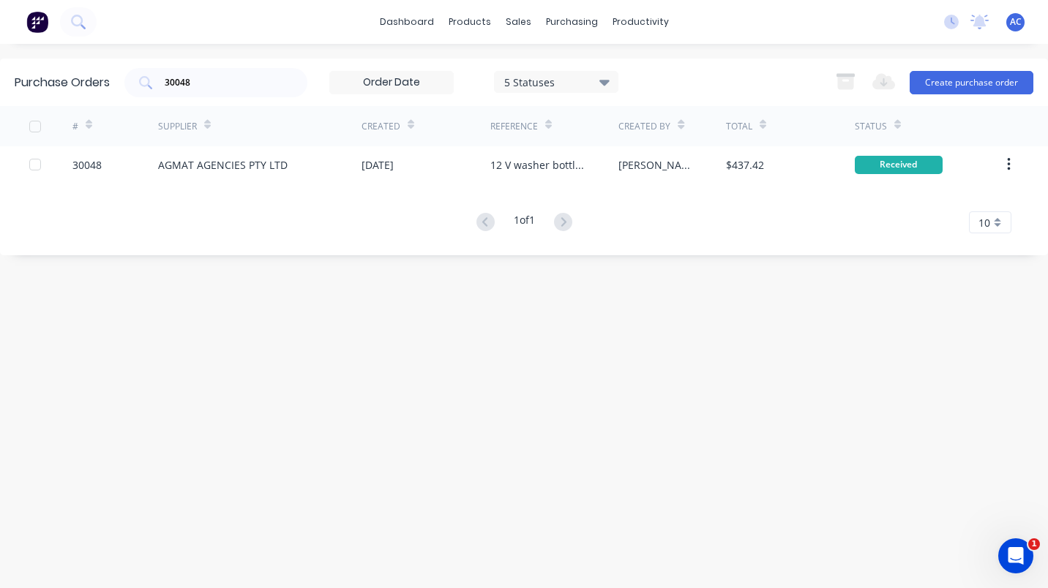
click at [211, 72] on div "30048" at bounding box center [215, 82] width 183 height 29
type input "3"
